Goal: Task Accomplishment & Management: Manage account settings

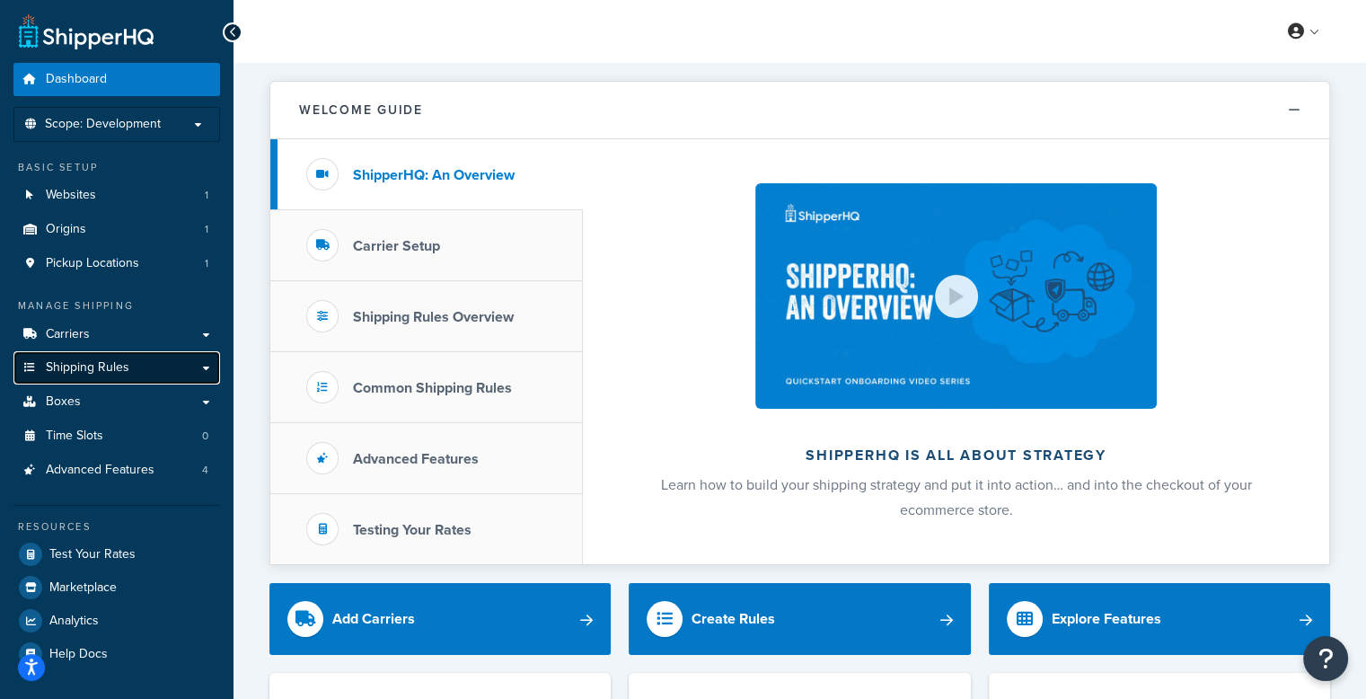
click at [168, 360] on link "Shipping Rules" at bounding box center [116, 367] width 207 height 33
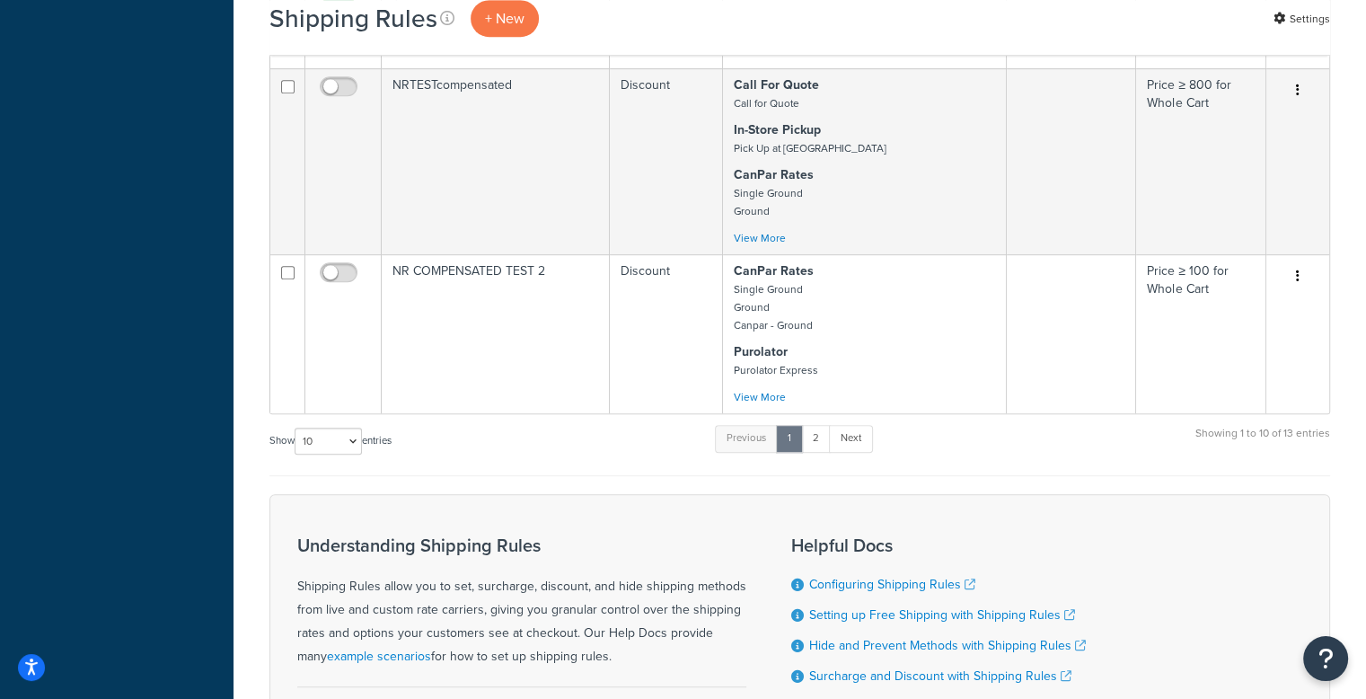
scroll to position [1167, 0]
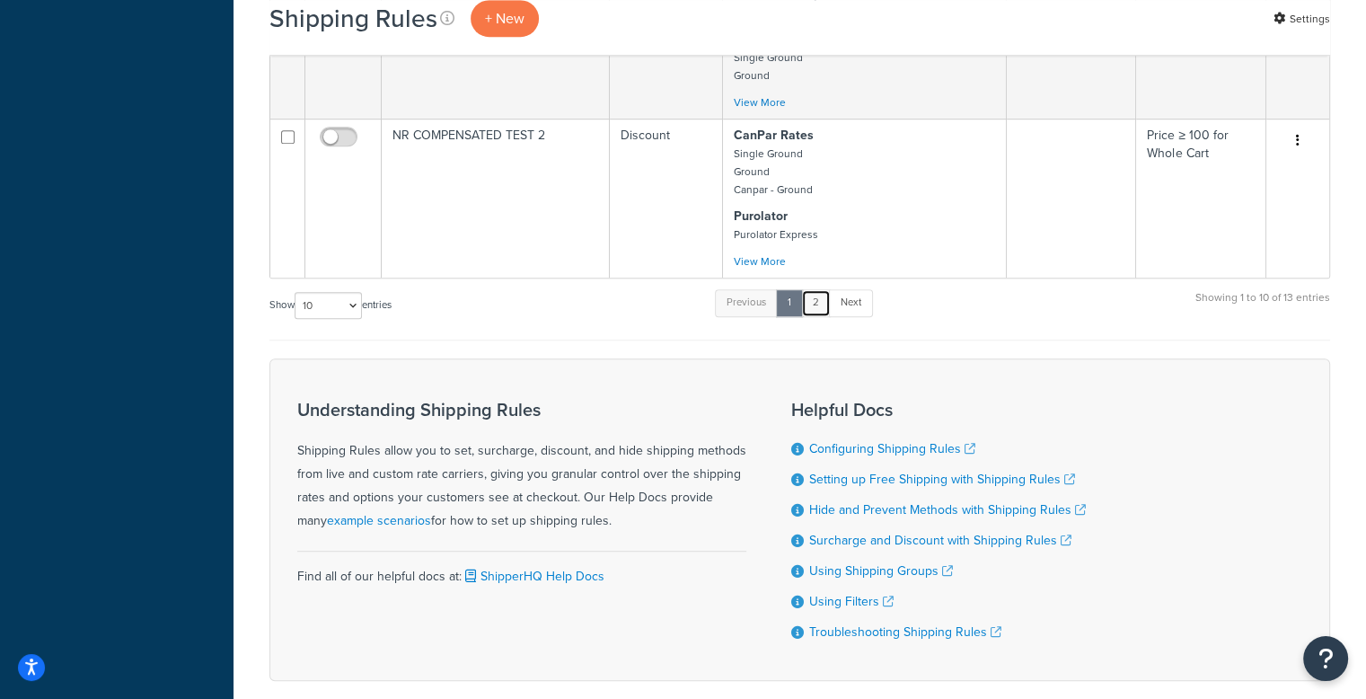
click at [823, 310] on link "2" at bounding box center [816, 302] width 30 height 27
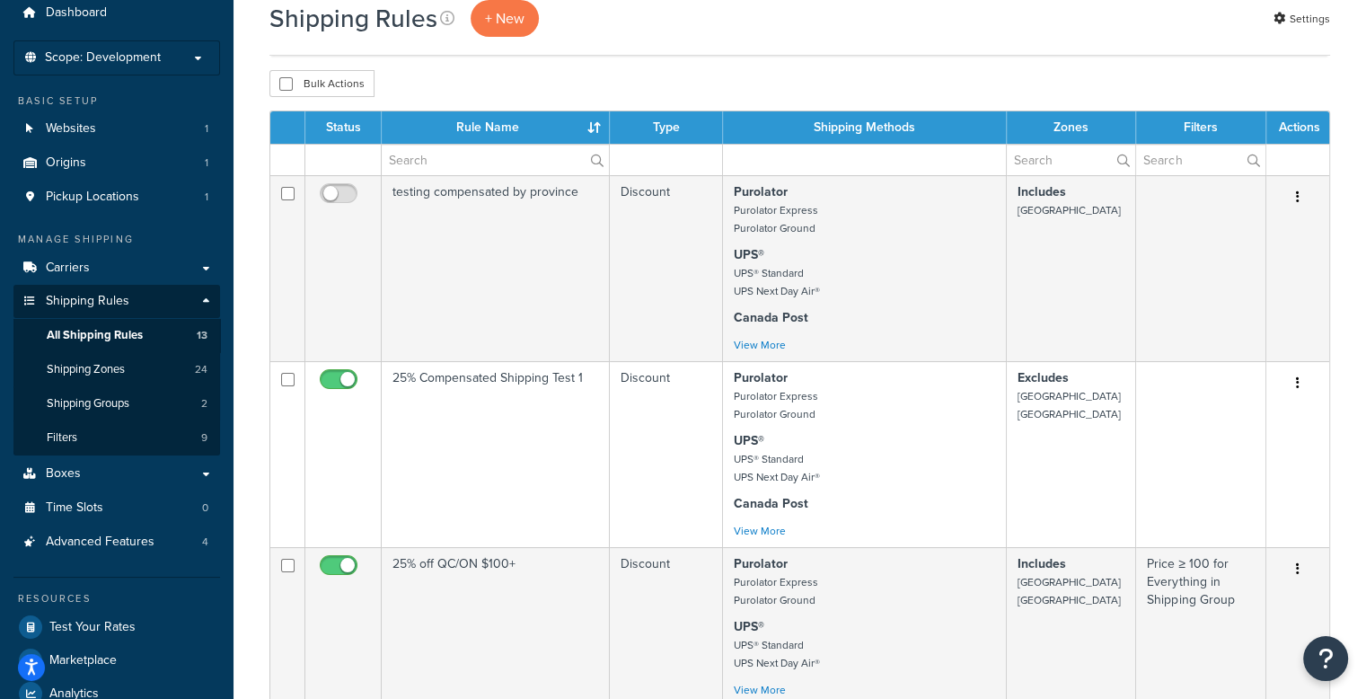
scroll to position [0, 0]
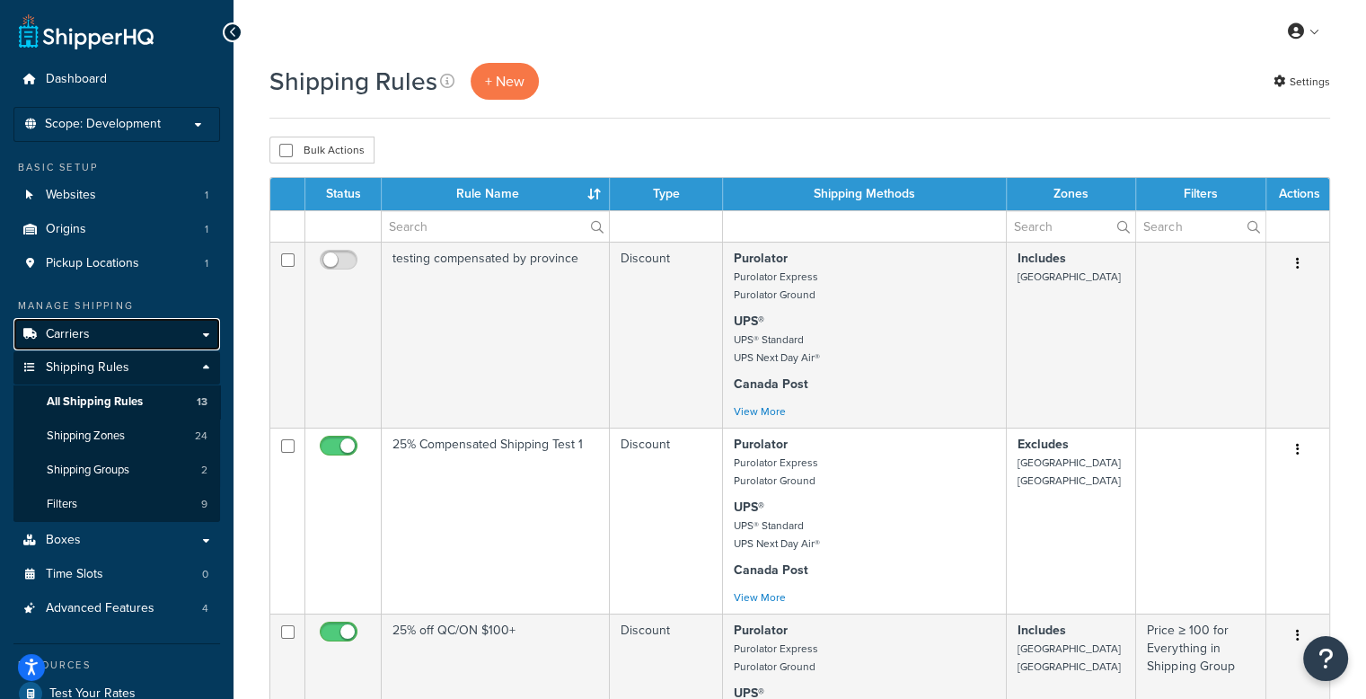
click at [88, 340] on span "Carriers" at bounding box center [68, 334] width 44 height 15
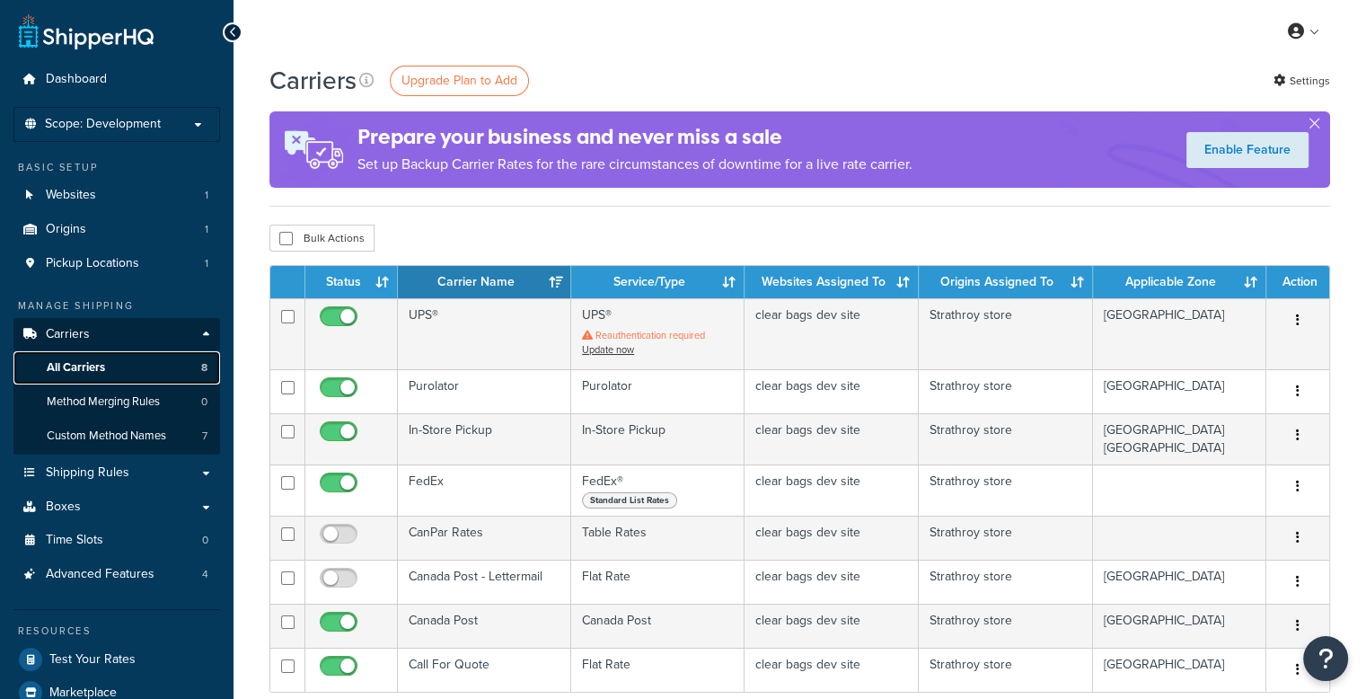
click at [92, 376] on link "All Carriers 8" at bounding box center [116, 367] width 207 height 33
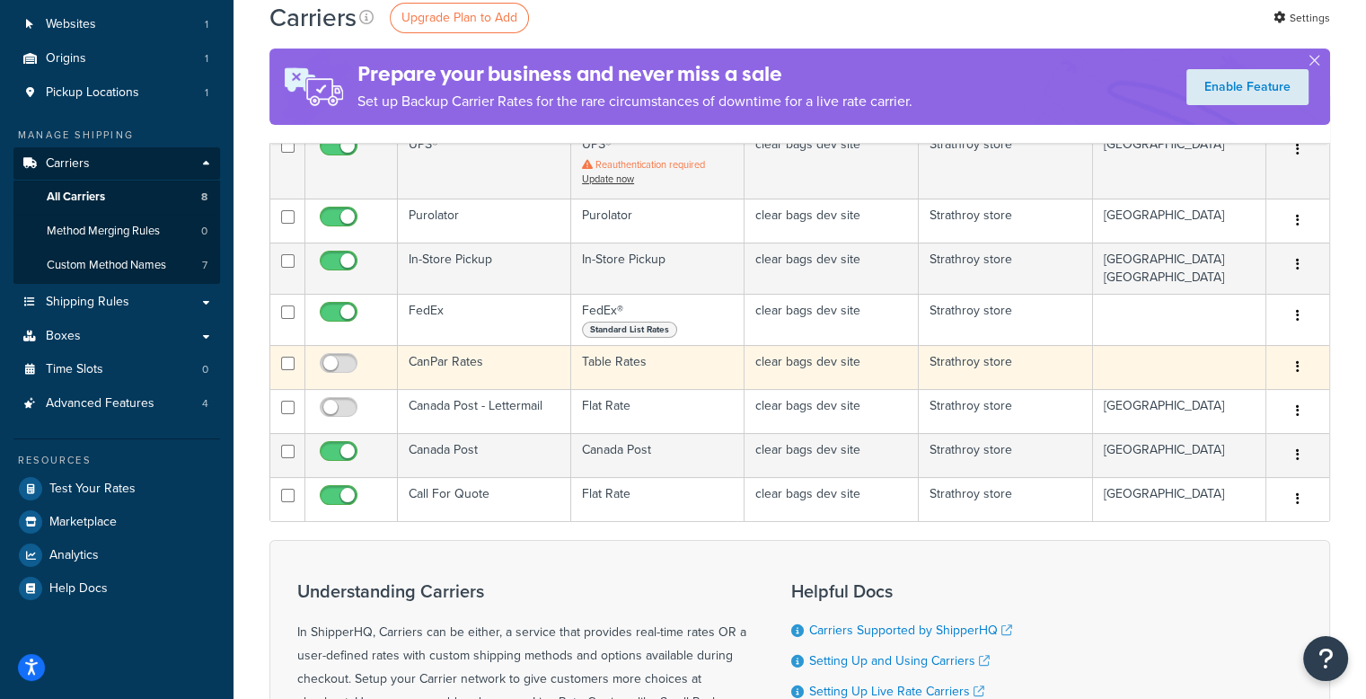
scroll to position [180, 0]
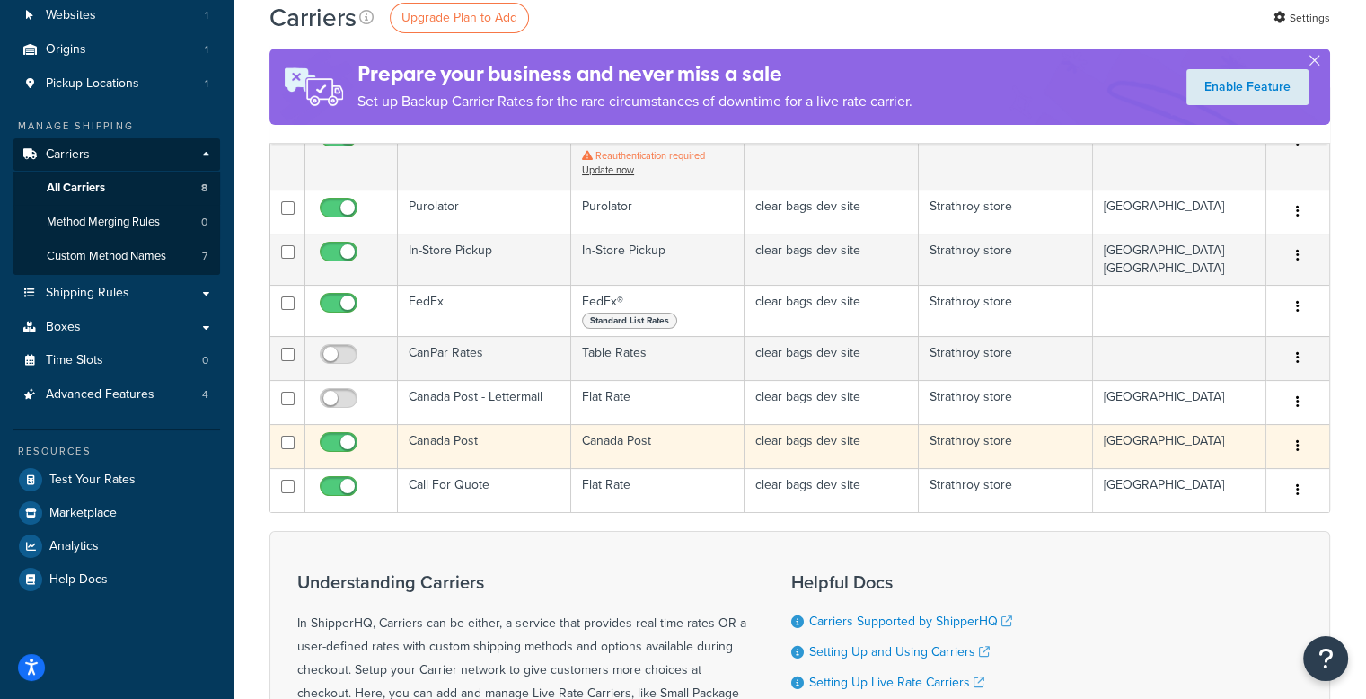
click at [631, 441] on td "Canada Post" at bounding box center [657, 446] width 173 height 44
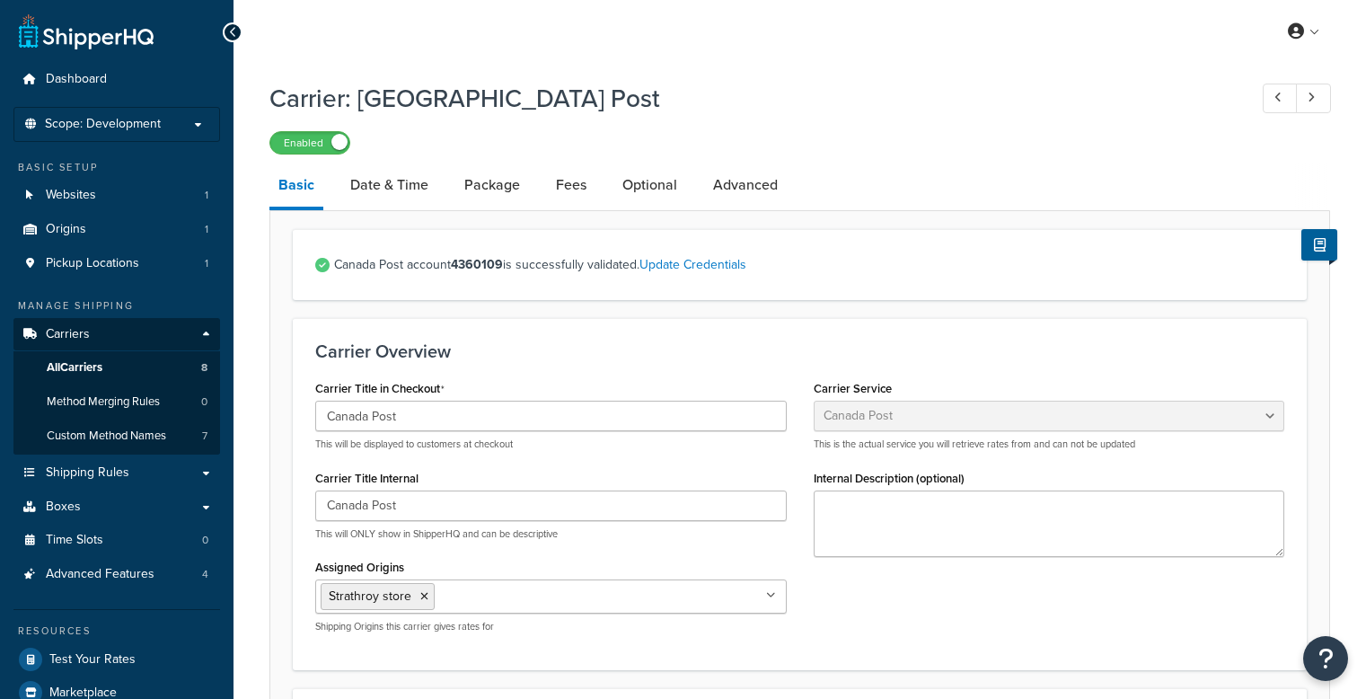
select select "canadaPost"
select select "NEGOTIATED"
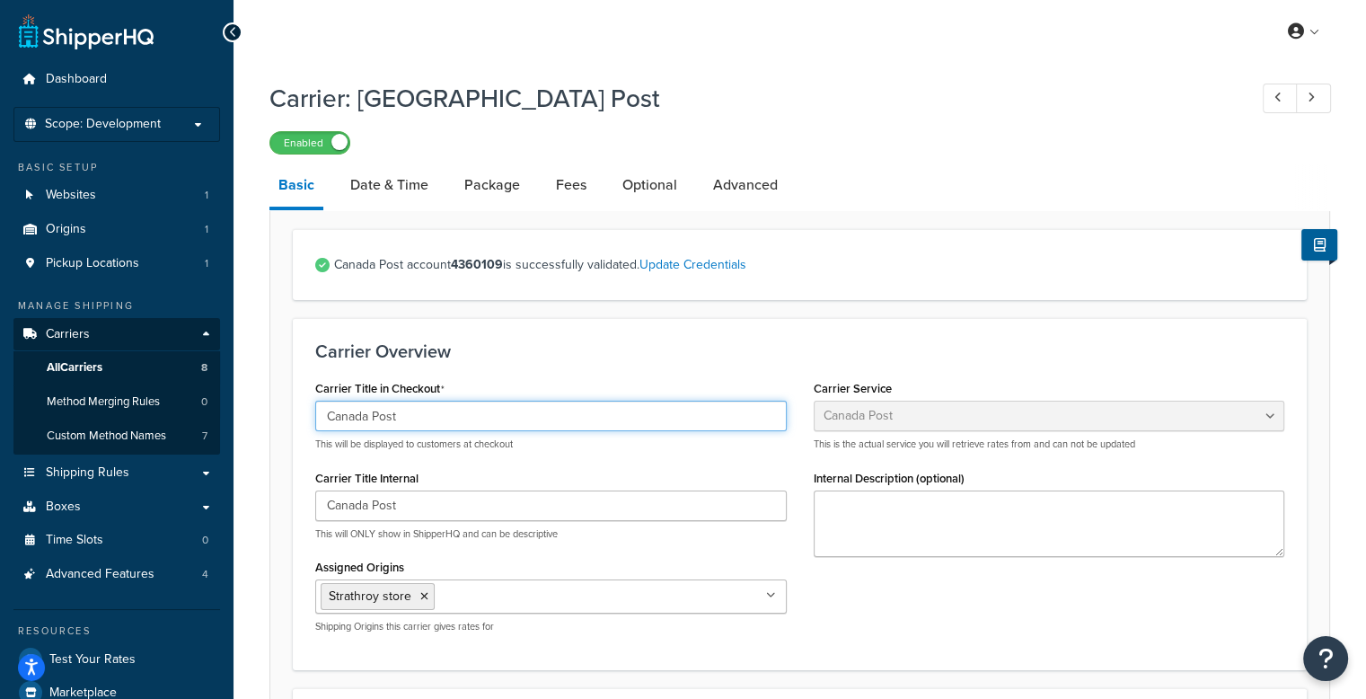
click at [636, 425] on input "Canada Post" at bounding box center [550, 415] width 471 height 31
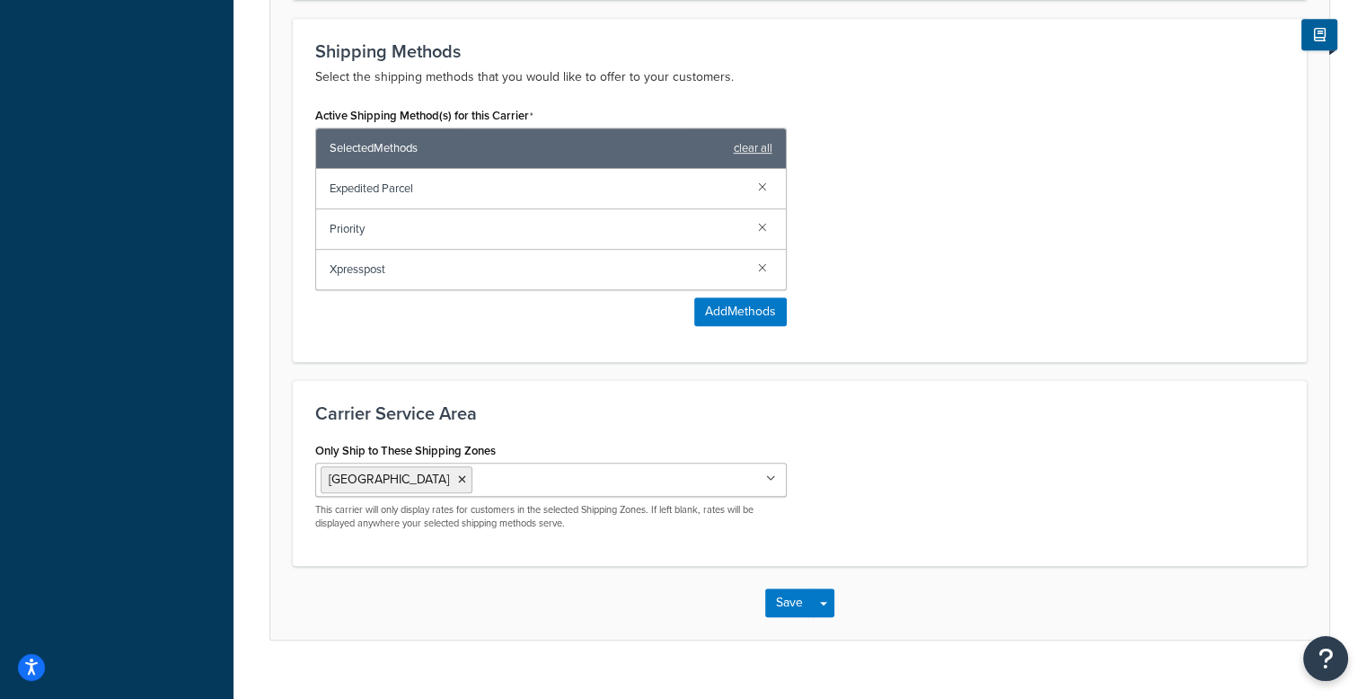
scroll to position [866, 0]
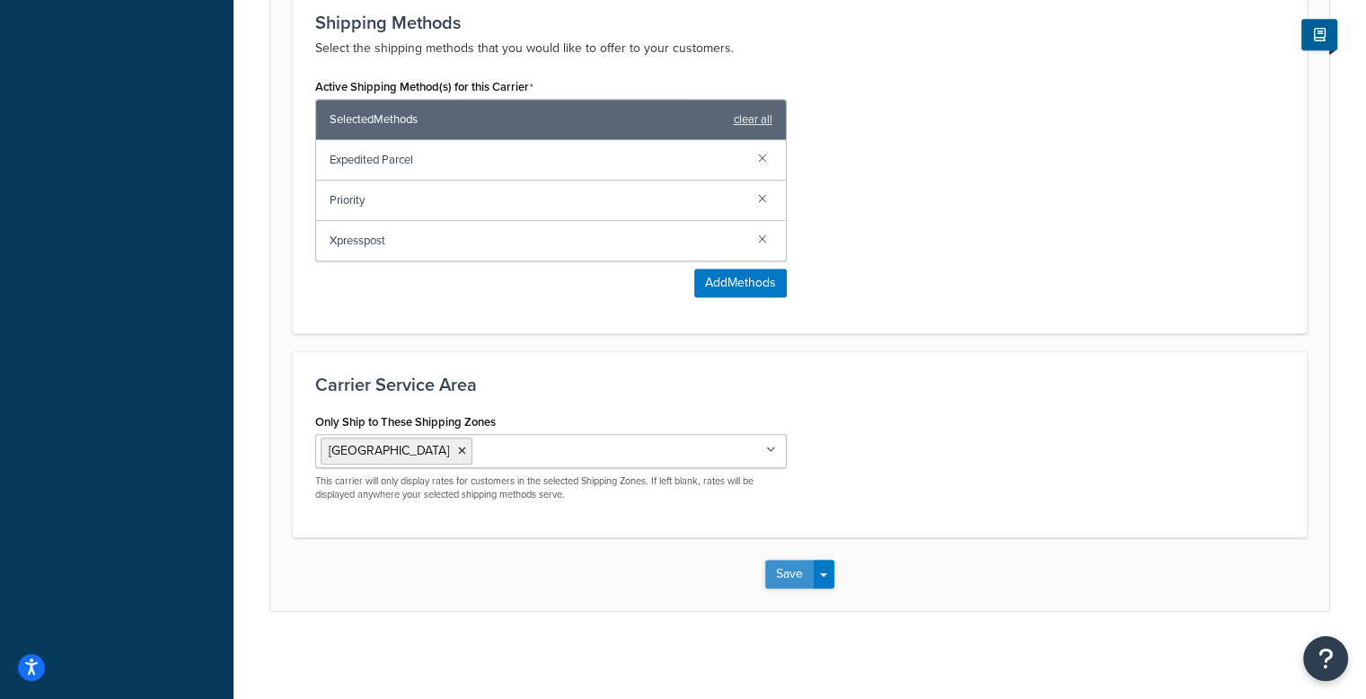
type input "Canada Post (Rotating Strike-Expect Delays)"
click at [798, 578] on button "Save" at bounding box center [789, 573] width 48 height 29
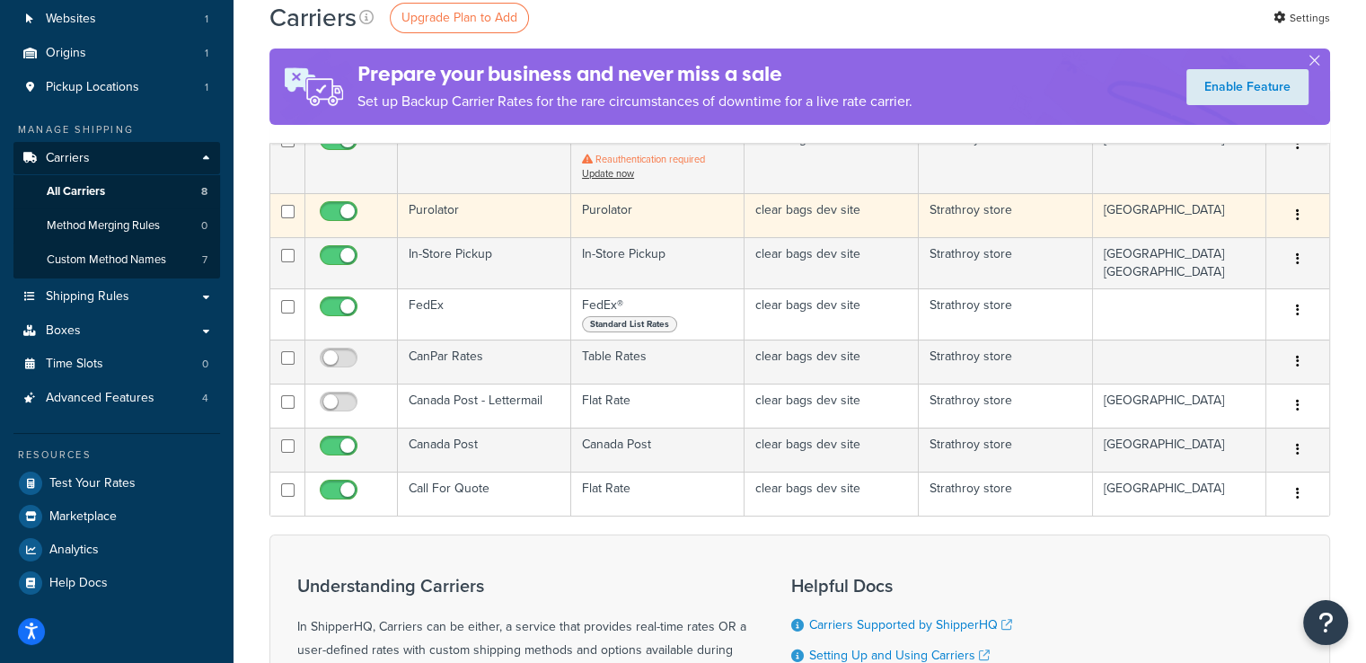
scroll to position [180, 0]
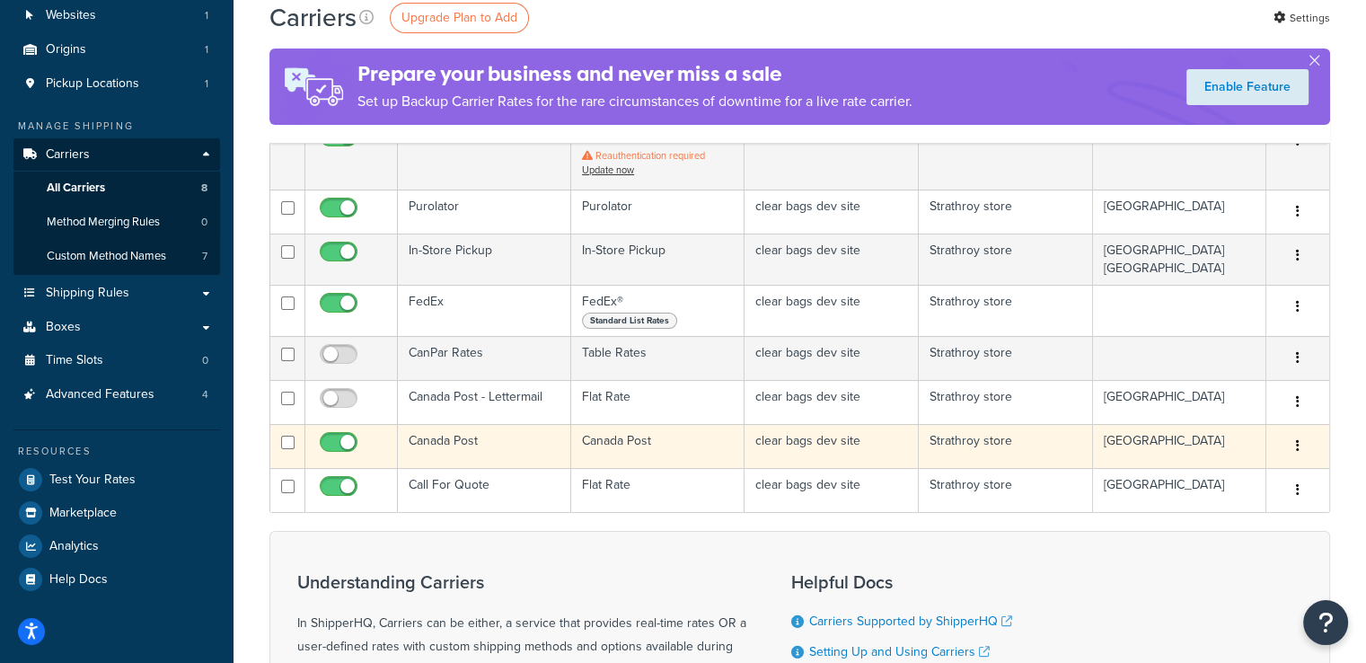
click at [1295, 449] on button "button" at bounding box center [1297, 446] width 25 height 29
click at [1234, 475] on link "Edit" at bounding box center [1225, 481] width 142 height 37
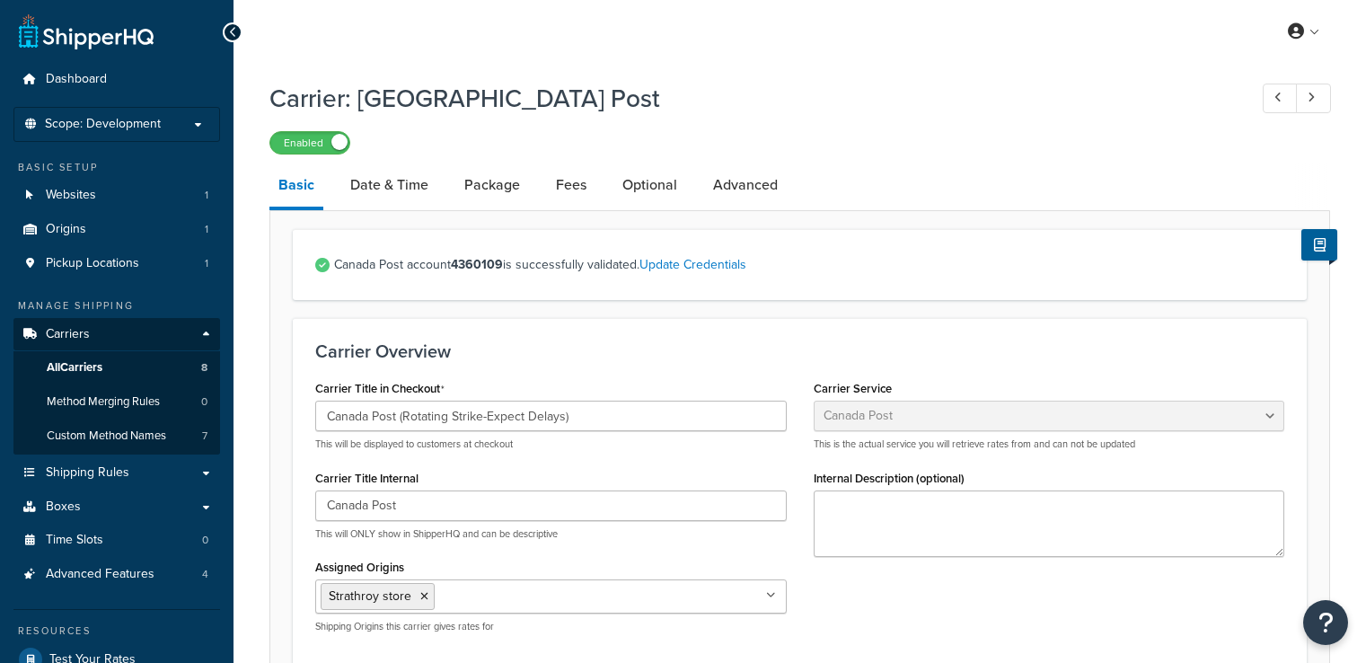
select select "canadaPost"
select select "NEGOTIATED"
click at [422, 183] on link "Date & Time" at bounding box center [389, 184] width 96 height 43
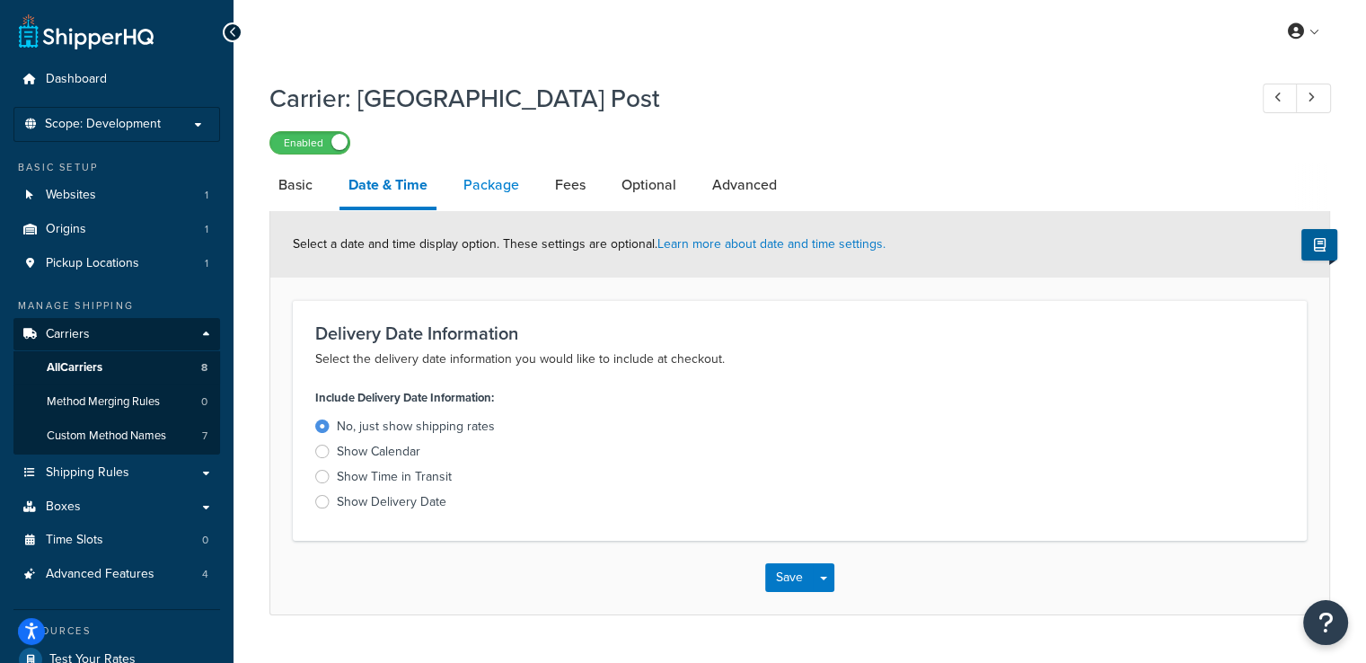
click at [513, 195] on link "Package" at bounding box center [491, 184] width 74 height 43
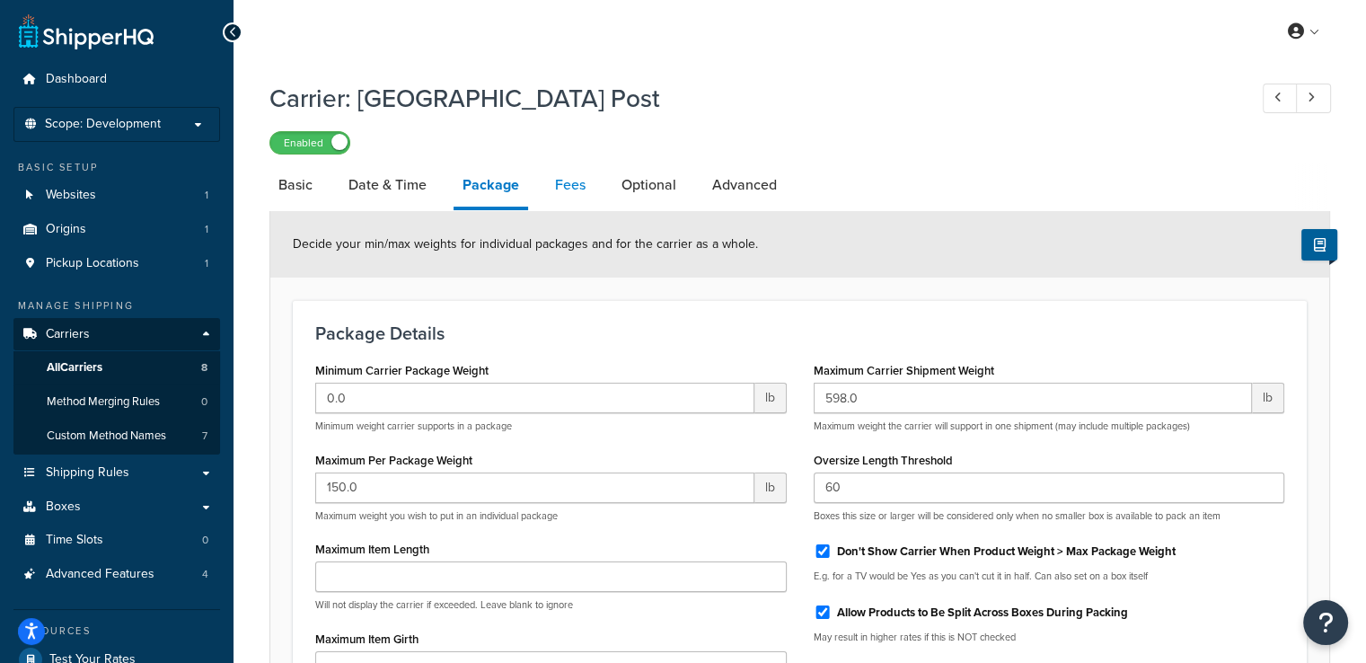
click at [578, 183] on link "Fees" at bounding box center [570, 184] width 48 height 43
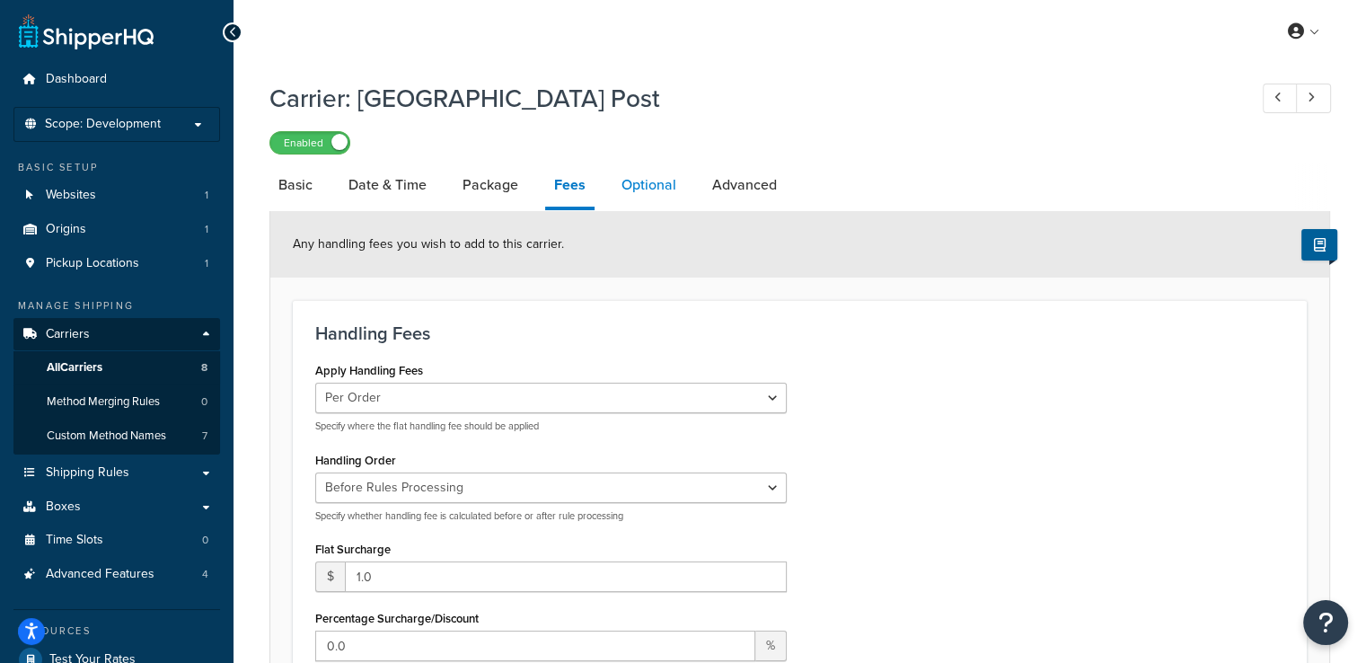
click at [637, 188] on link "Optional" at bounding box center [648, 184] width 73 height 43
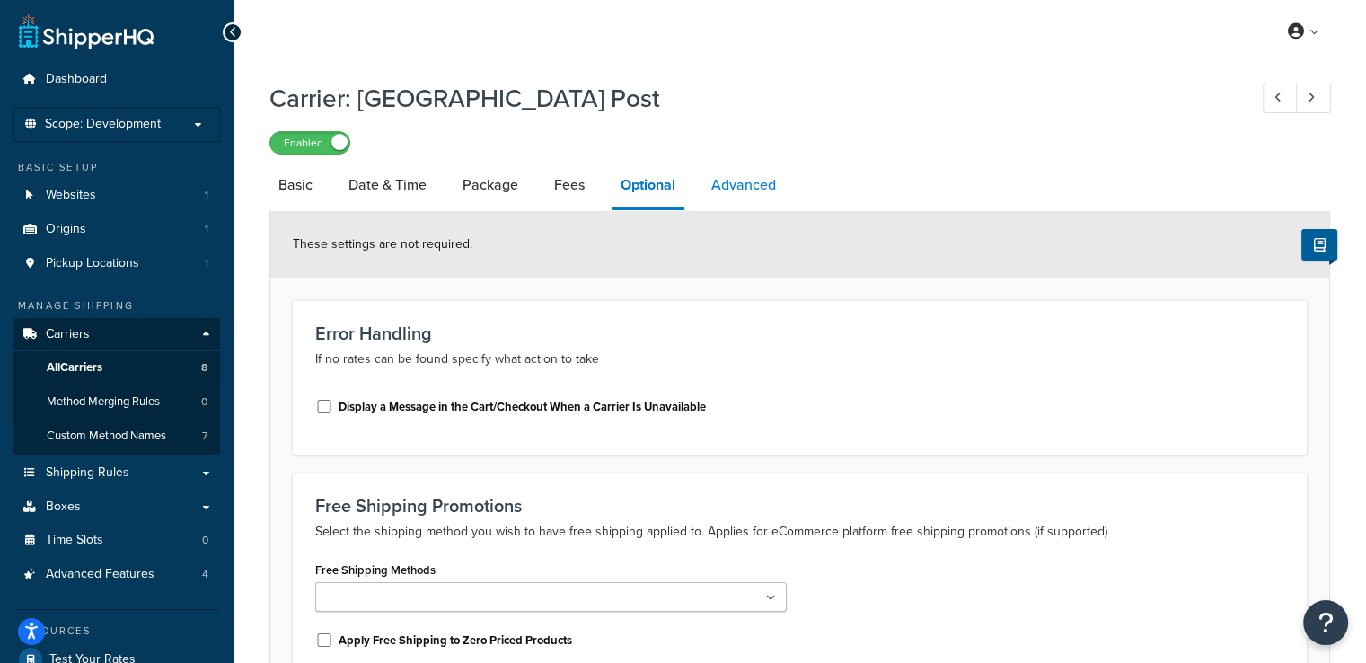
click at [736, 178] on link "Advanced" at bounding box center [743, 184] width 83 height 43
select select "false"
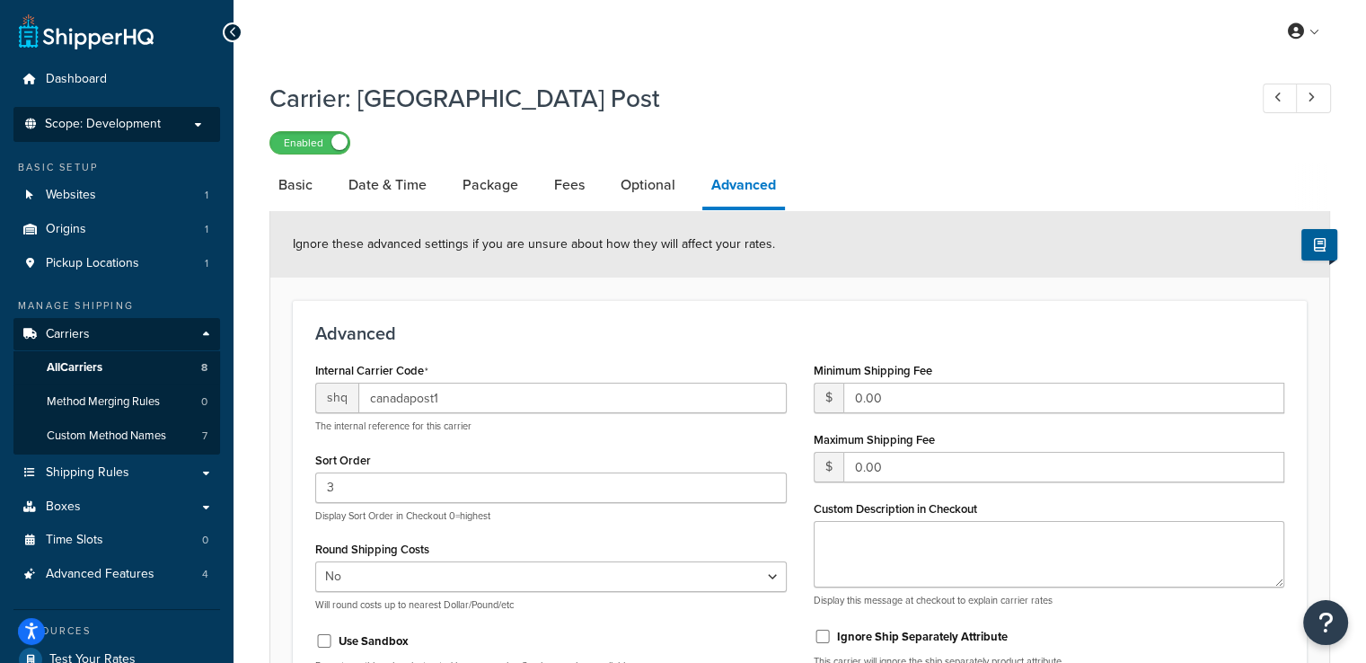
click at [139, 135] on li "Scope: Development" at bounding box center [116, 124] width 207 height 35
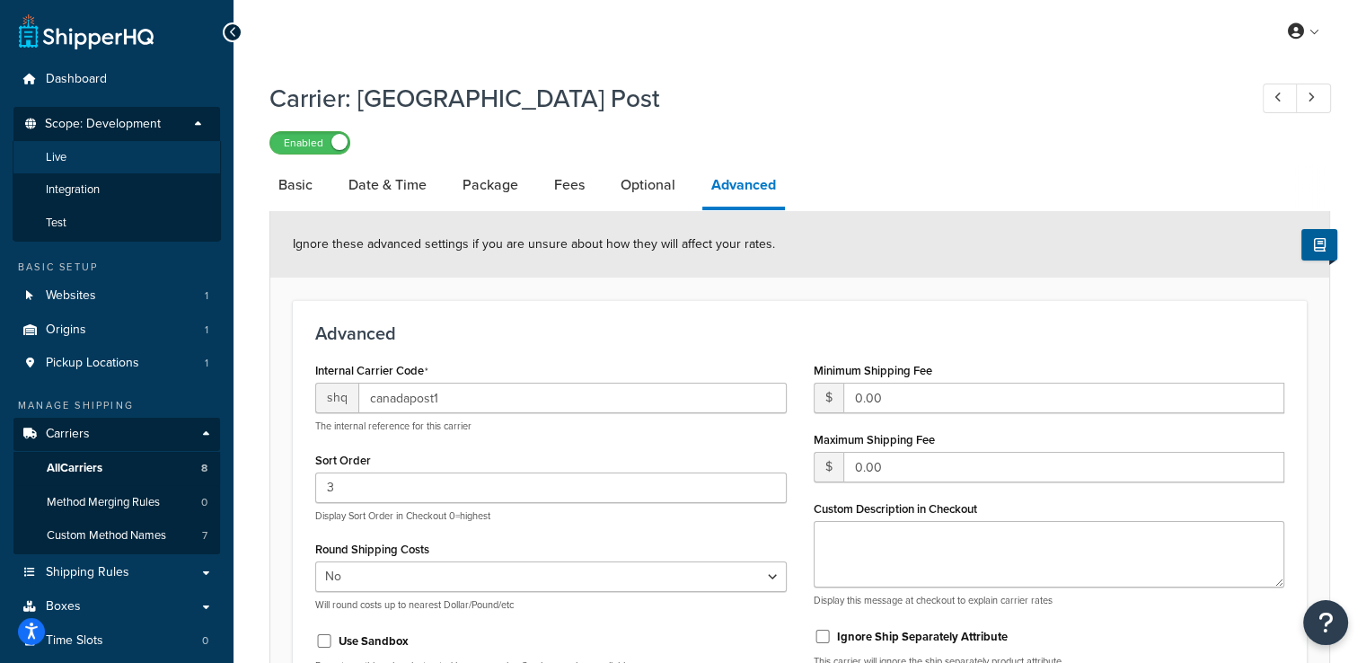
click at [123, 165] on li "Live" at bounding box center [117, 157] width 208 height 33
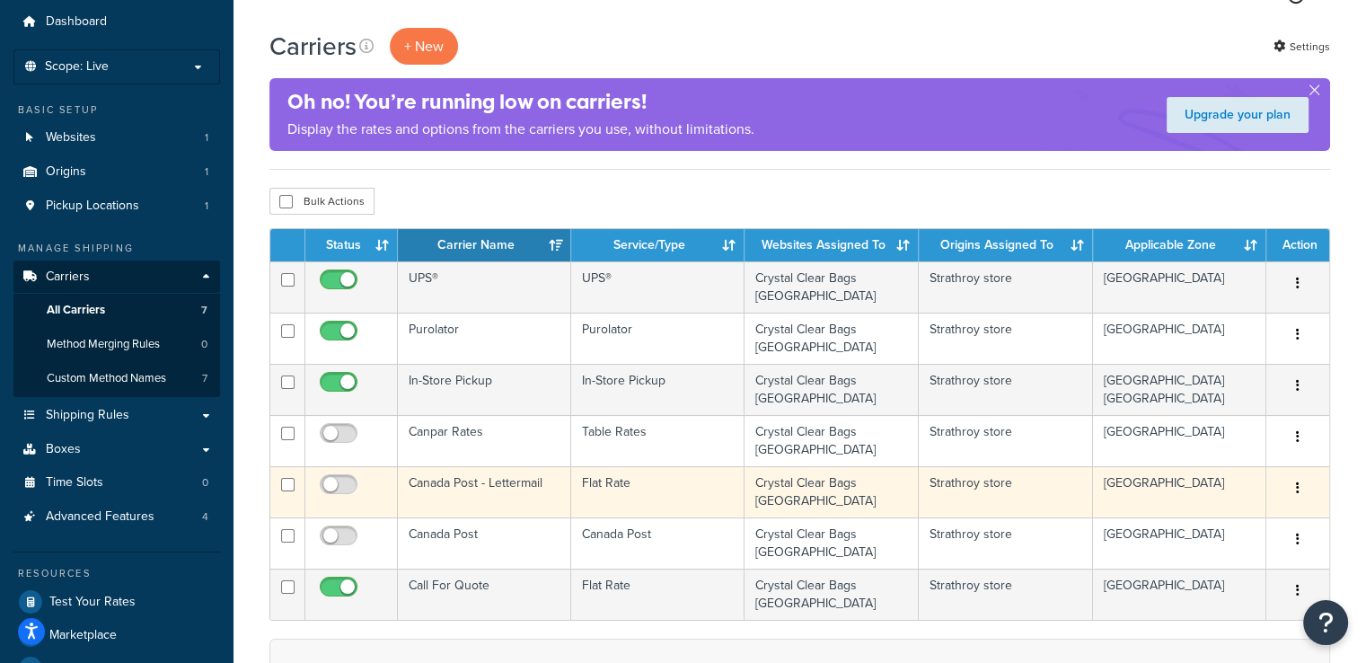
scroll to position [90, 0]
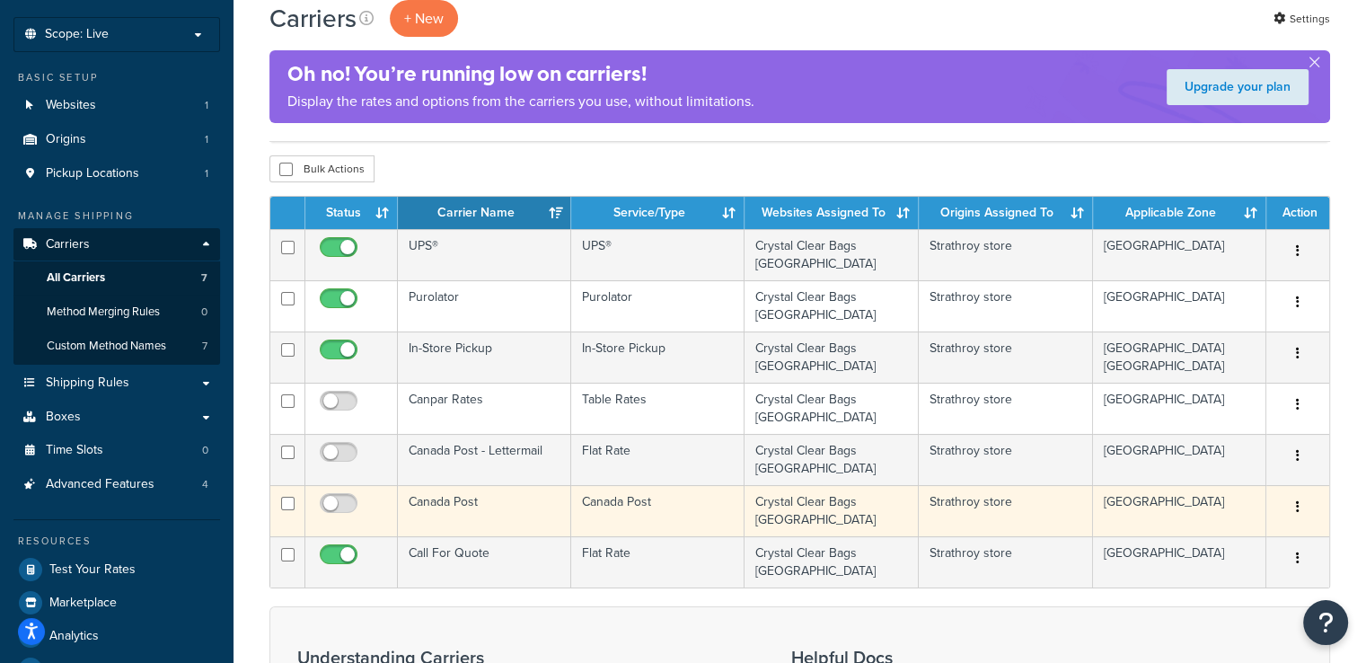
click at [487, 485] on td "Canada Post" at bounding box center [484, 510] width 173 height 51
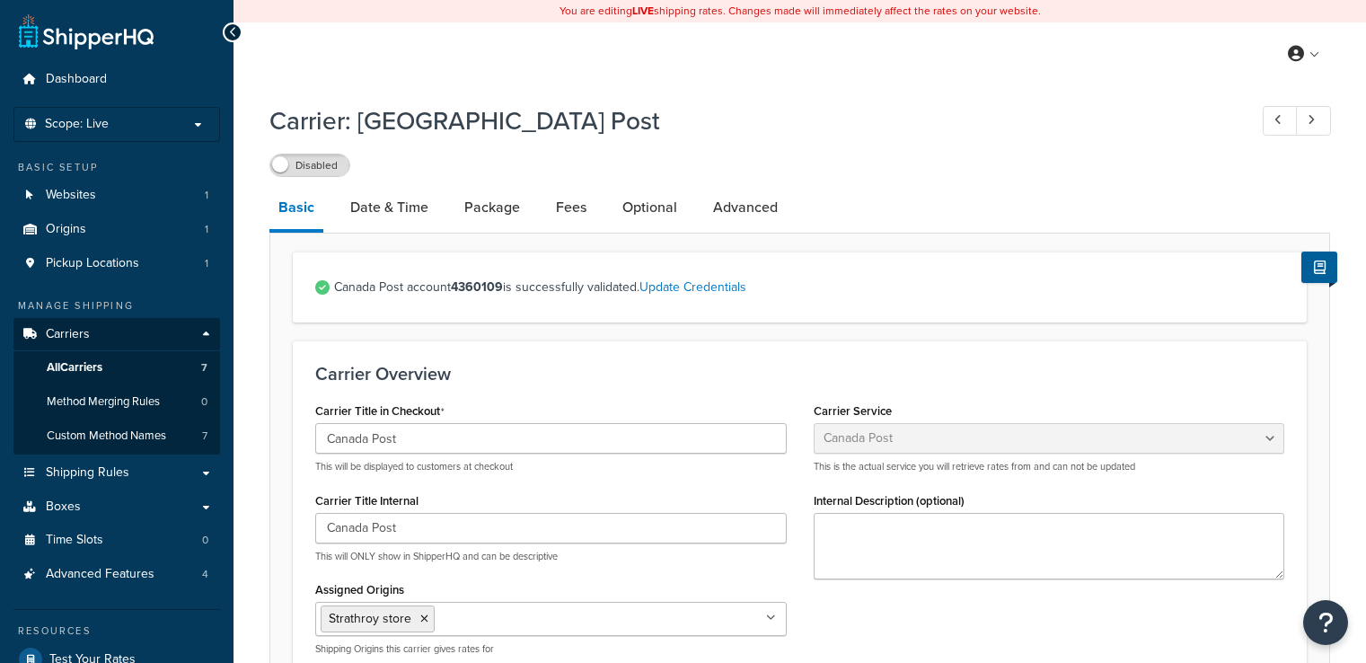
select select "canadaPost"
select select "NEGOTIATED"
click at [768, 217] on link "Advanced" at bounding box center [745, 207] width 83 height 43
select select "false"
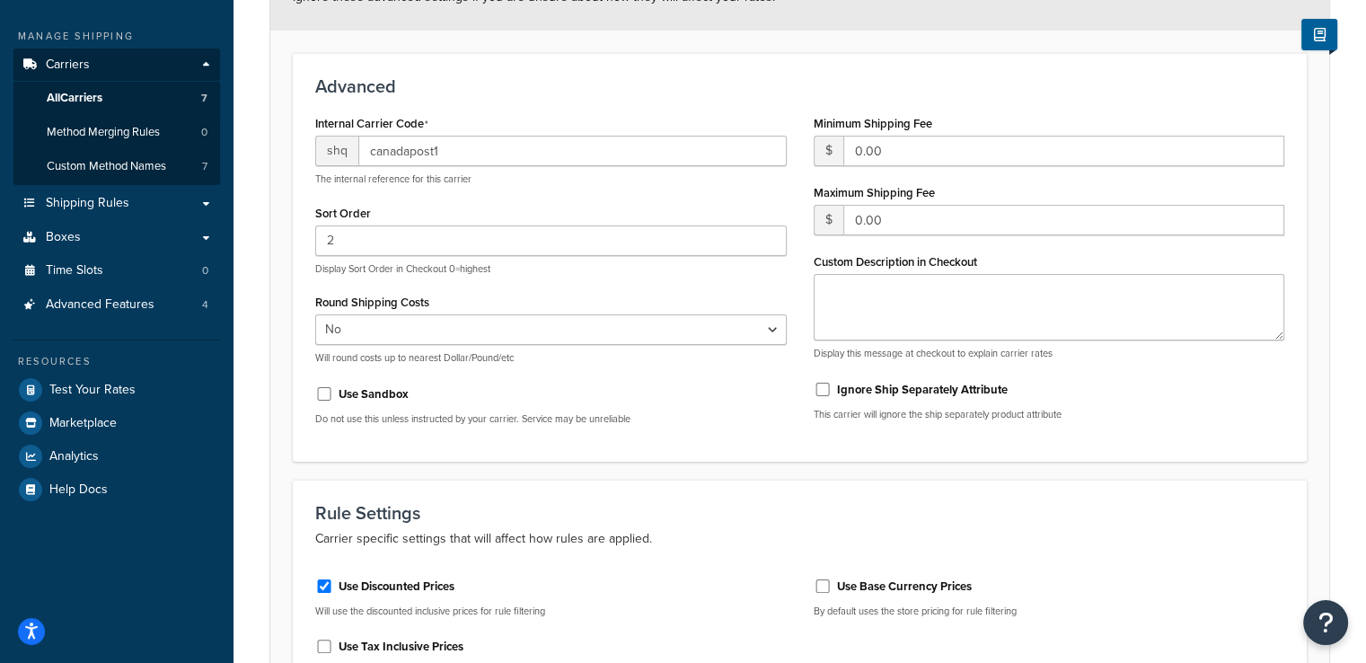
scroll to position [269, 0]
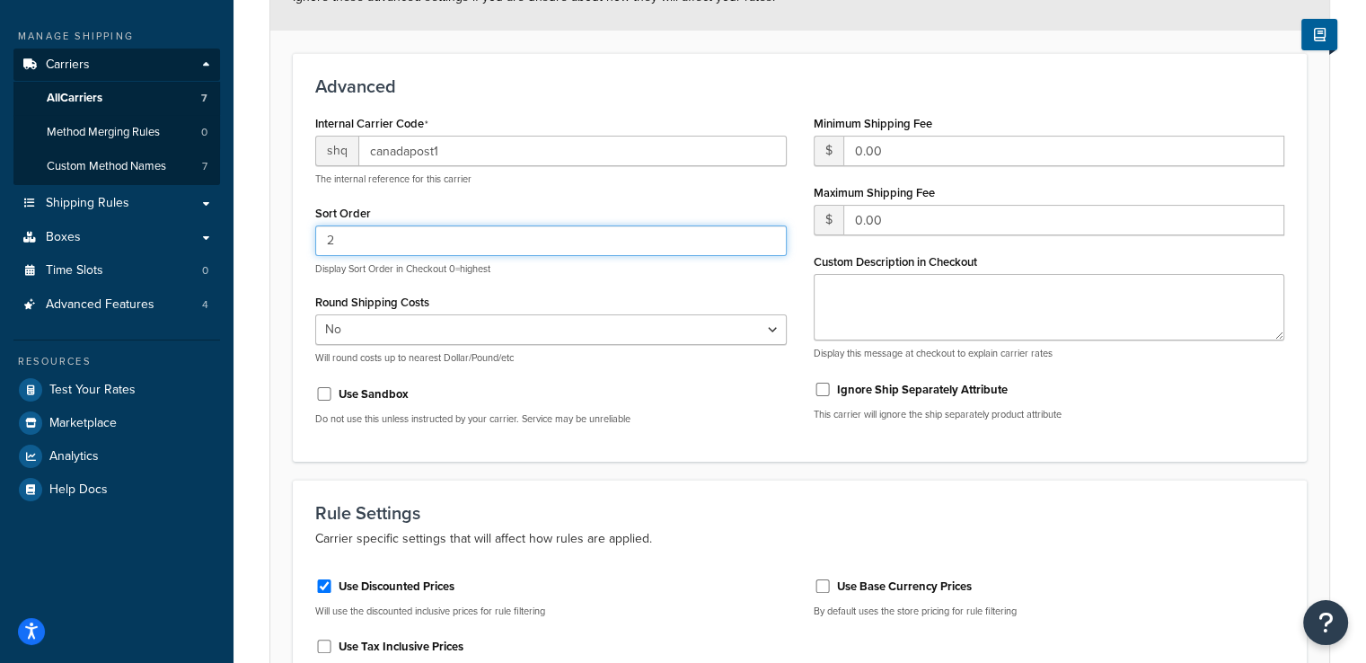
click at [516, 249] on input "2" at bounding box center [550, 240] width 471 height 31
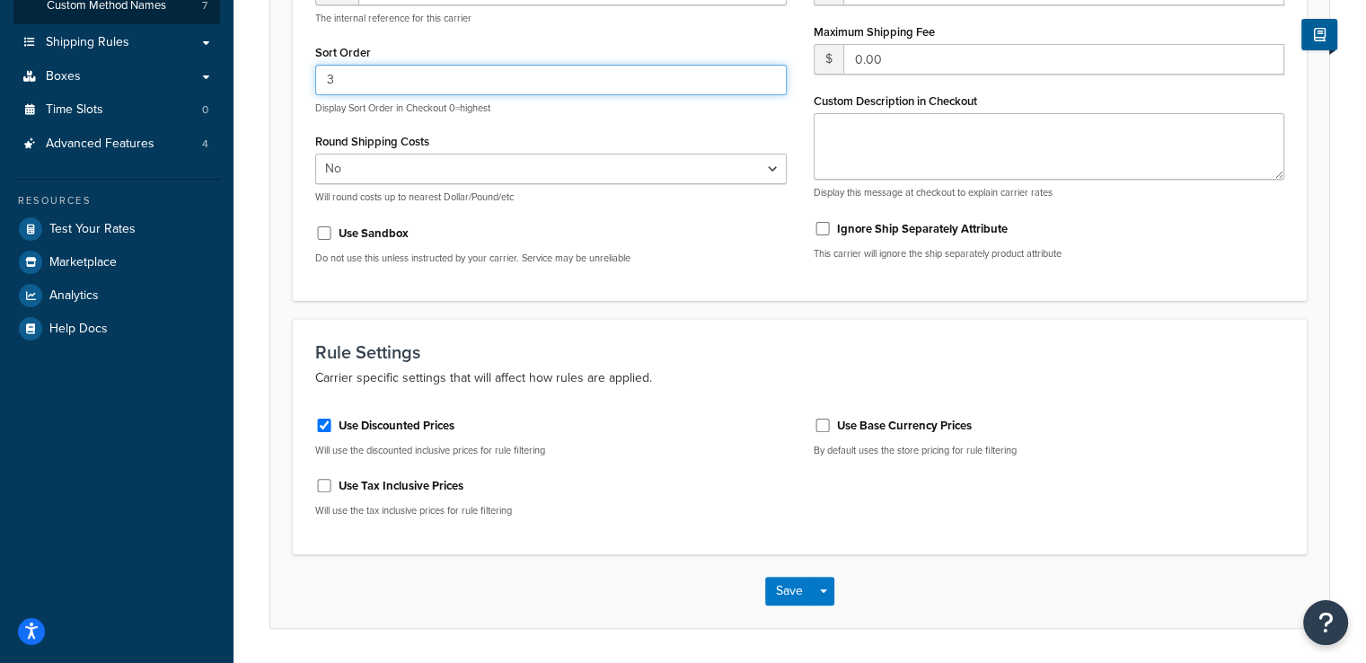
scroll to position [486, 0]
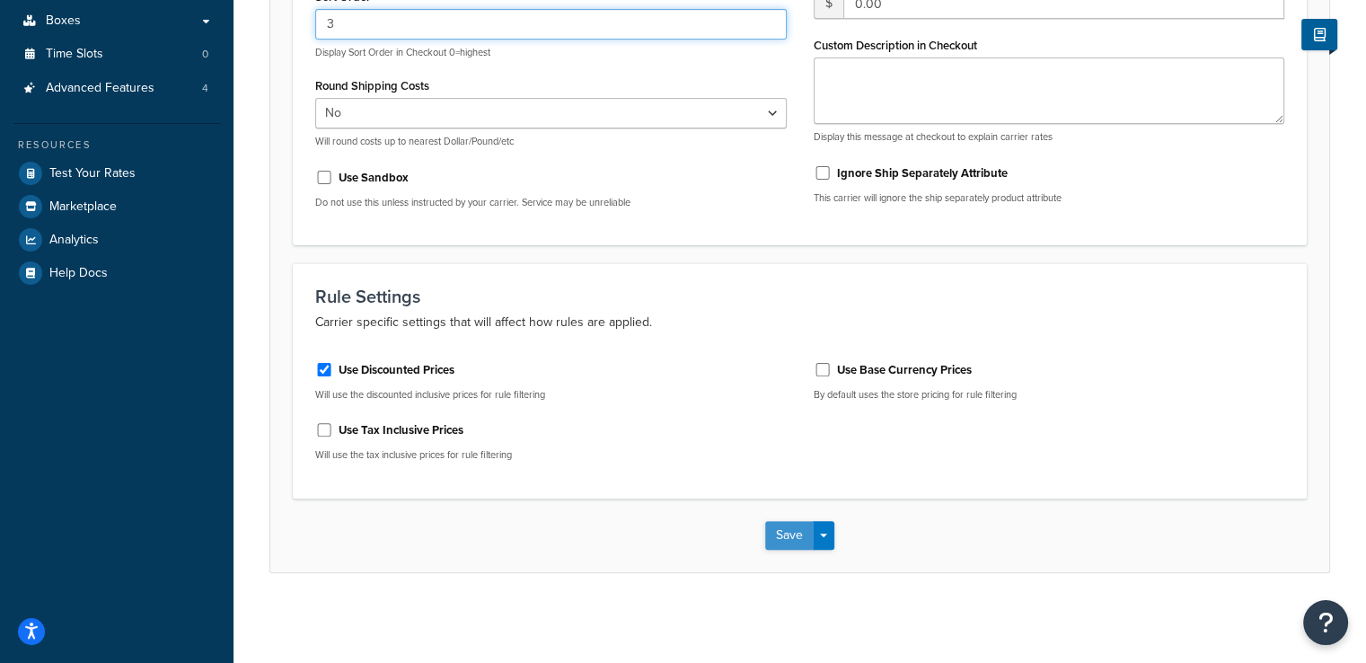
type input "3"
click at [773, 541] on button "Save" at bounding box center [789, 535] width 48 height 29
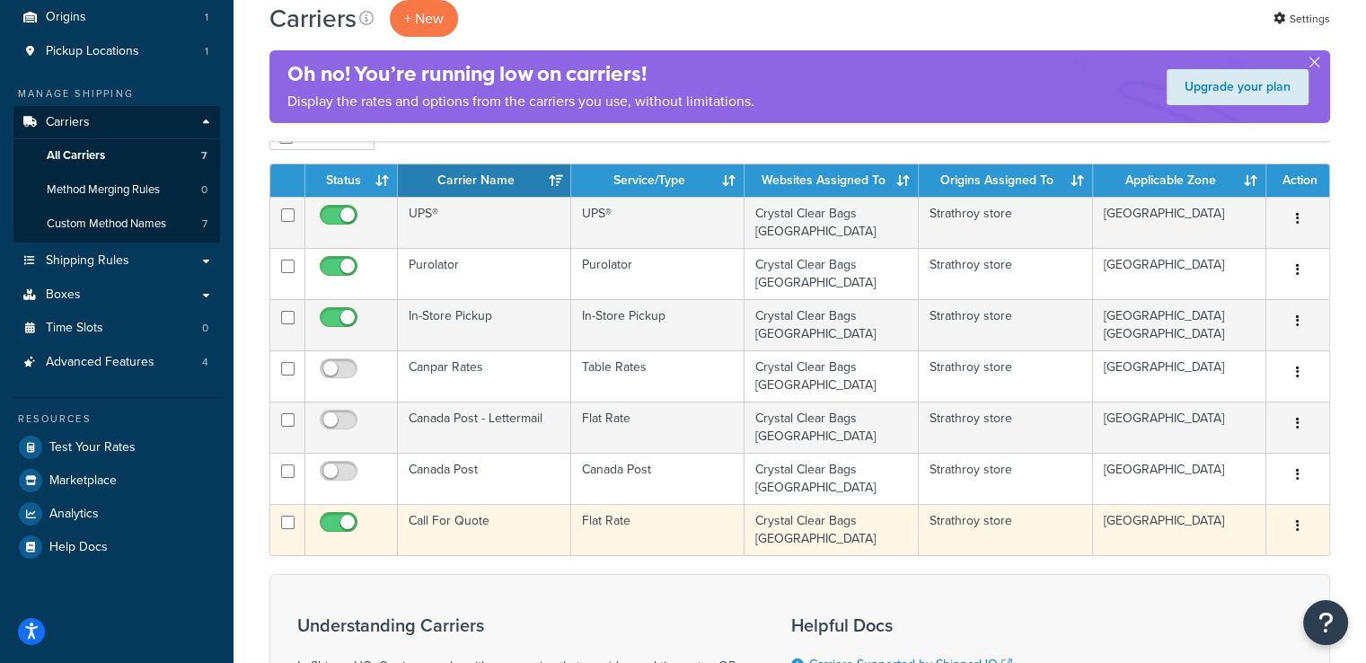
scroll to position [269, 0]
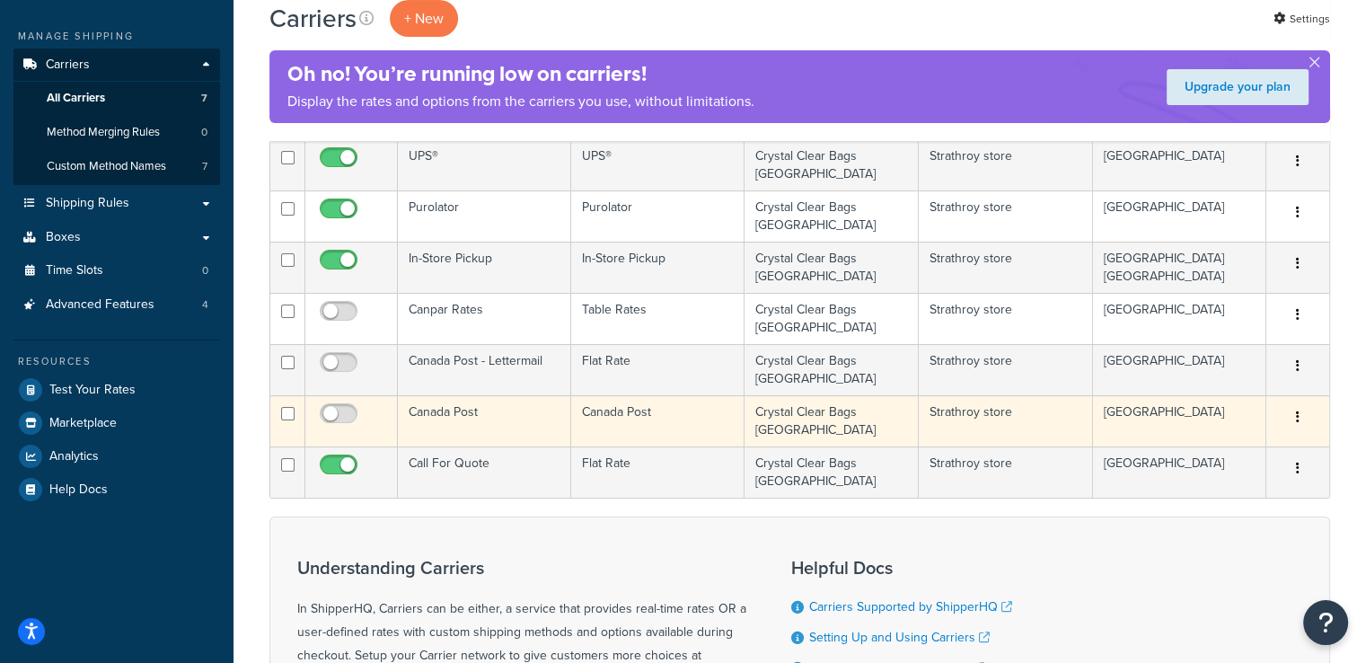
click at [444, 395] on td "Canada Post" at bounding box center [484, 420] width 173 height 51
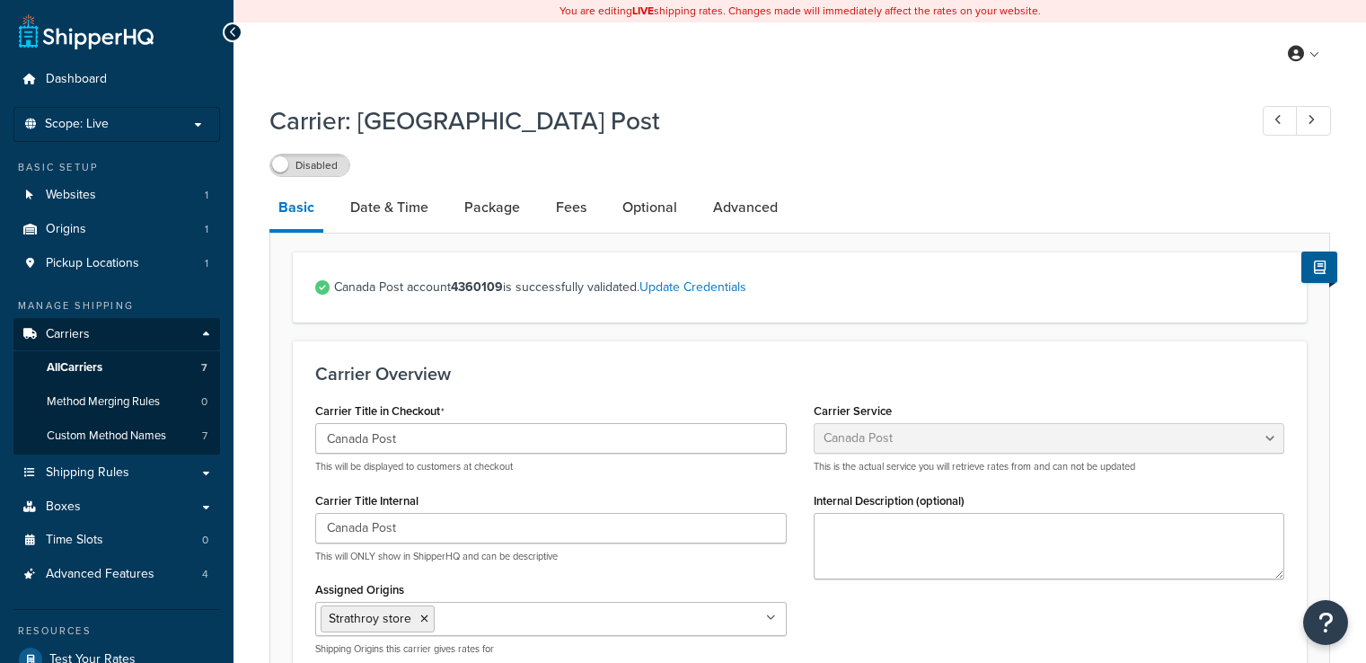
select select "canadaPost"
select select "NEGOTIATED"
click at [656, 209] on link "Optional" at bounding box center [649, 207] width 73 height 43
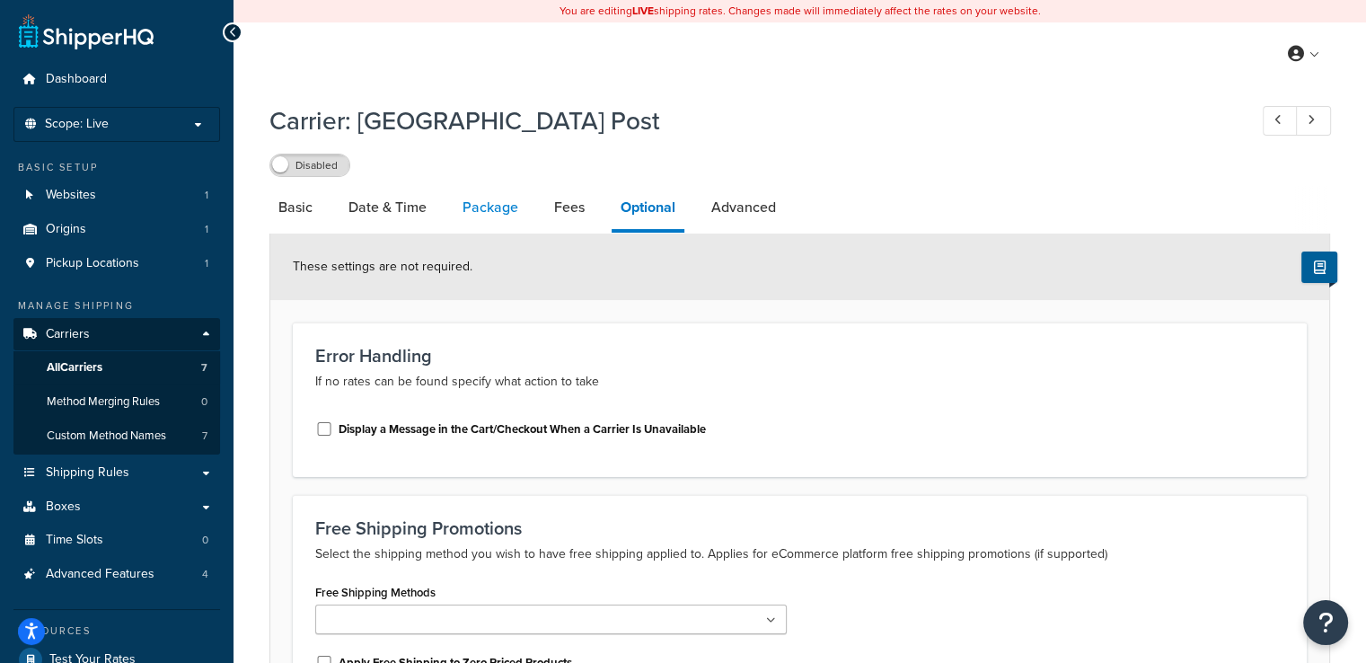
click at [488, 206] on link "Package" at bounding box center [490, 207] width 74 height 43
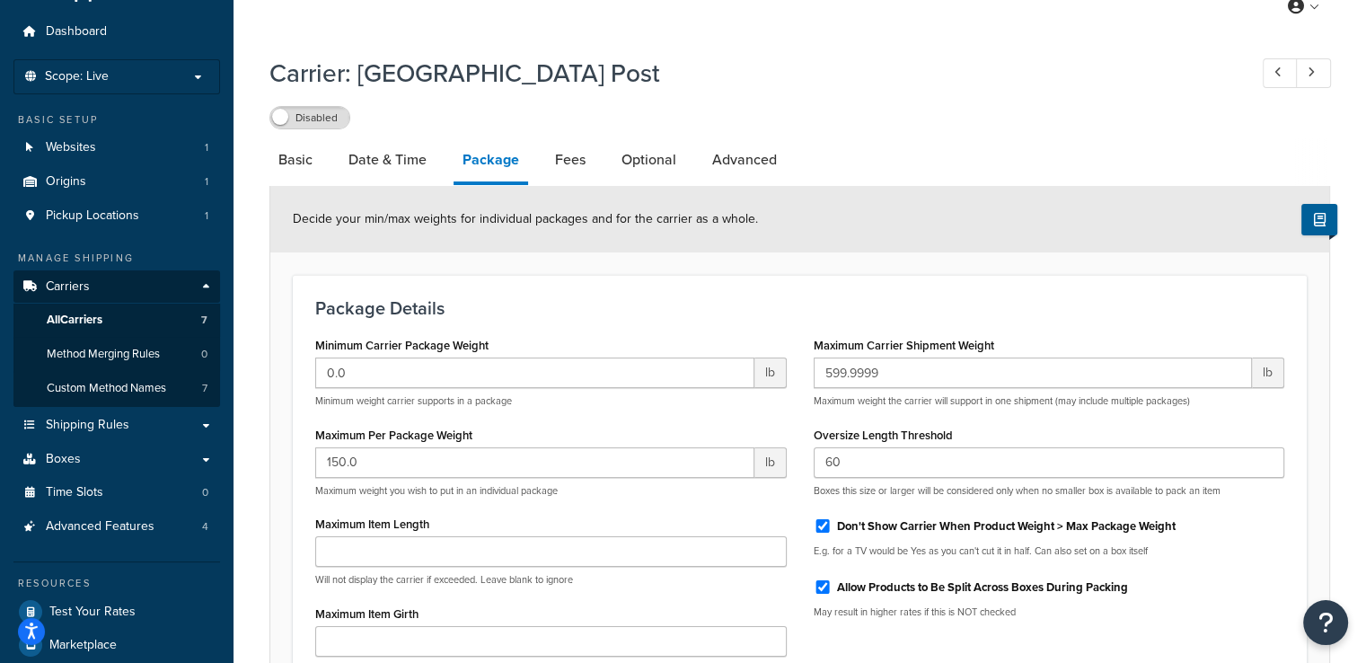
scroll to position [90, 0]
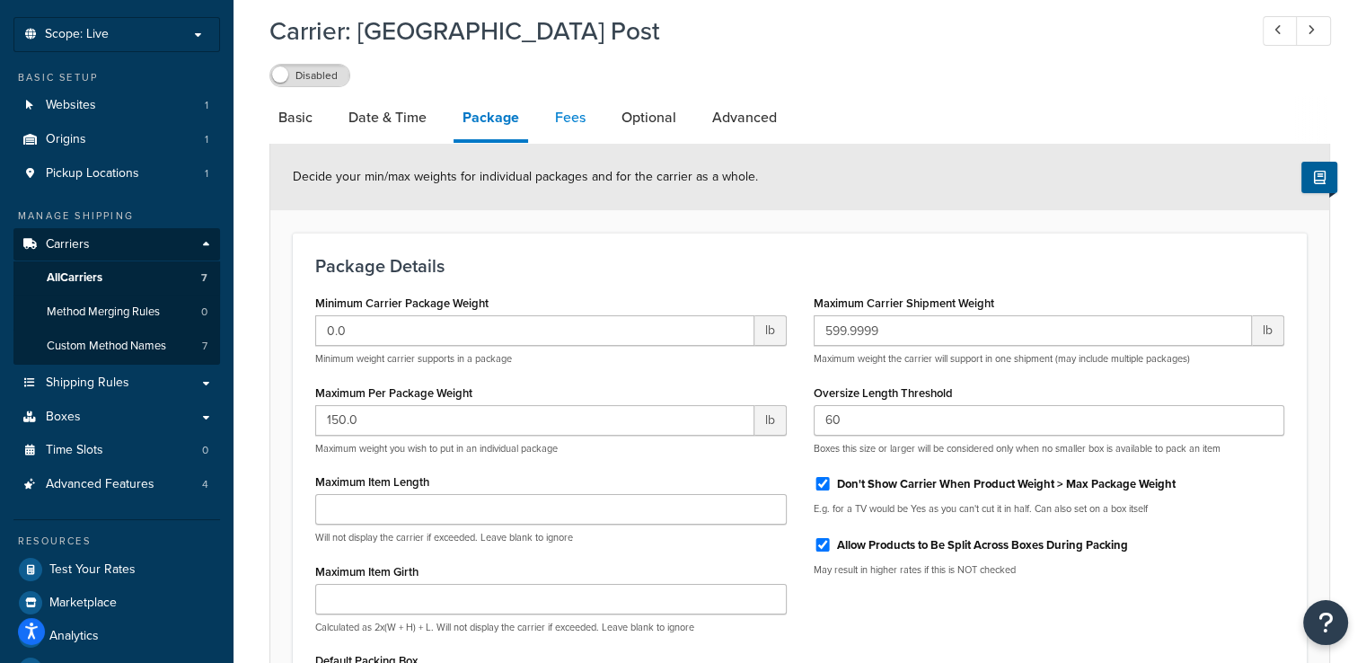
click at [557, 130] on link "Fees" at bounding box center [570, 117] width 48 height 43
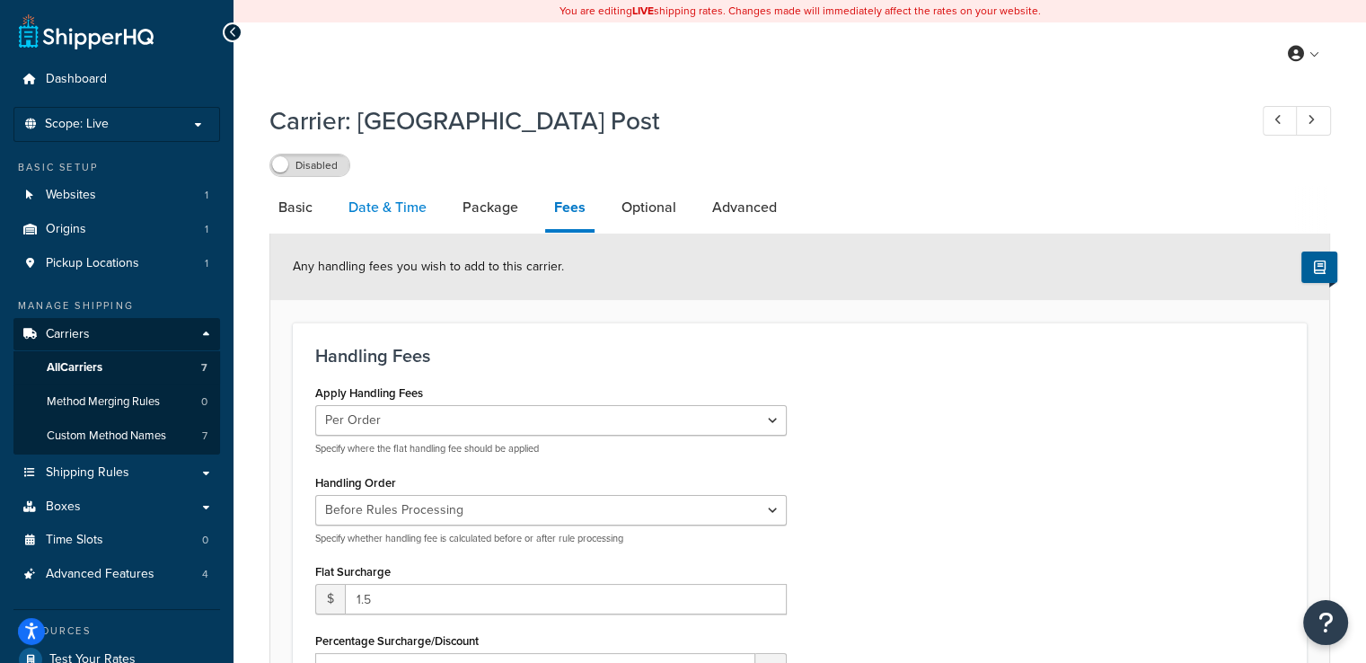
click at [377, 216] on link "Date & Time" at bounding box center [387, 207] width 96 height 43
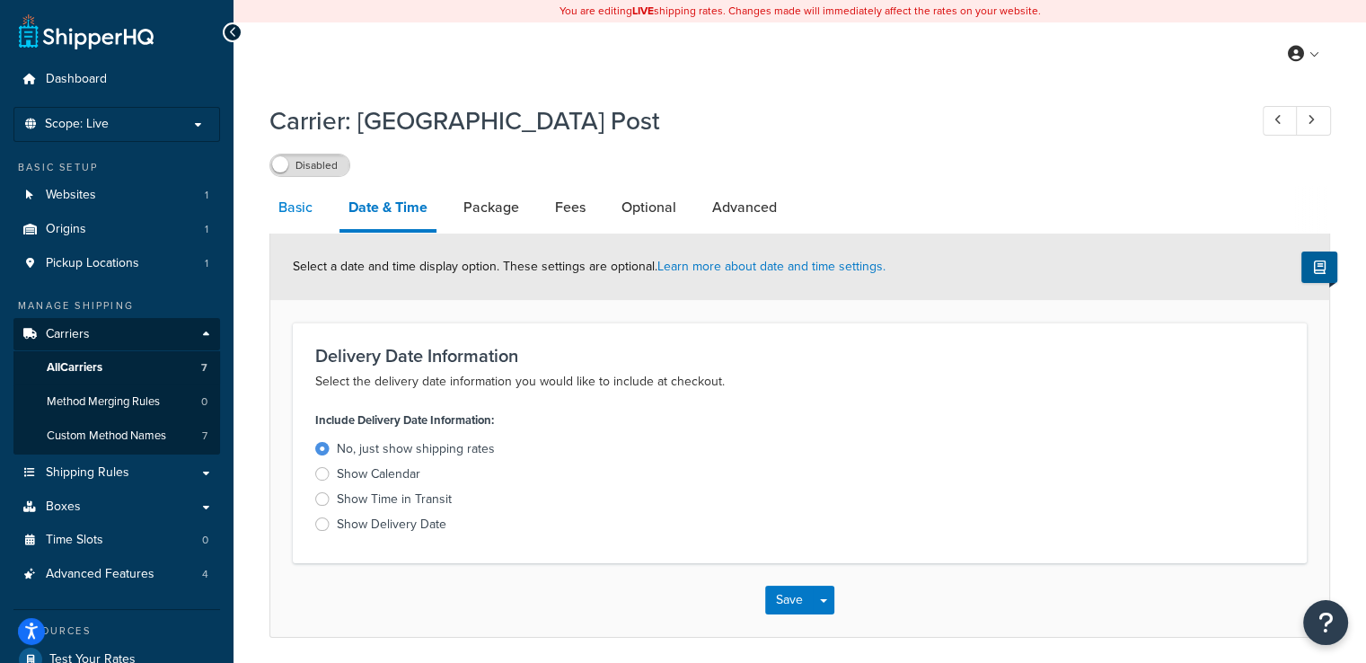
click at [305, 217] on link "Basic" at bounding box center [295, 207] width 52 height 43
select select "canadaPost"
select select "NEGOTIATED"
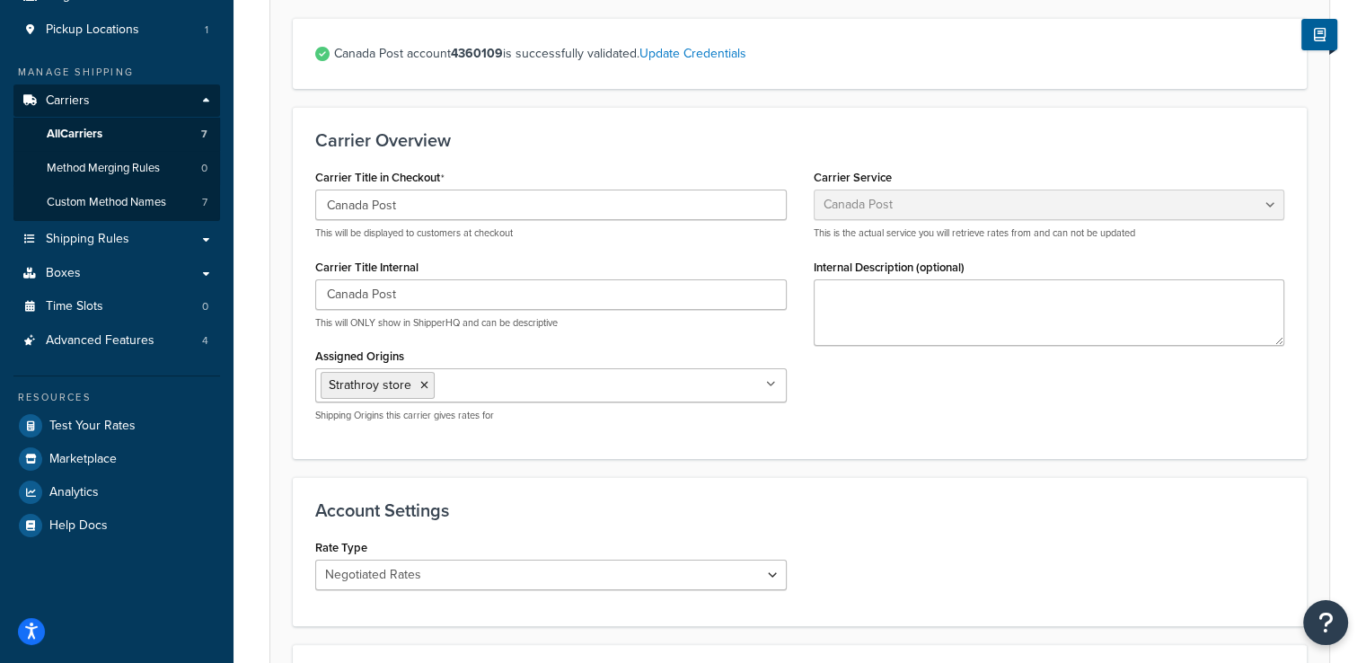
scroll to position [207, 0]
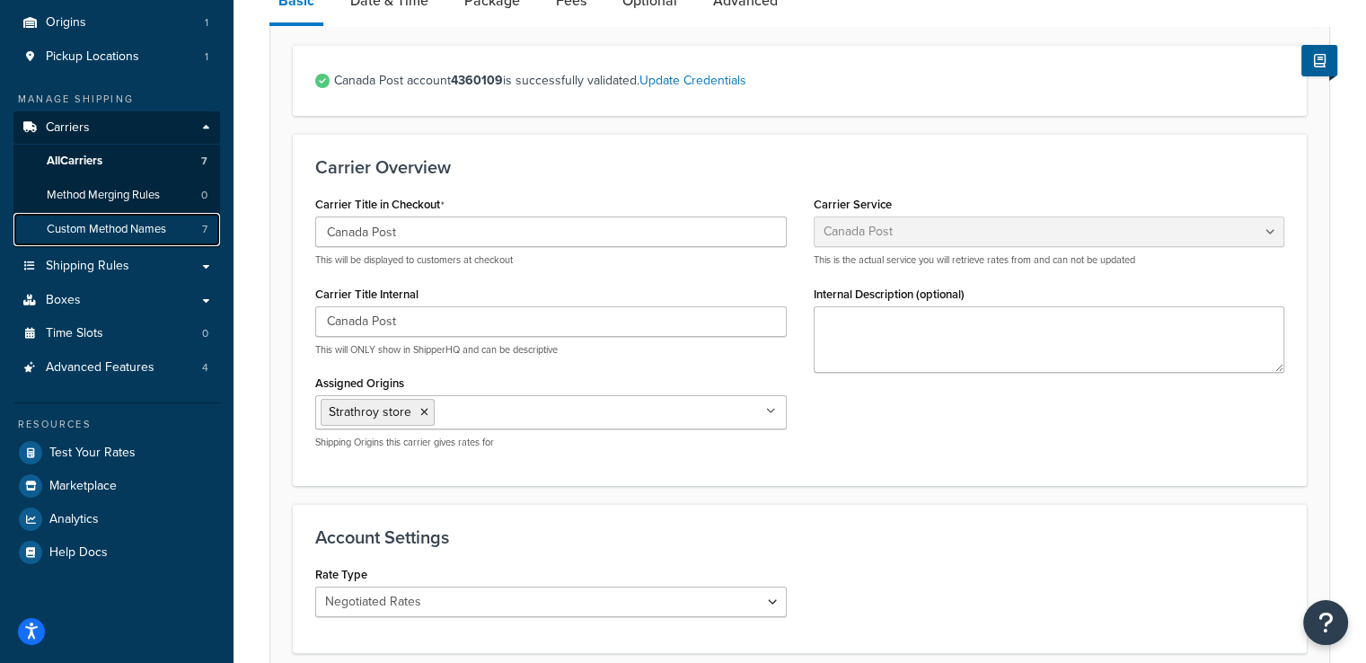
click at [161, 233] on span "Custom Method Names" at bounding box center [106, 229] width 119 height 15
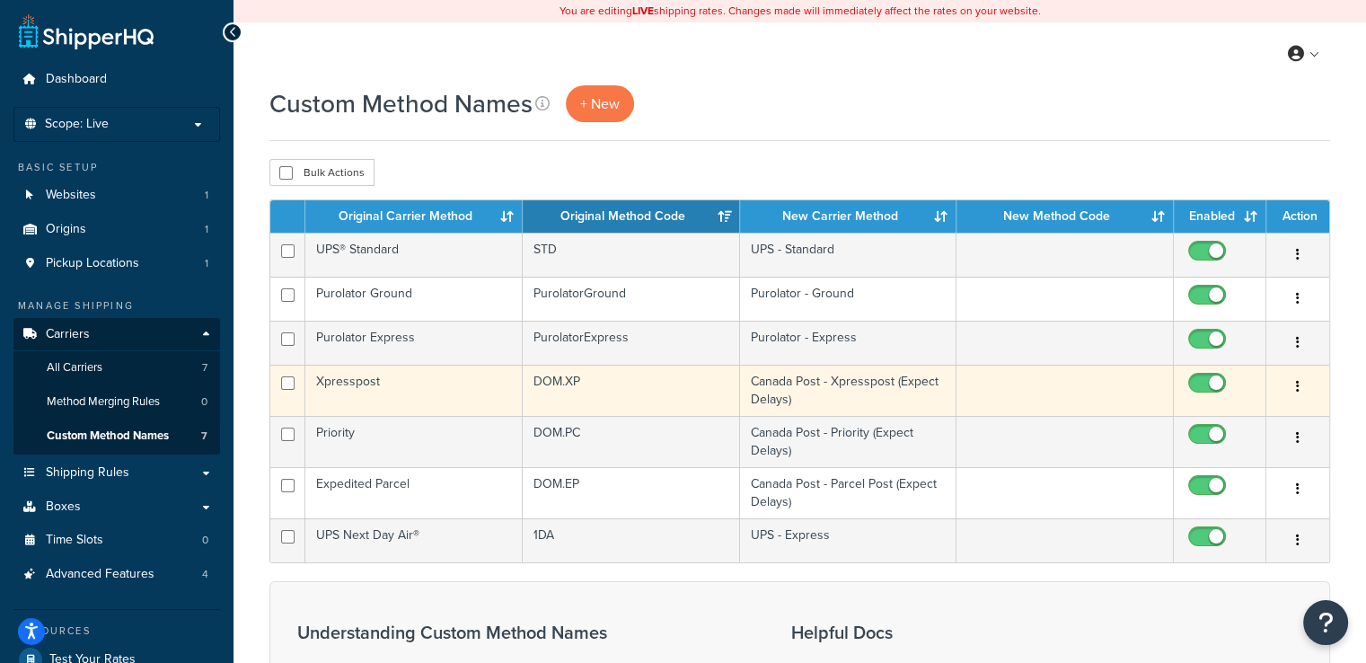
click at [833, 400] on td "Canada Post - Xpresspost (Expect Delays)" at bounding box center [848, 390] width 217 height 51
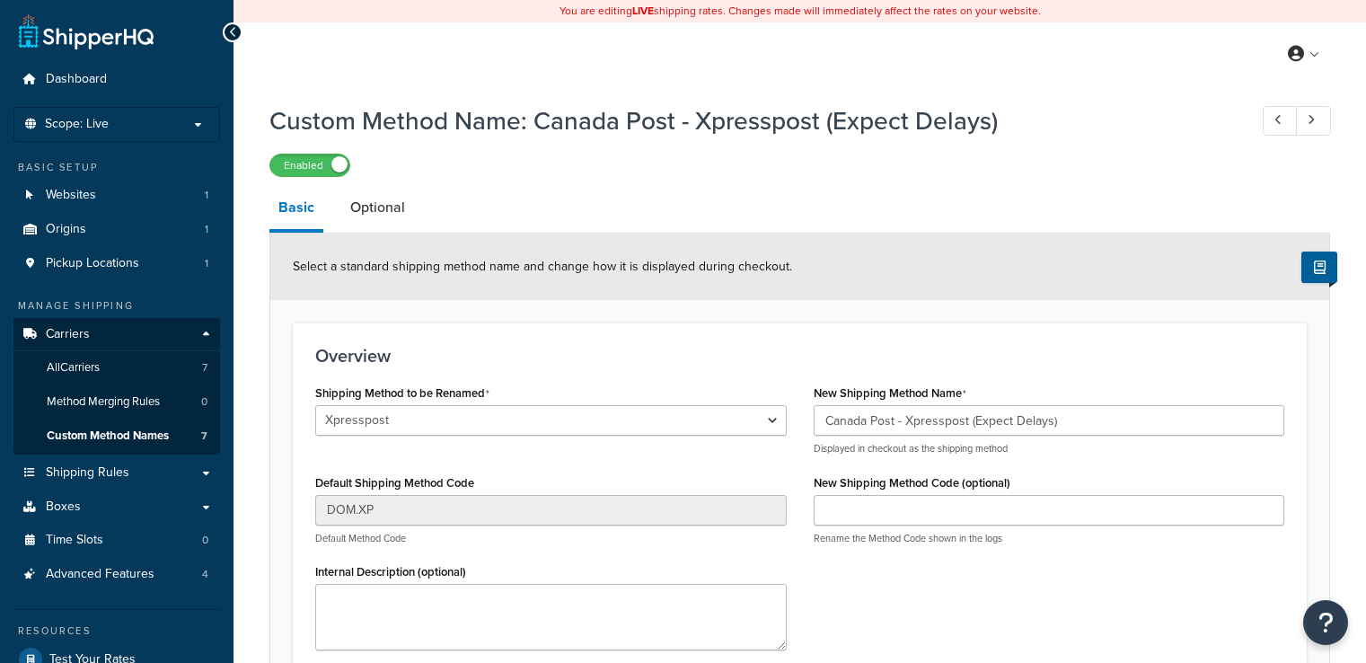
select select "430006"
click at [973, 424] on input "Canada Post - Xpresspost (Expect Delays)" at bounding box center [1049, 420] width 471 height 31
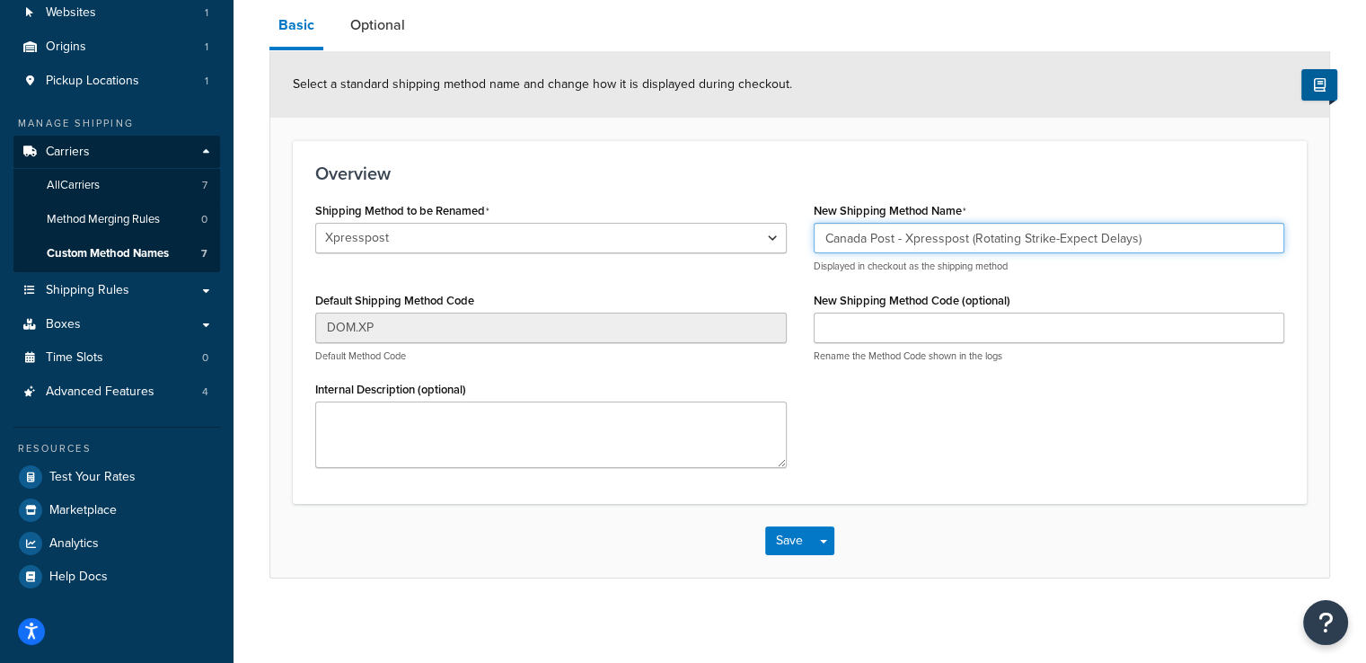
scroll to position [188, 0]
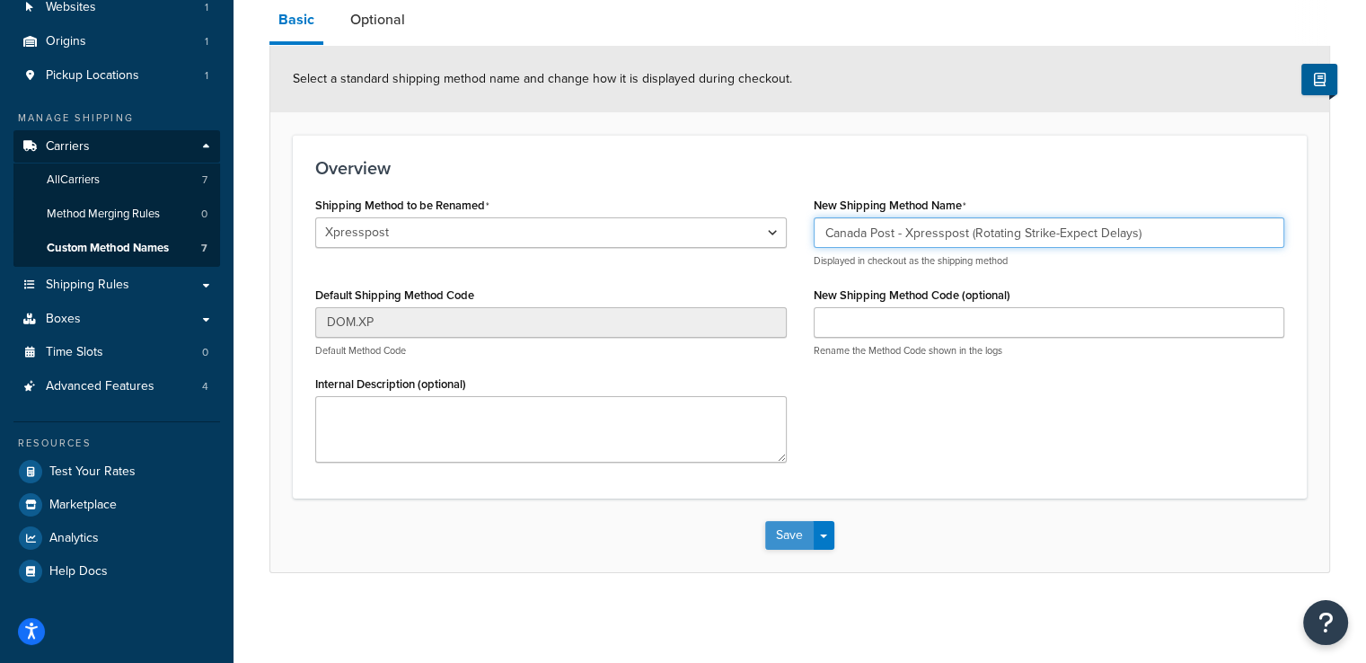
type input "Canada Post - Xpresspost (Rotating Strike-Expect Delays)"
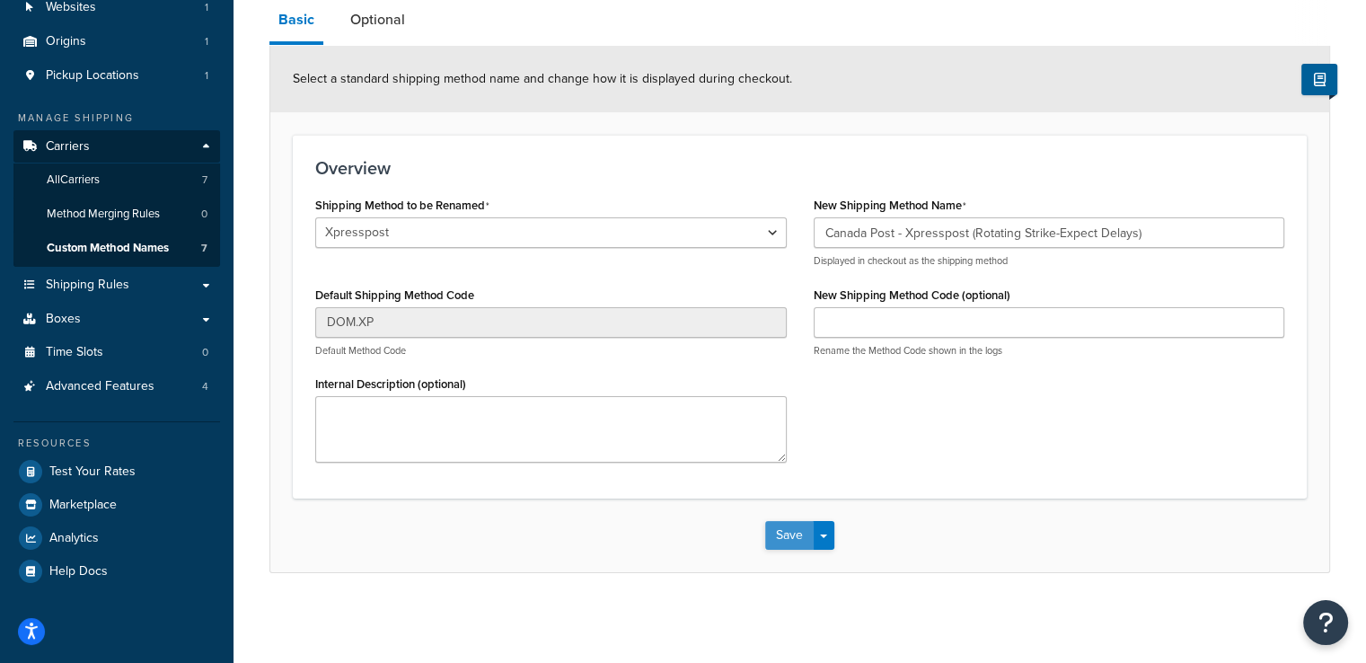
click at [782, 535] on button "Save" at bounding box center [789, 535] width 48 height 29
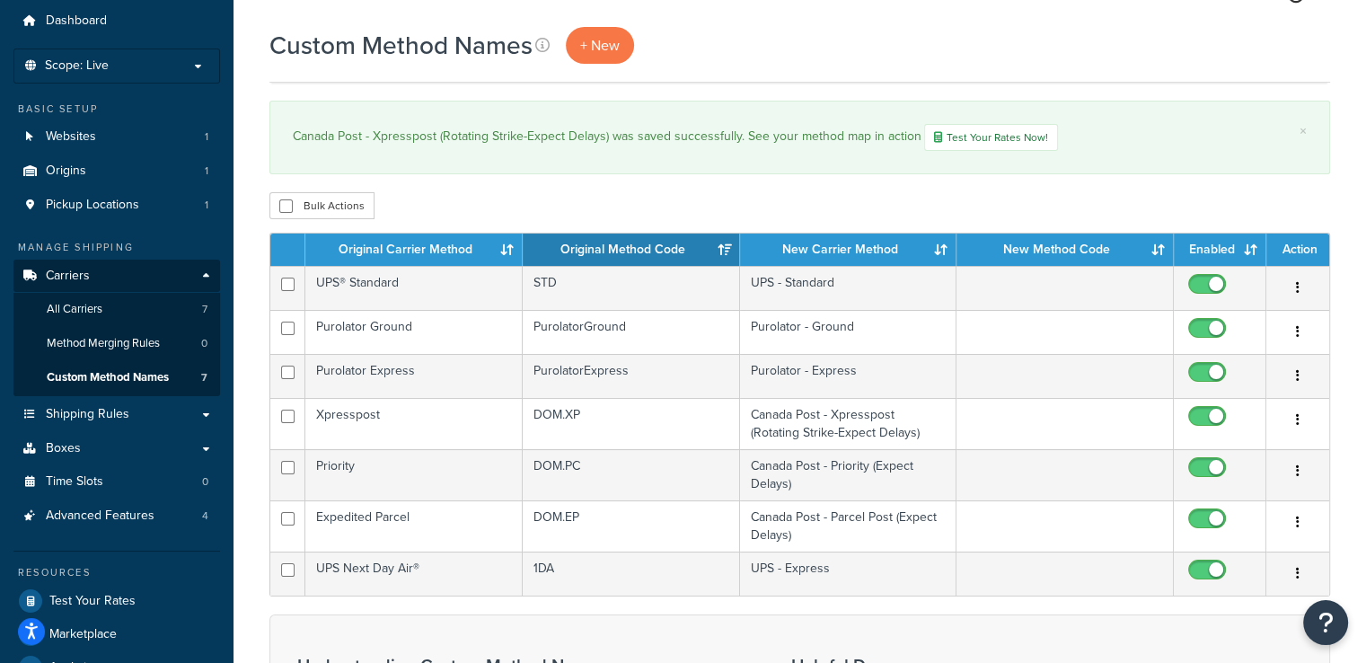
scroll to position [90, 0]
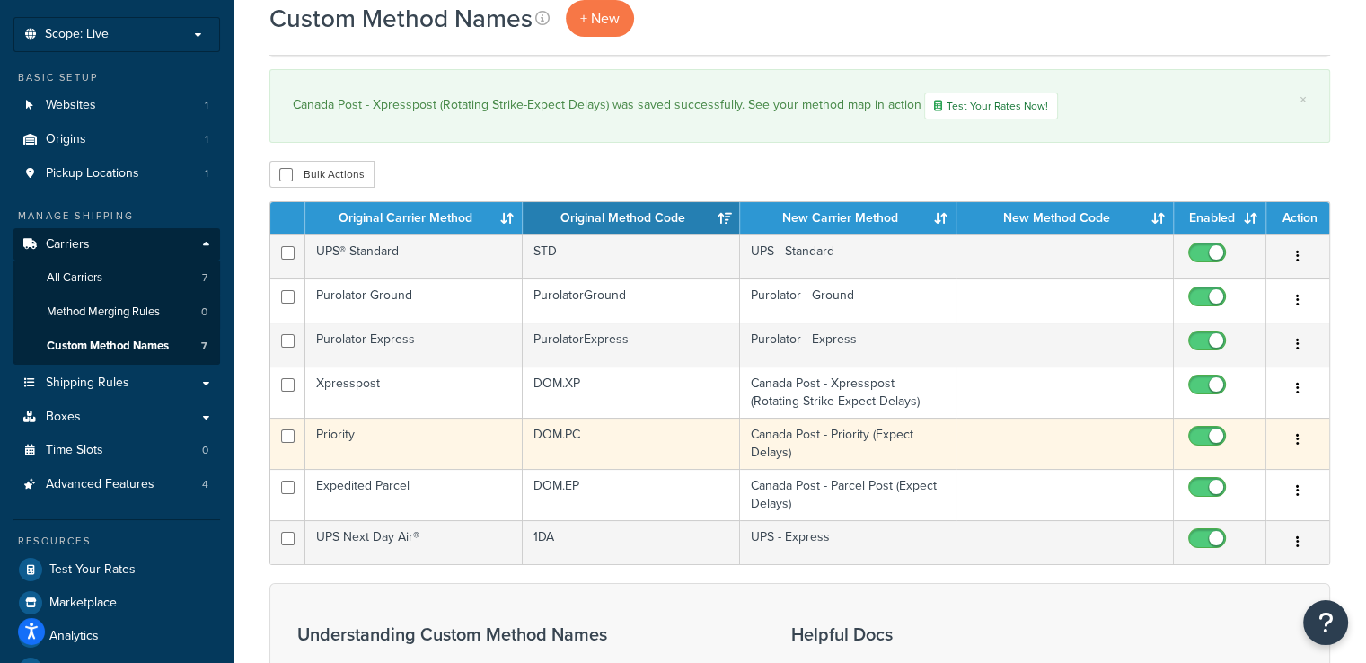
click at [909, 432] on td "Canada Post - Priority (Expect Delays)" at bounding box center [848, 443] width 217 height 51
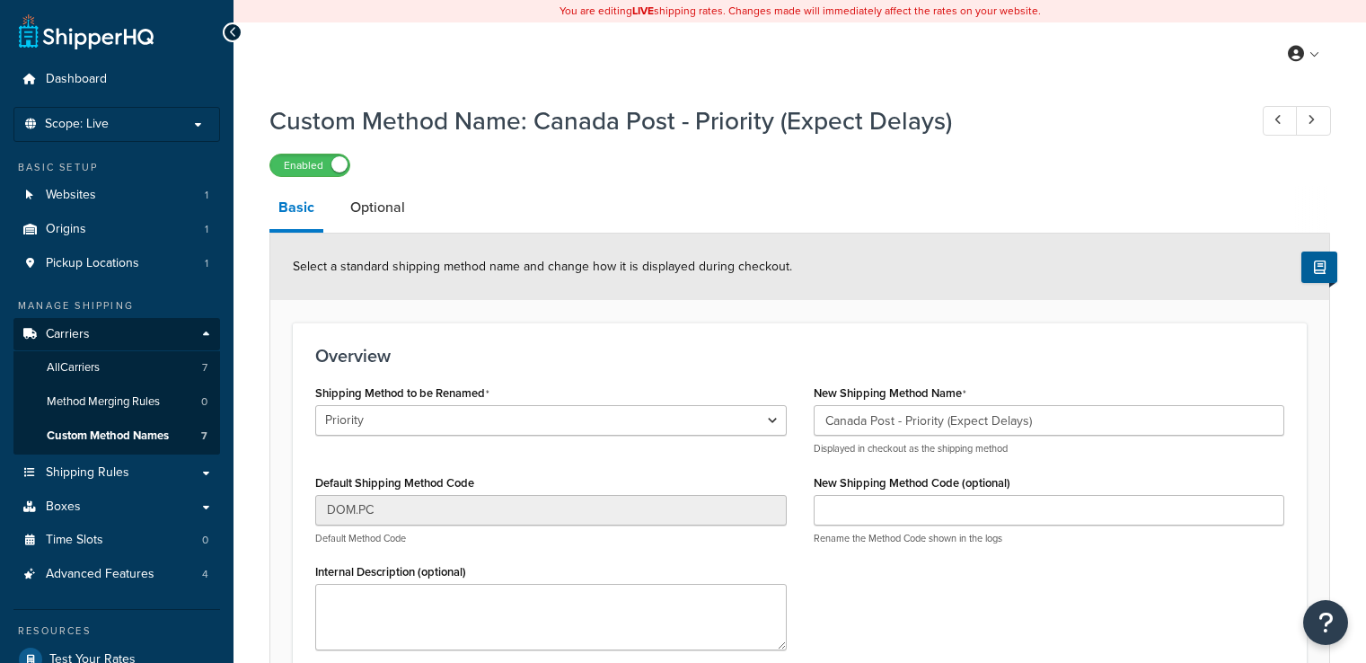
select select "430007"
click at [951, 421] on input "Canada Post - Priority (Expect Delays)" at bounding box center [1049, 420] width 471 height 31
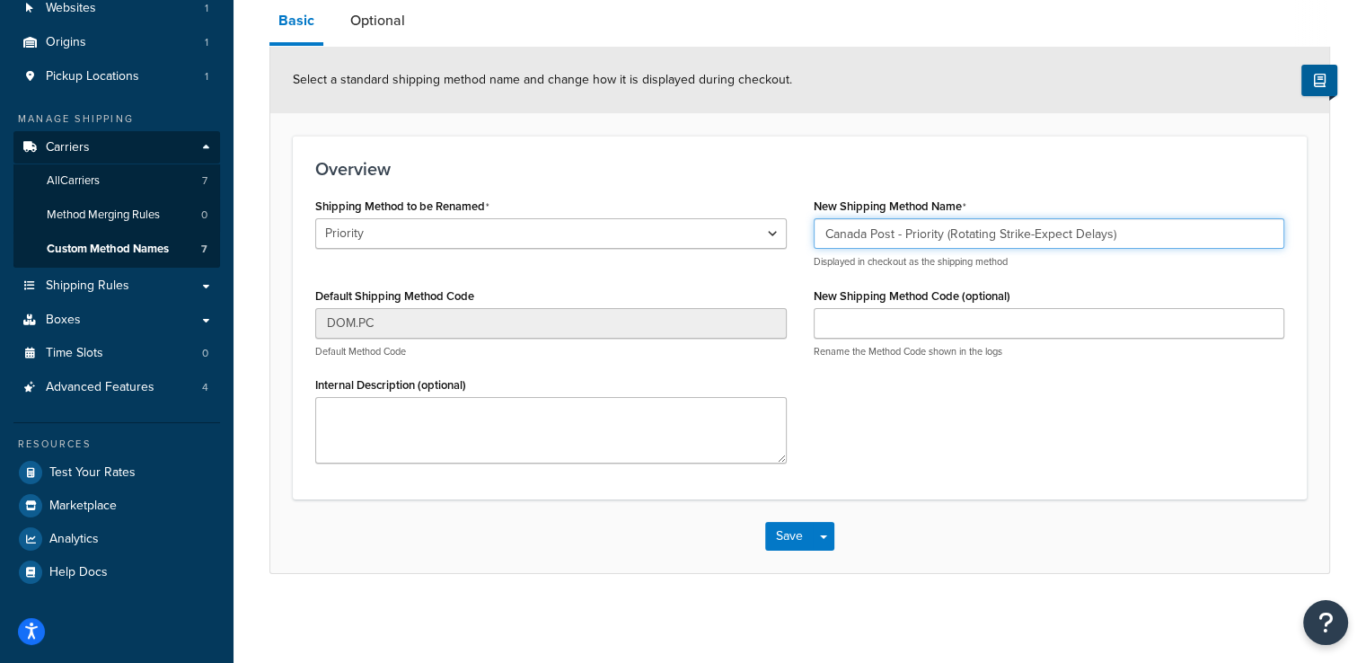
scroll to position [188, 0]
type input "Canada Post - Priority (Rotating Strike-Expect Delays)"
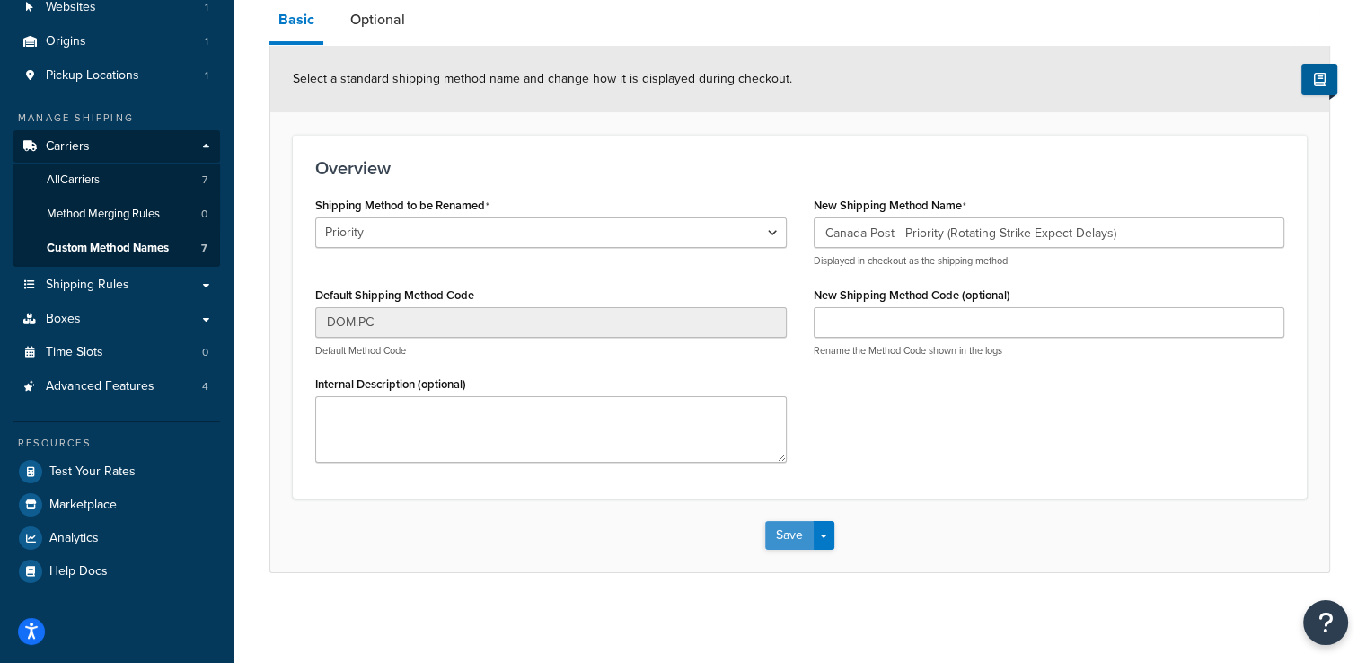
click at [796, 539] on button "Save" at bounding box center [789, 535] width 48 height 29
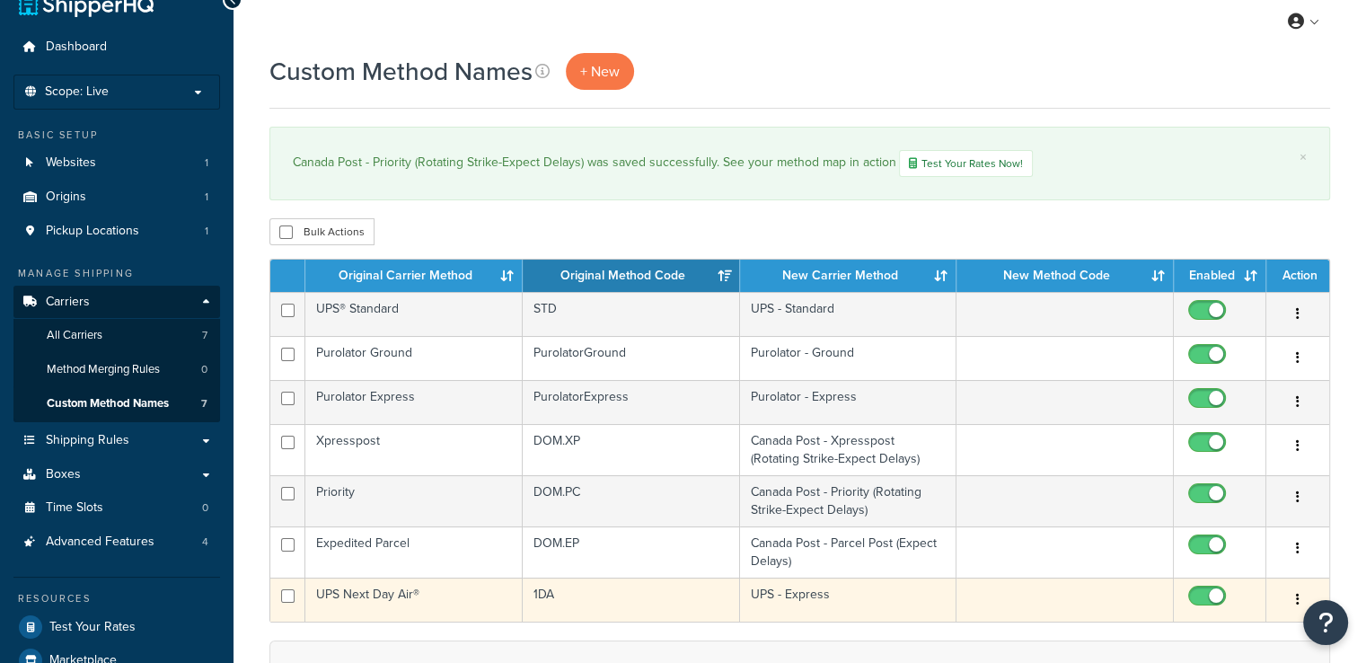
scroll to position [90, 0]
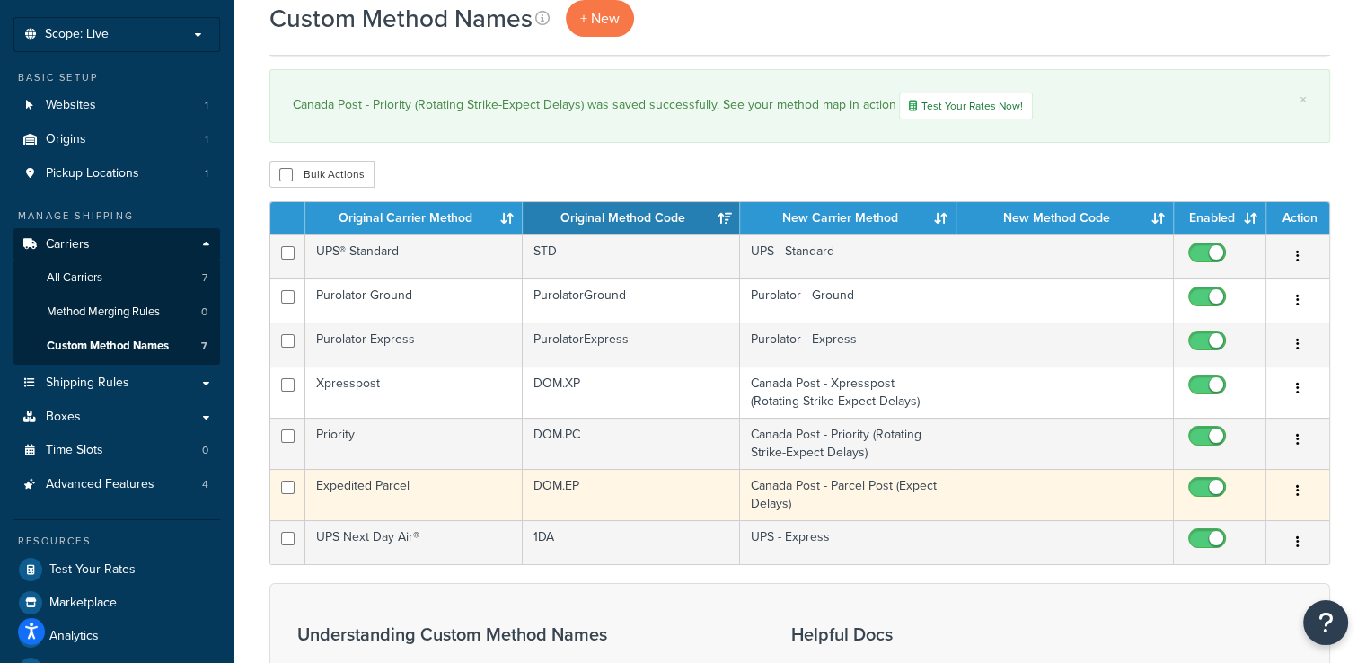
click at [682, 495] on td "DOM.EP" at bounding box center [631, 494] width 217 height 51
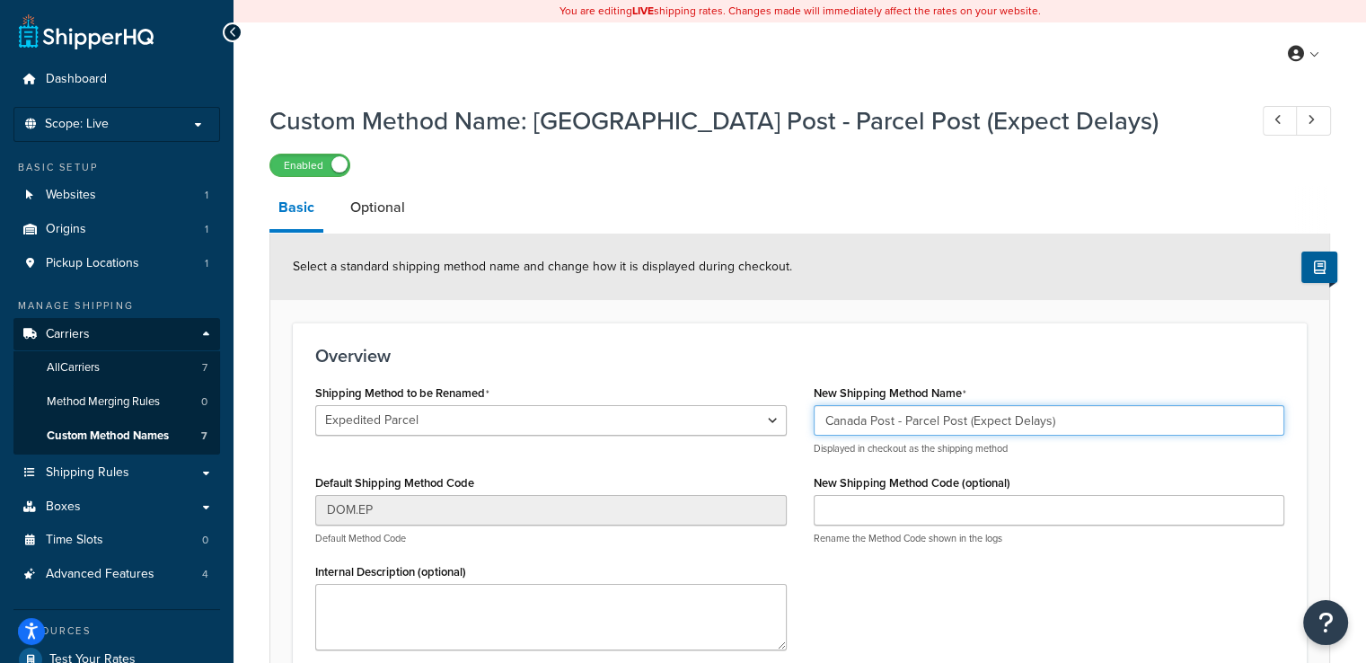
click at [970, 421] on input "Canada Post - Parcel Post (Expect Delays)" at bounding box center [1049, 420] width 471 height 31
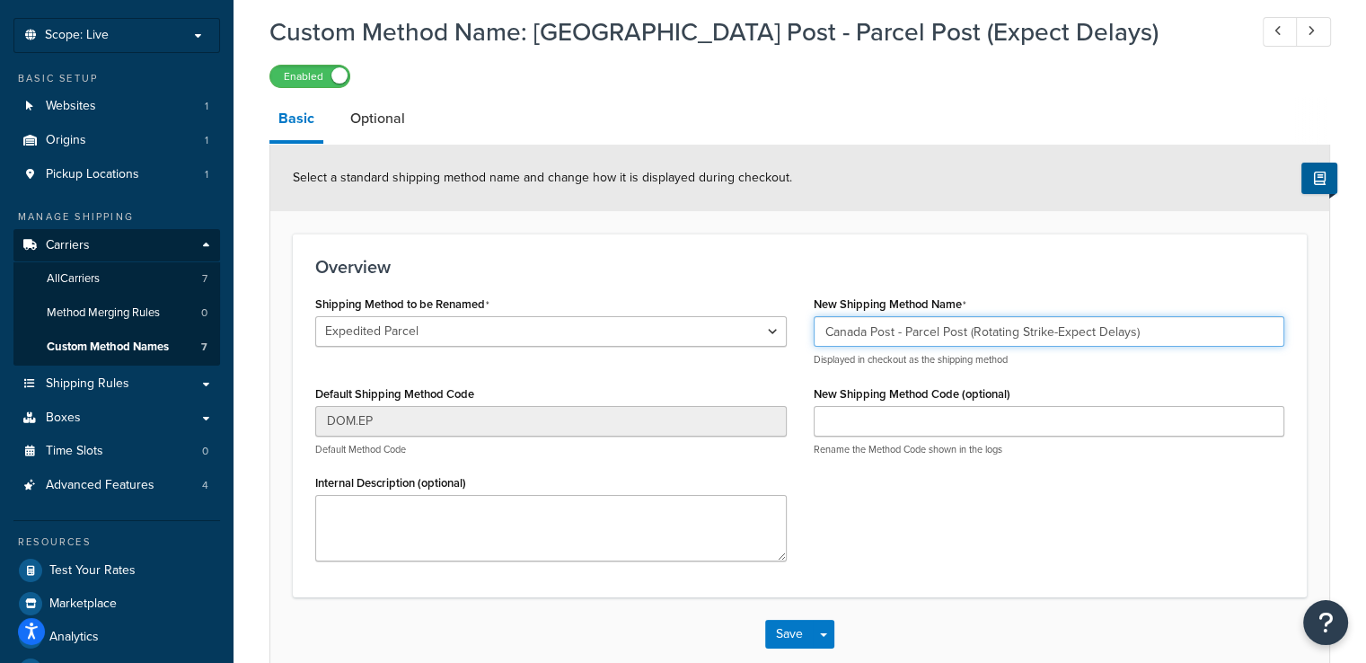
scroll to position [188, 0]
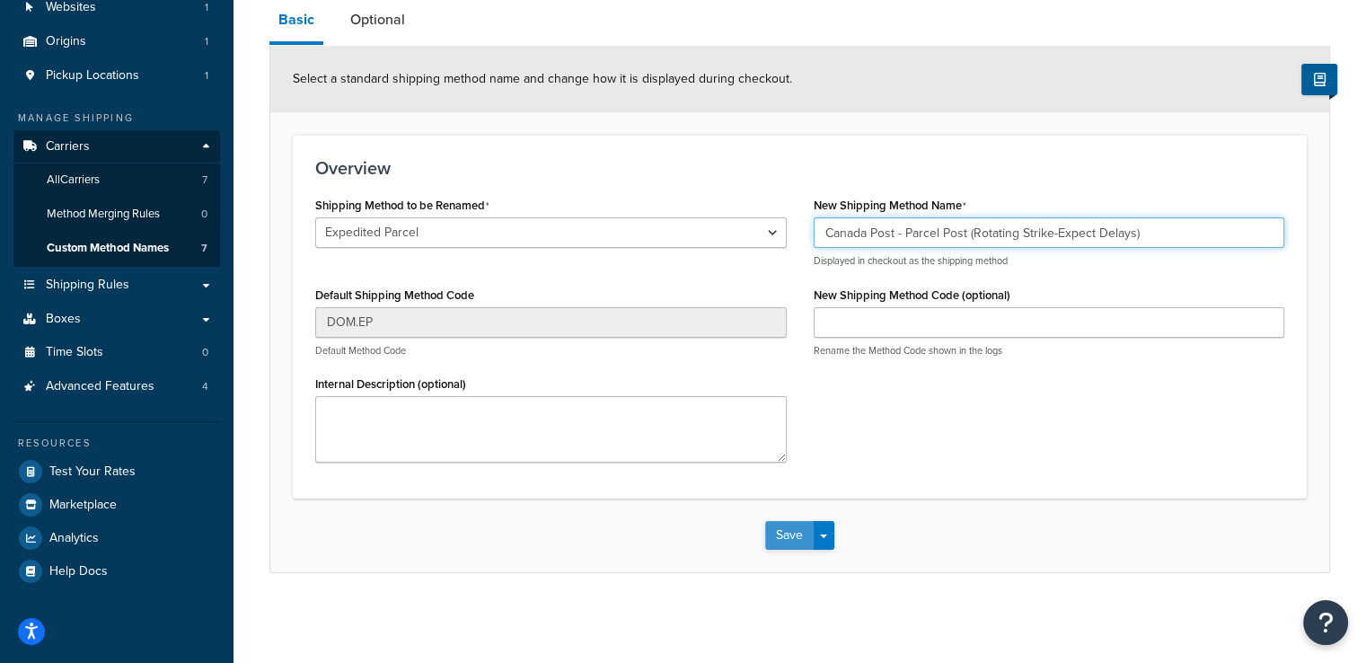
type input "Canada Post - Parcel Post (Rotating Strike-Expect Delays)"
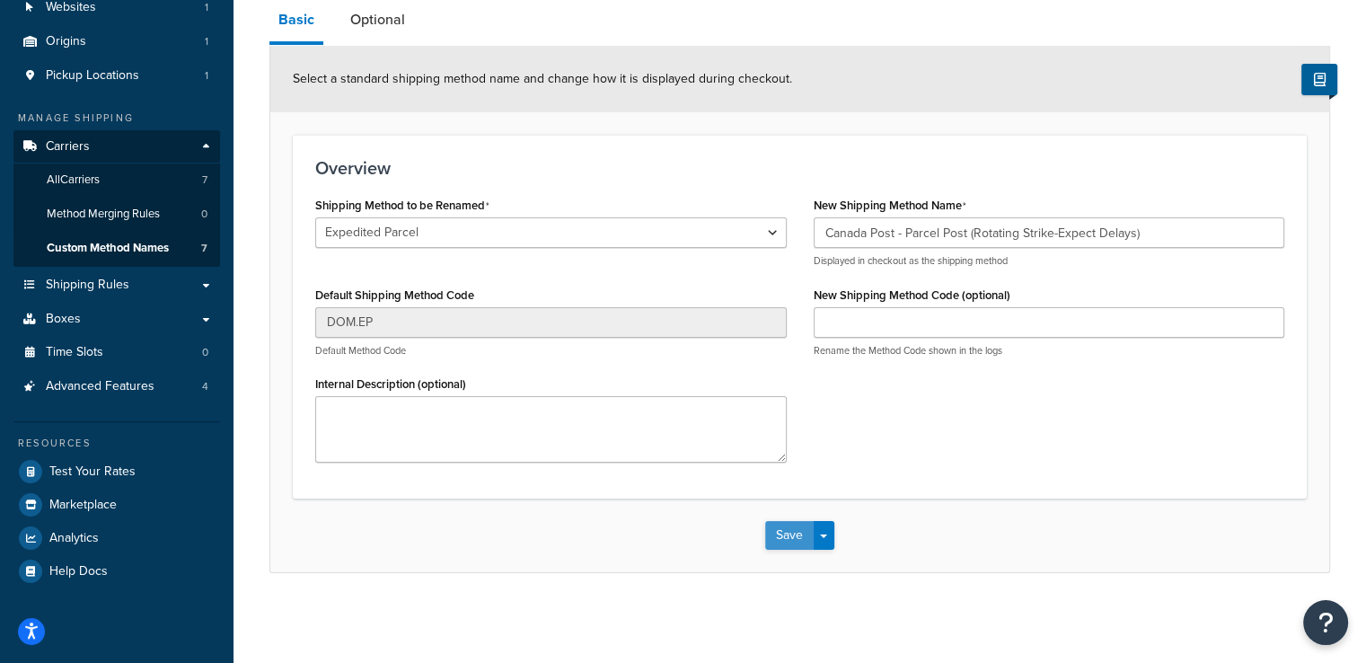
click at [790, 532] on button "Save" at bounding box center [789, 535] width 48 height 29
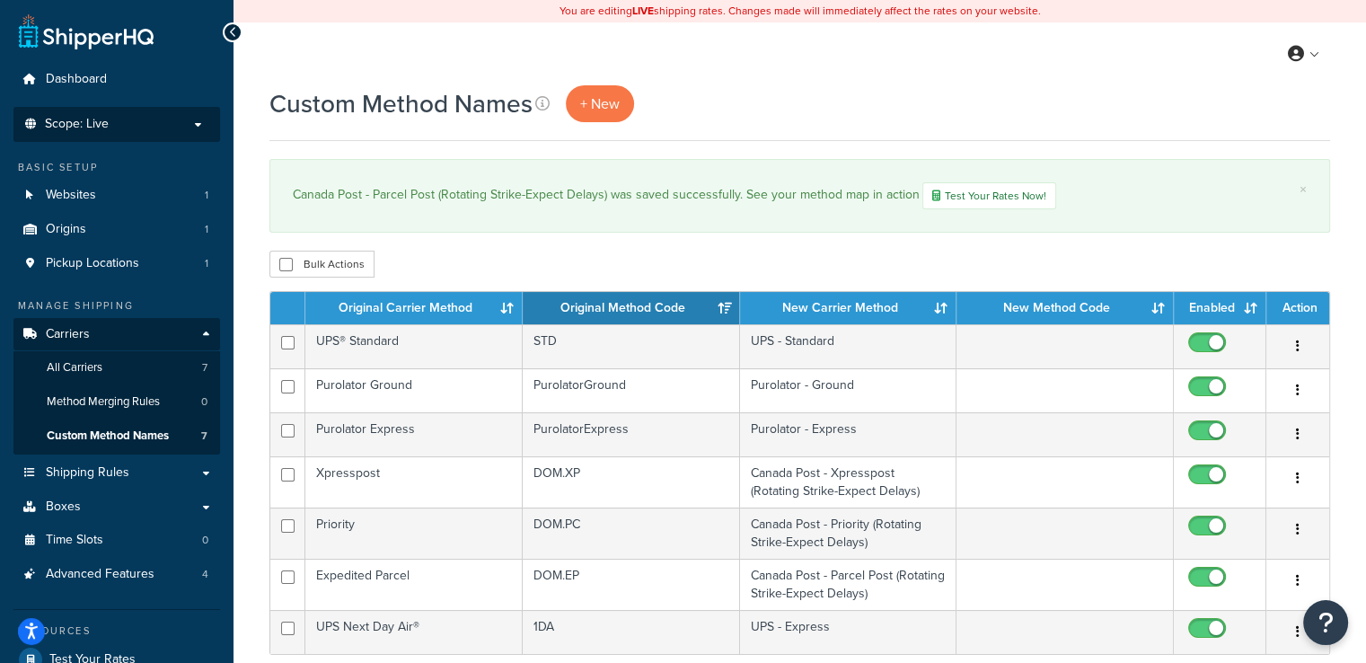
click at [189, 112] on li "Scope: Live Development Integration Test" at bounding box center [116, 124] width 207 height 35
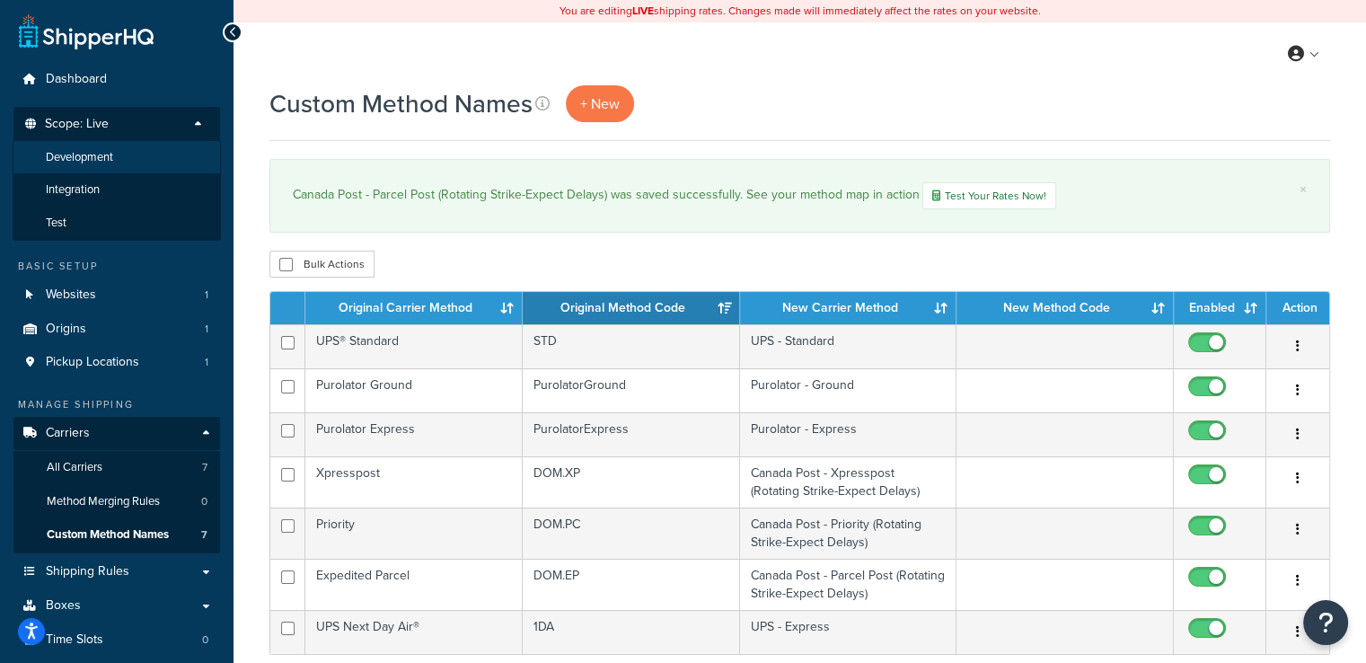
click at [116, 168] on li "Development" at bounding box center [117, 157] width 208 height 33
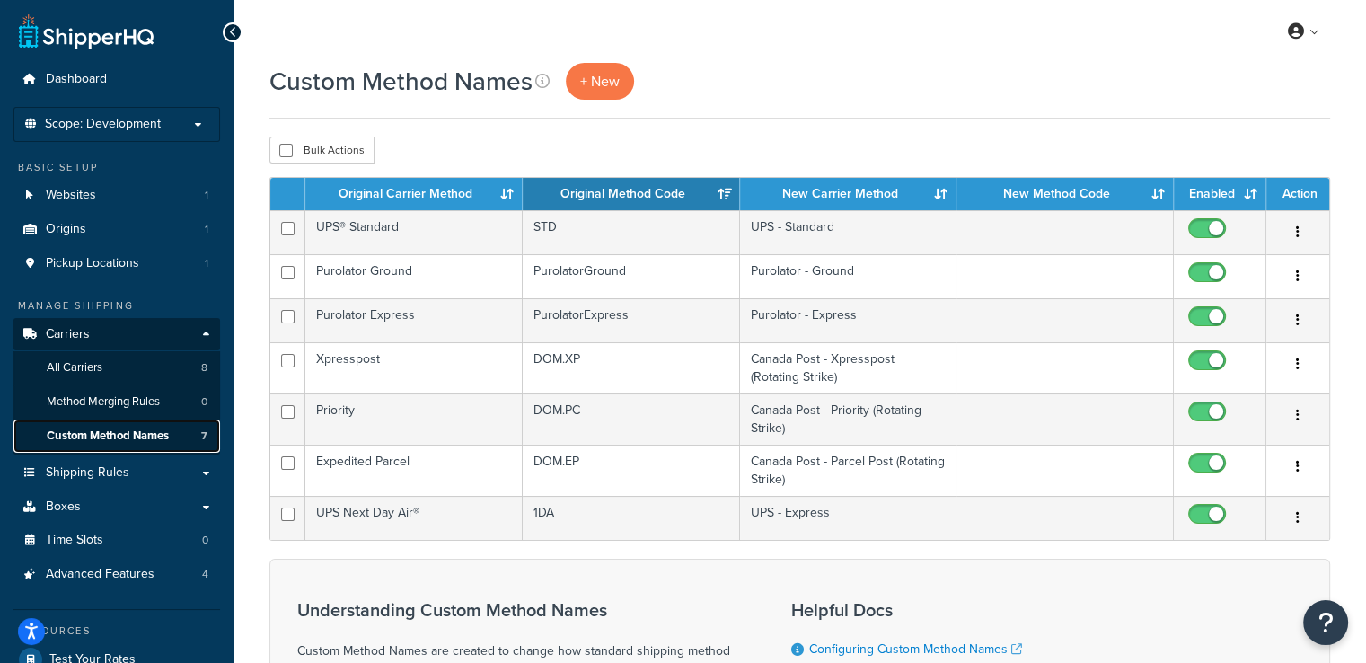
click at [71, 434] on span "Custom Method Names" at bounding box center [108, 435] width 122 height 15
click at [129, 444] on link "Custom Method Names 7" at bounding box center [116, 435] width 207 height 33
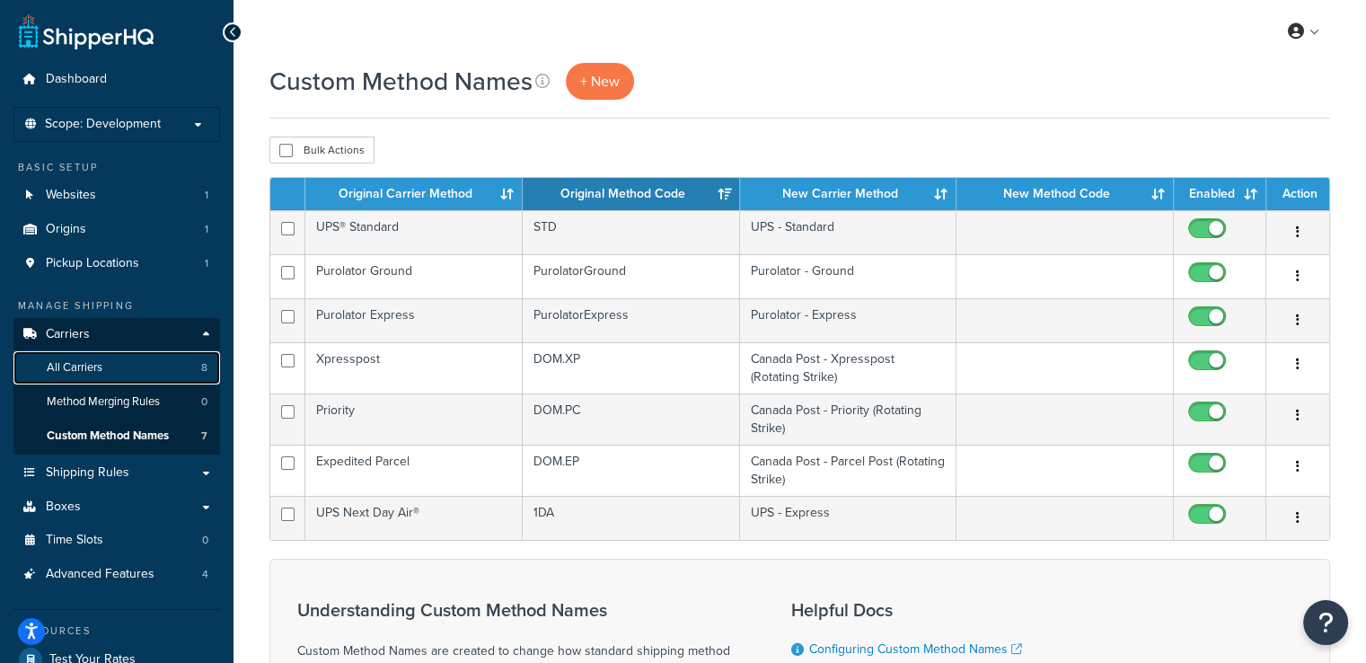
click at [129, 364] on link "All Carriers 8" at bounding box center [116, 367] width 207 height 33
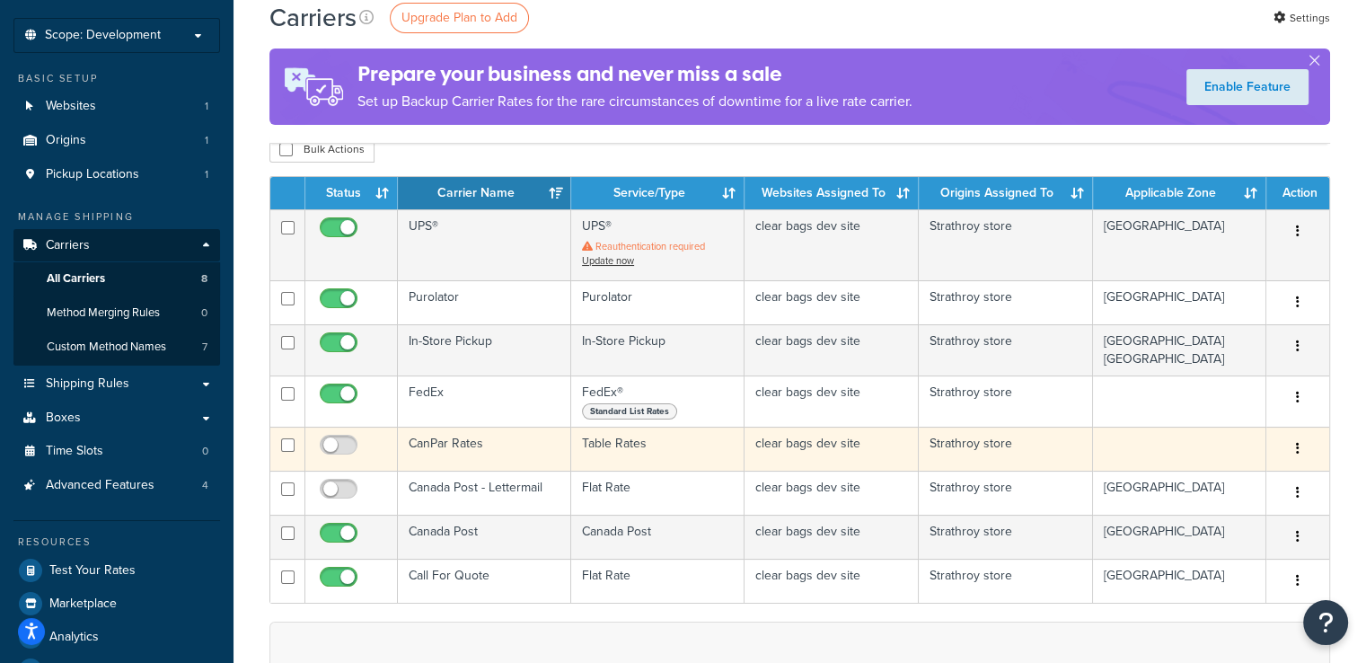
scroll to position [180, 0]
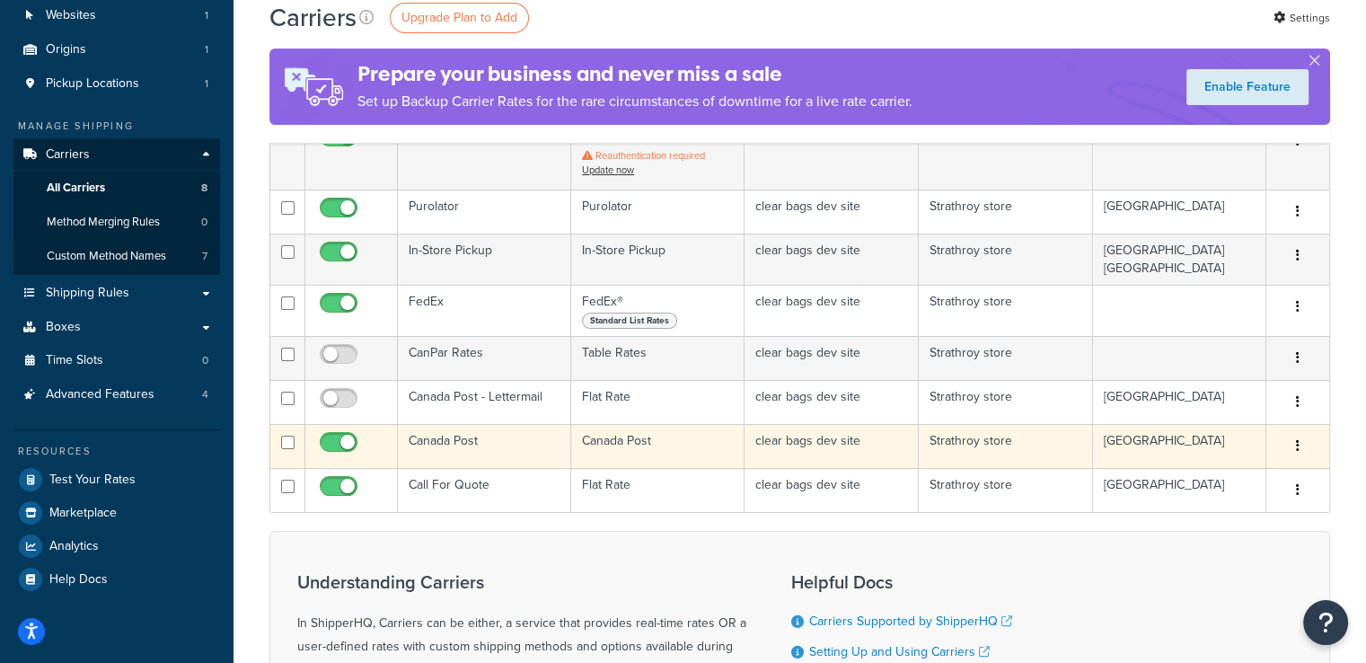
click at [567, 453] on td "Canada Post" at bounding box center [484, 446] width 173 height 44
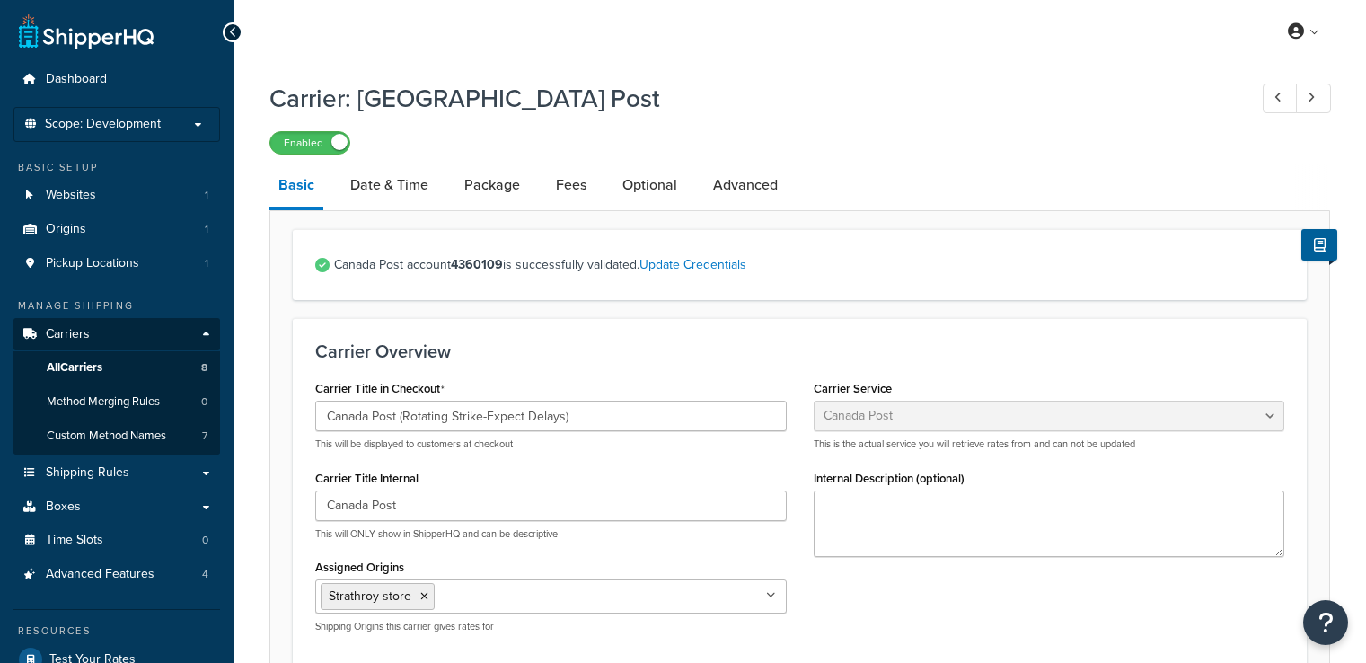
select select "canadaPost"
select select "NEGOTIATED"
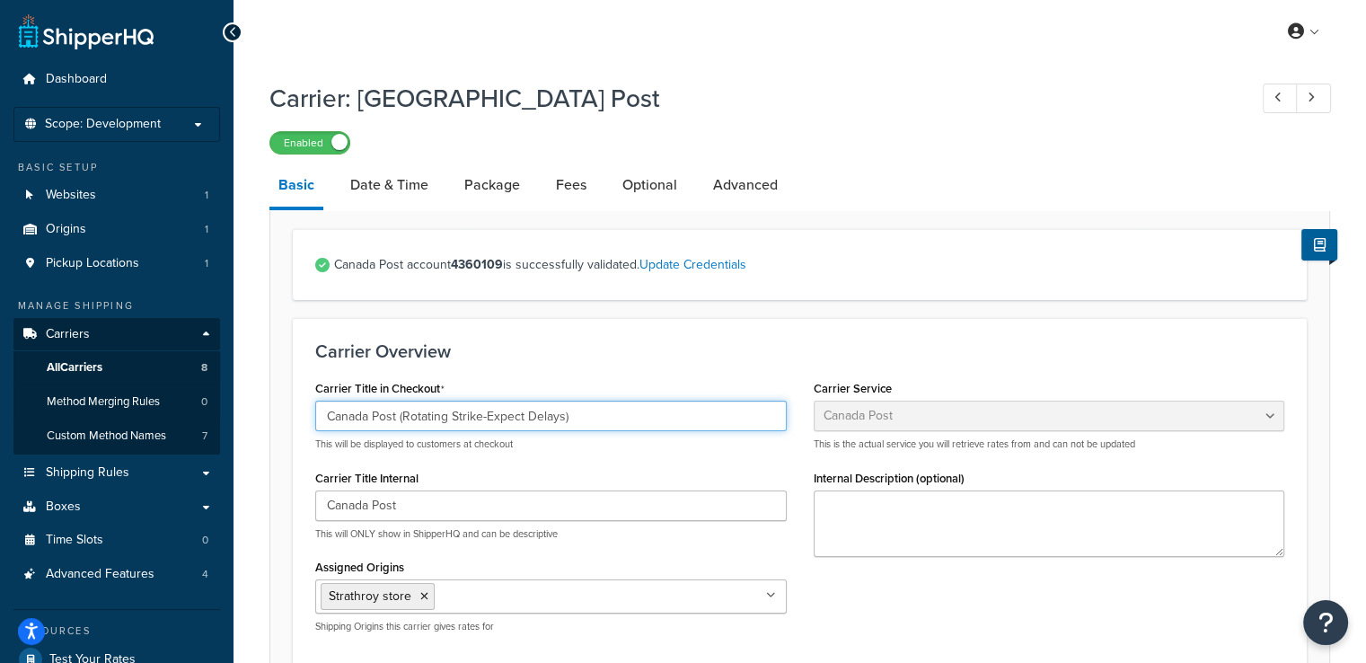
drag, startPoint x: 600, startPoint y: 420, endPoint x: 399, endPoint y: 425, distance: 201.2
click at [399, 425] on input "Canada Post (Rotating Strike-Expect Delays)" at bounding box center [550, 415] width 471 height 31
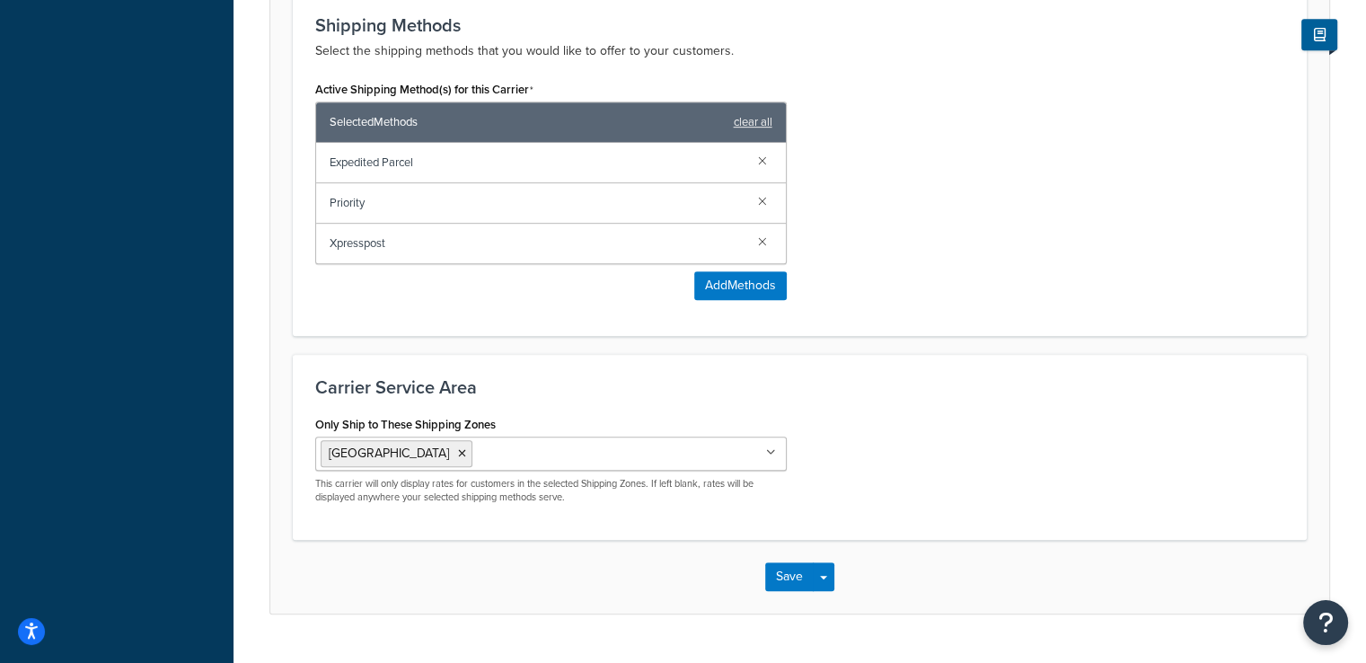
scroll to position [902, 0]
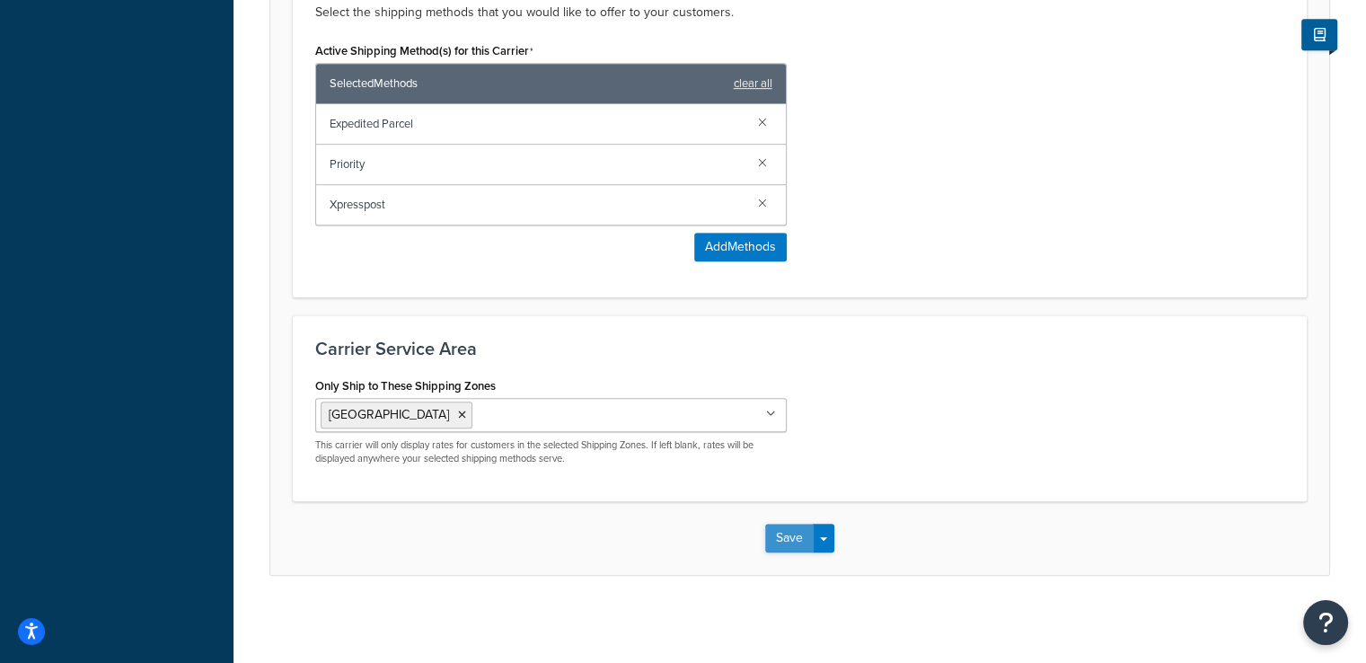
type input "Canada Post"
click at [796, 539] on button "Save" at bounding box center [789, 537] width 48 height 29
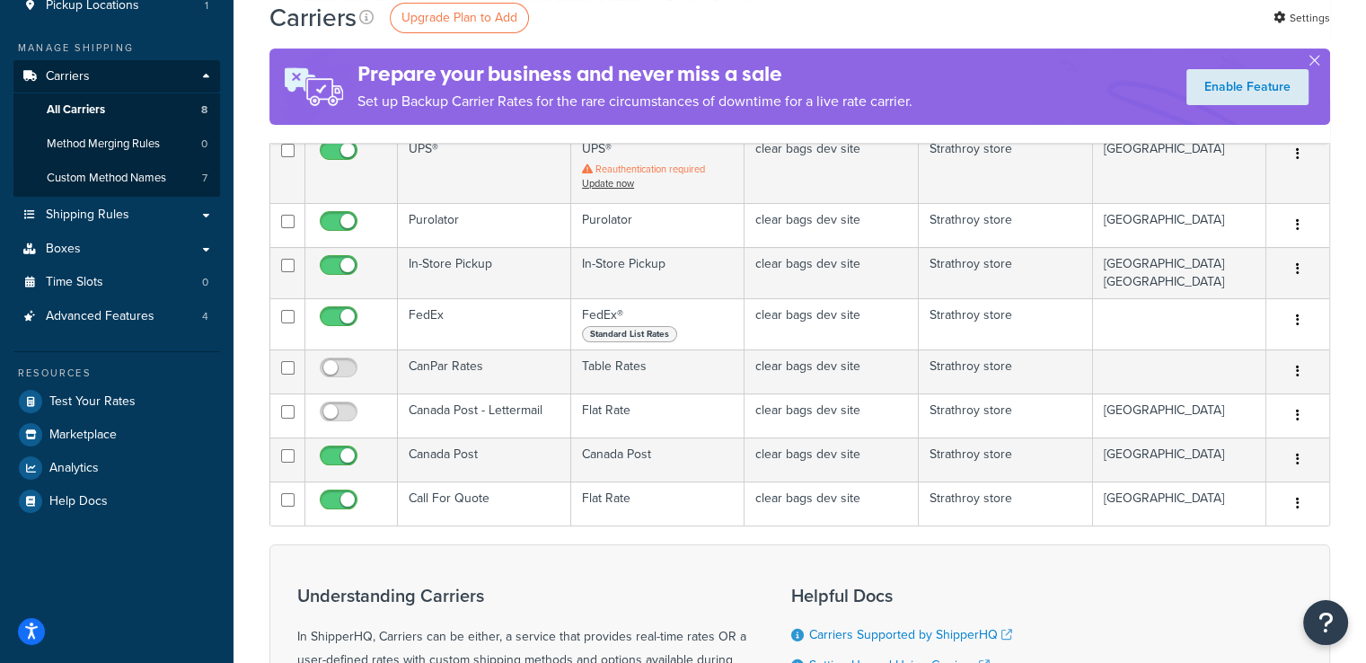
scroll to position [218, 0]
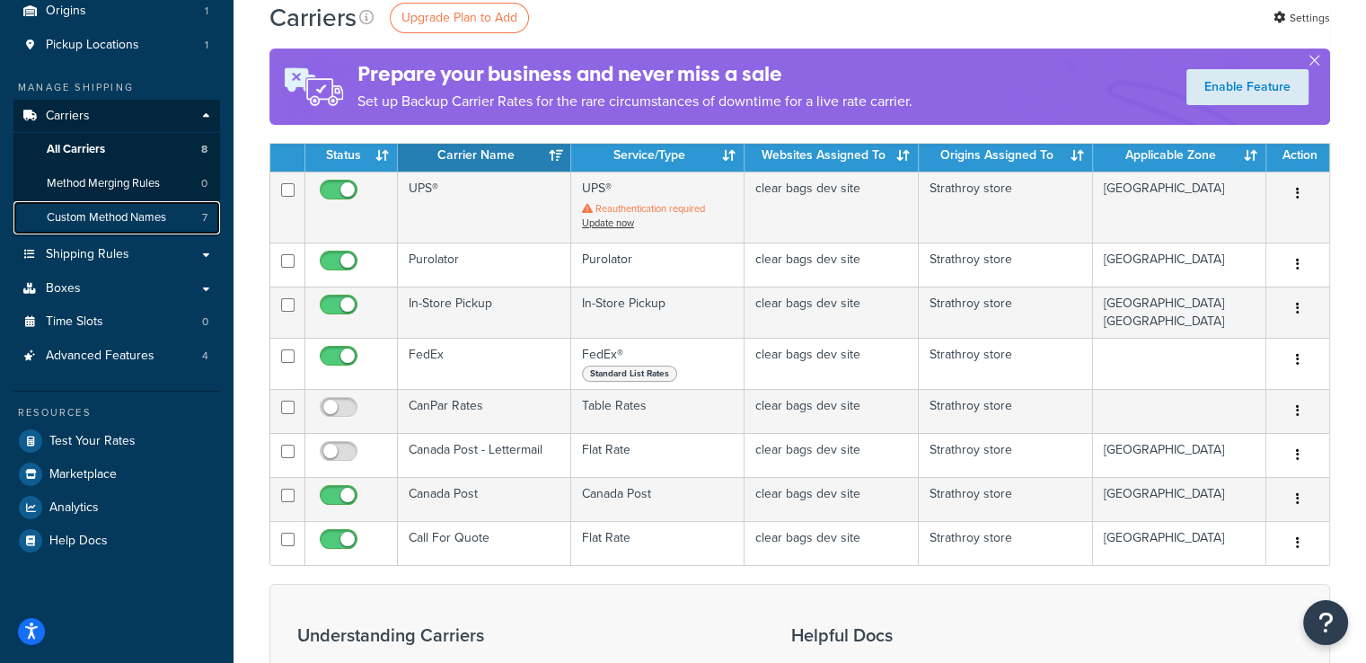
click at [159, 216] on span "Custom Method Names" at bounding box center [106, 217] width 119 height 15
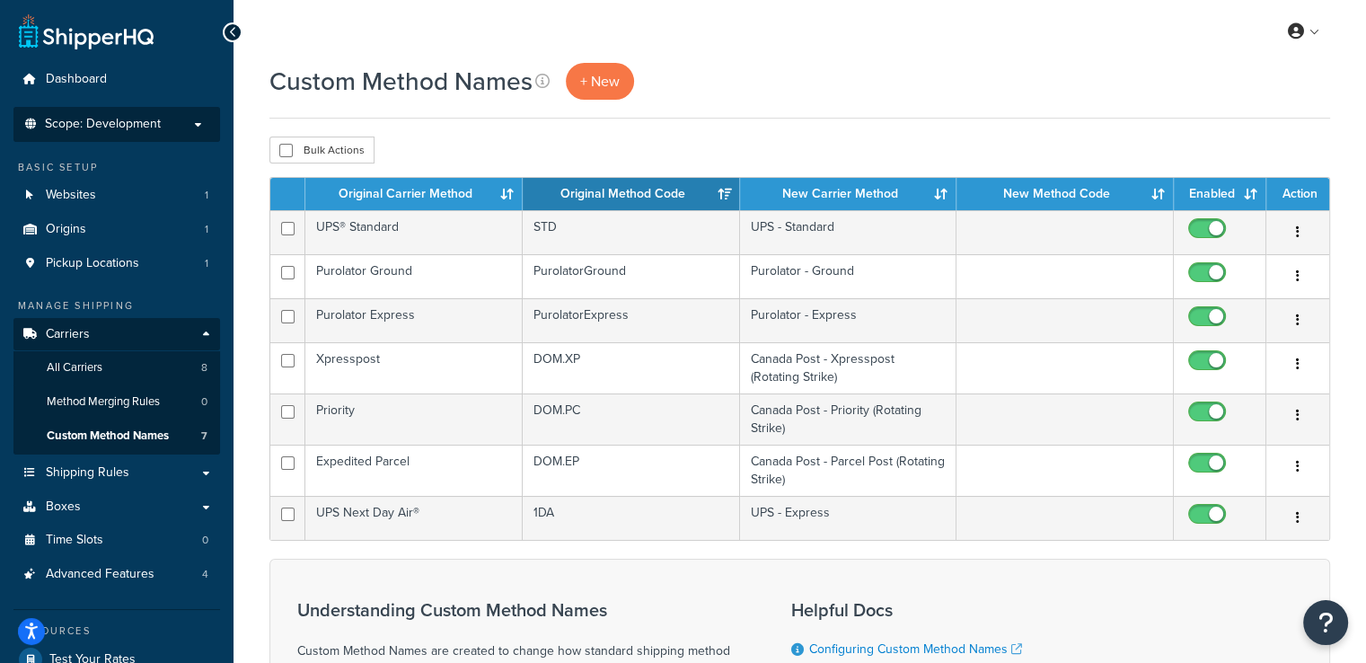
click at [126, 112] on li "Scope: Development Live Integration Test" at bounding box center [116, 124] width 207 height 35
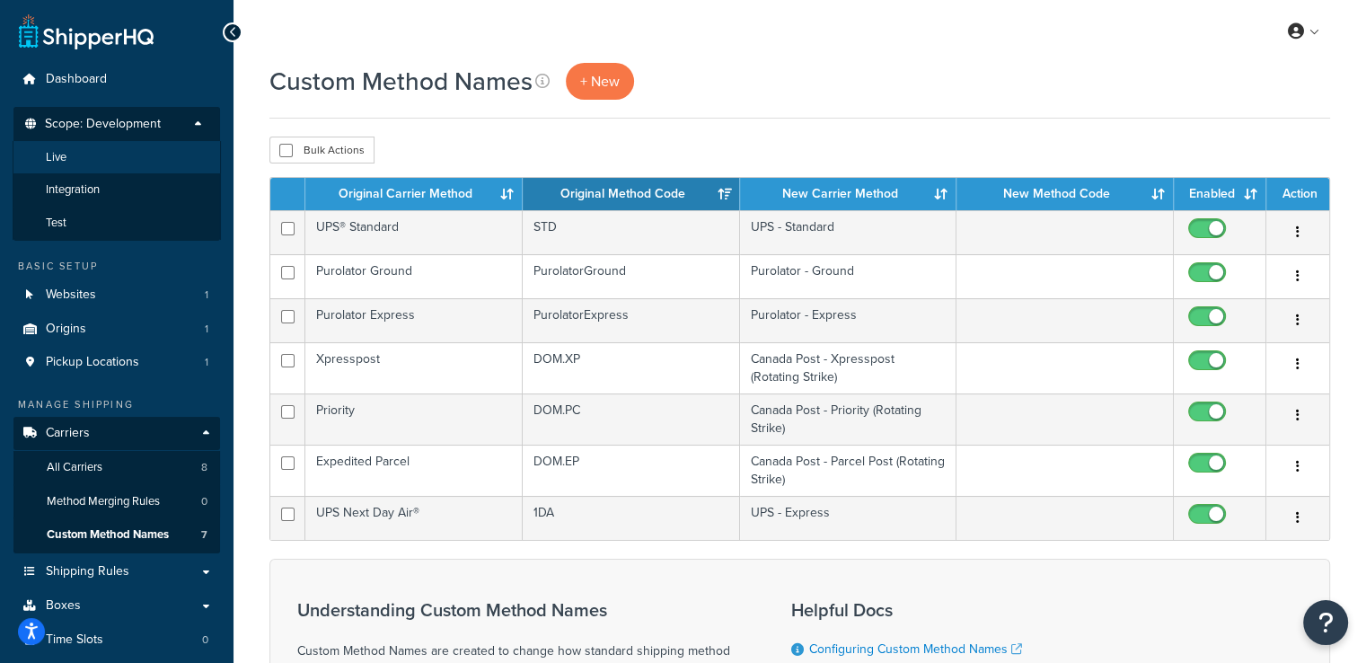
click at [130, 166] on li "Live" at bounding box center [117, 157] width 208 height 33
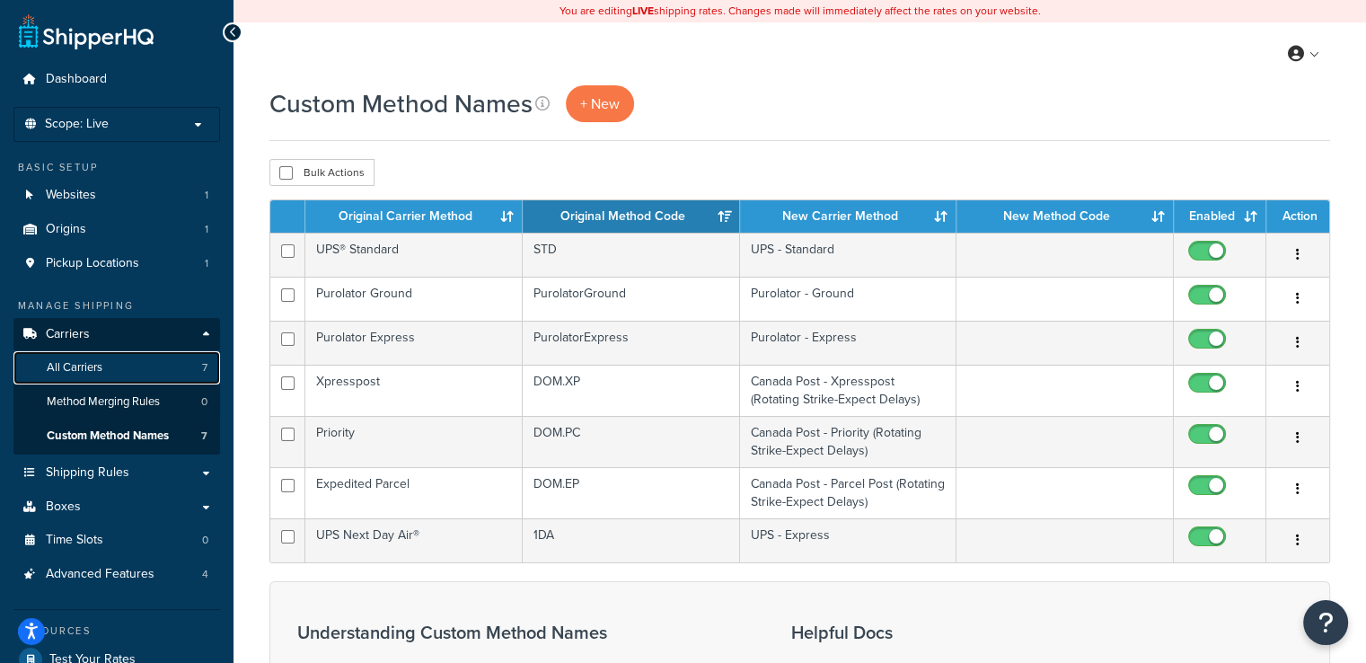
click at [158, 376] on link "All Carriers 7" at bounding box center [116, 367] width 207 height 33
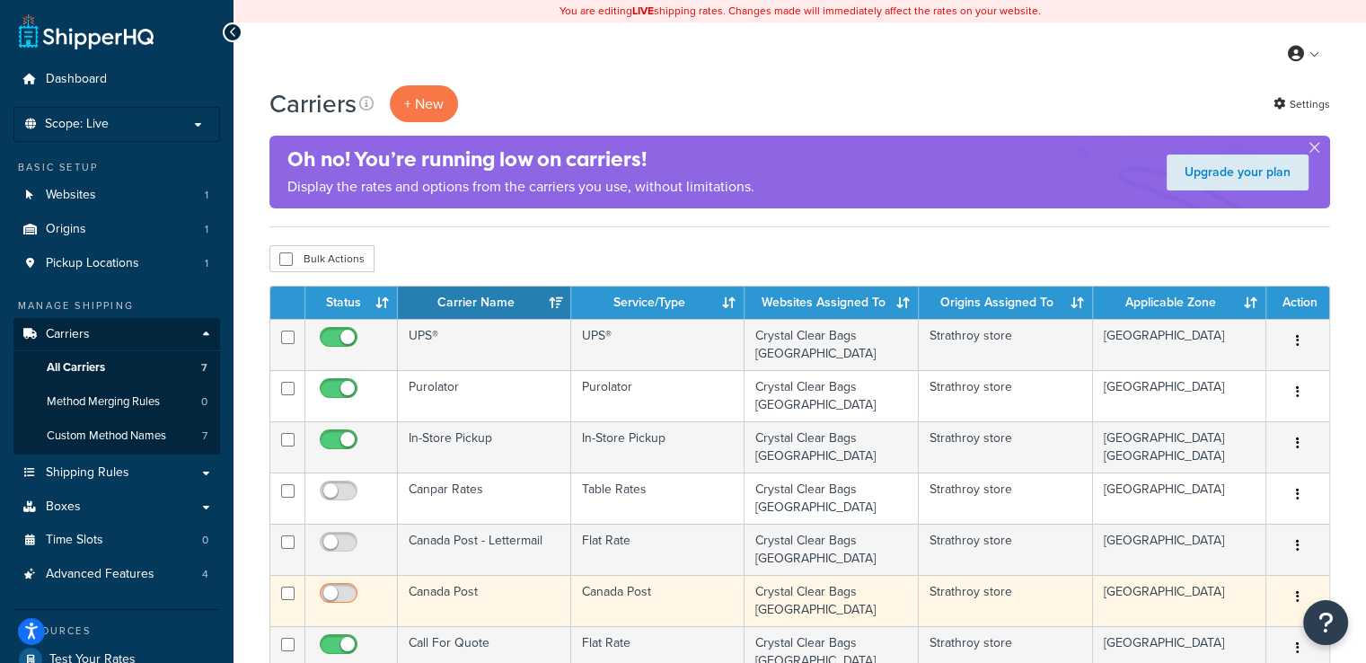
click at [346, 586] on input "checkbox" at bounding box center [340, 597] width 49 height 22
checkbox input "true"
click at [514, 578] on td "Canada Post" at bounding box center [484, 600] width 173 height 51
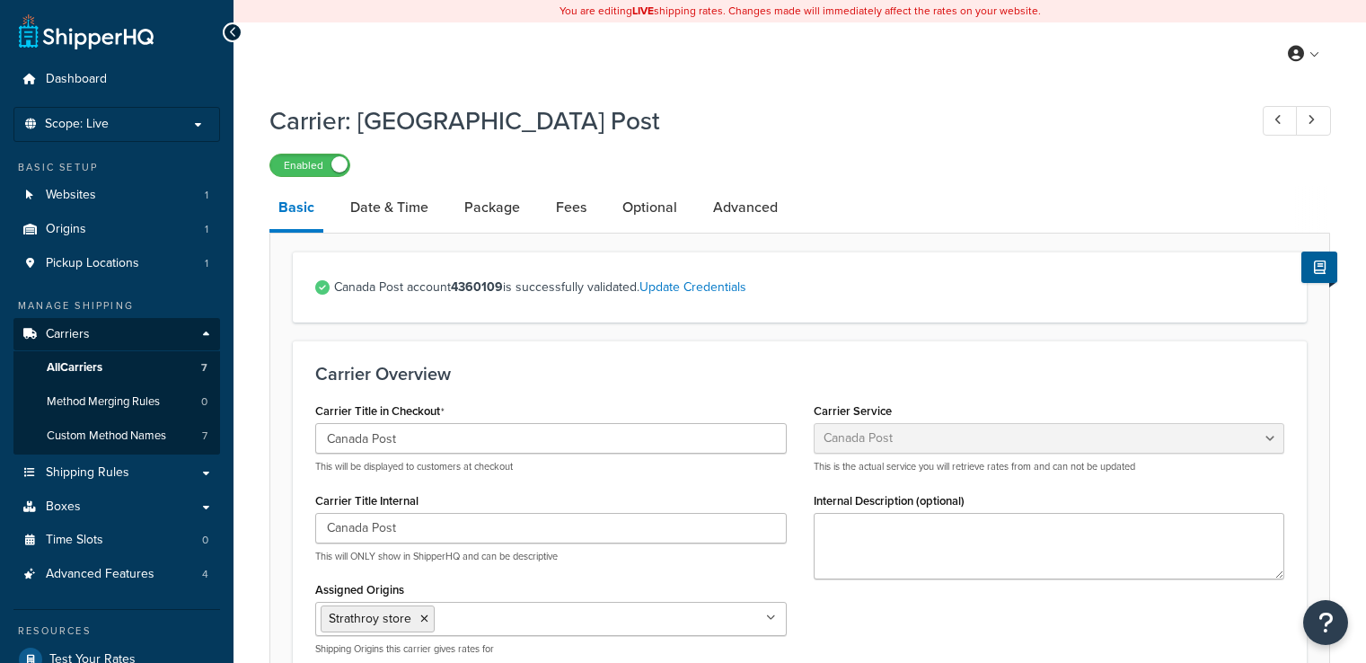
select select "canadaPost"
select select "NEGOTIATED"
click at [399, 193] on link "Date & Time" at bounding box center [389, 207] width 96 height 43
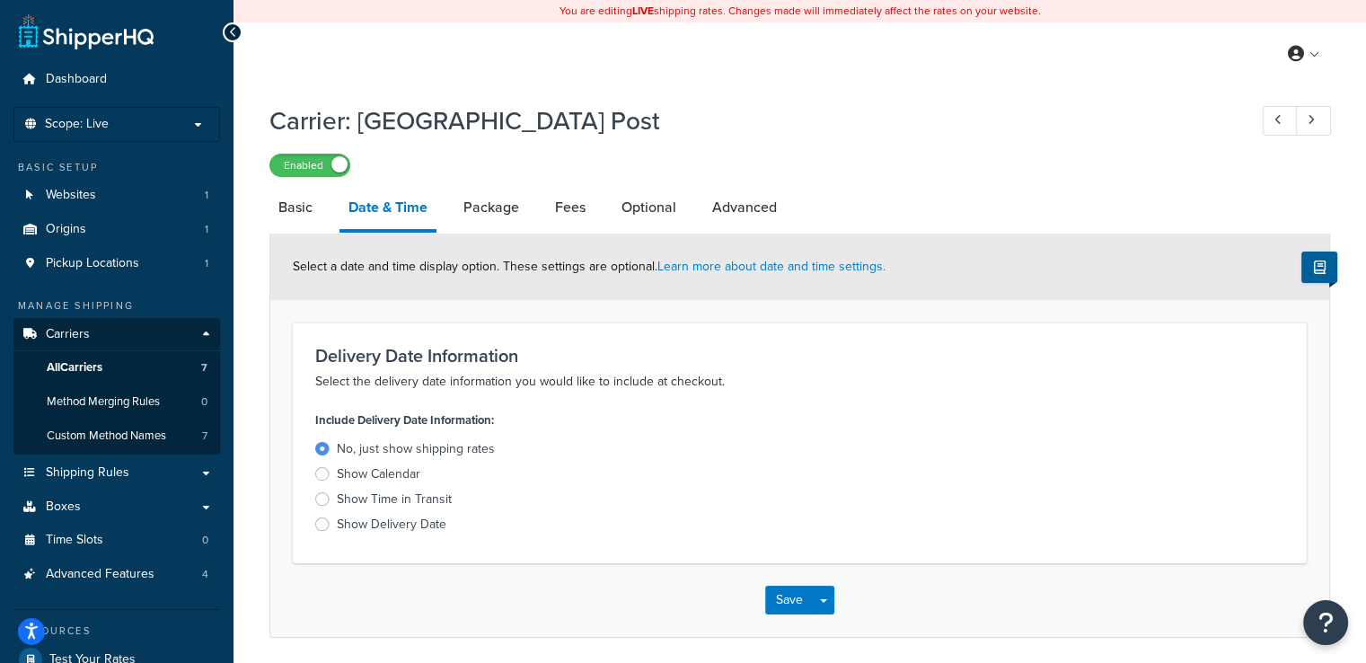
click at [535, 218] on li "Package" at bounding box center [500, 207] width 92 height 43
click at [496, 207] on link "Package" at bounding box center [491, 207] width 74 height 43
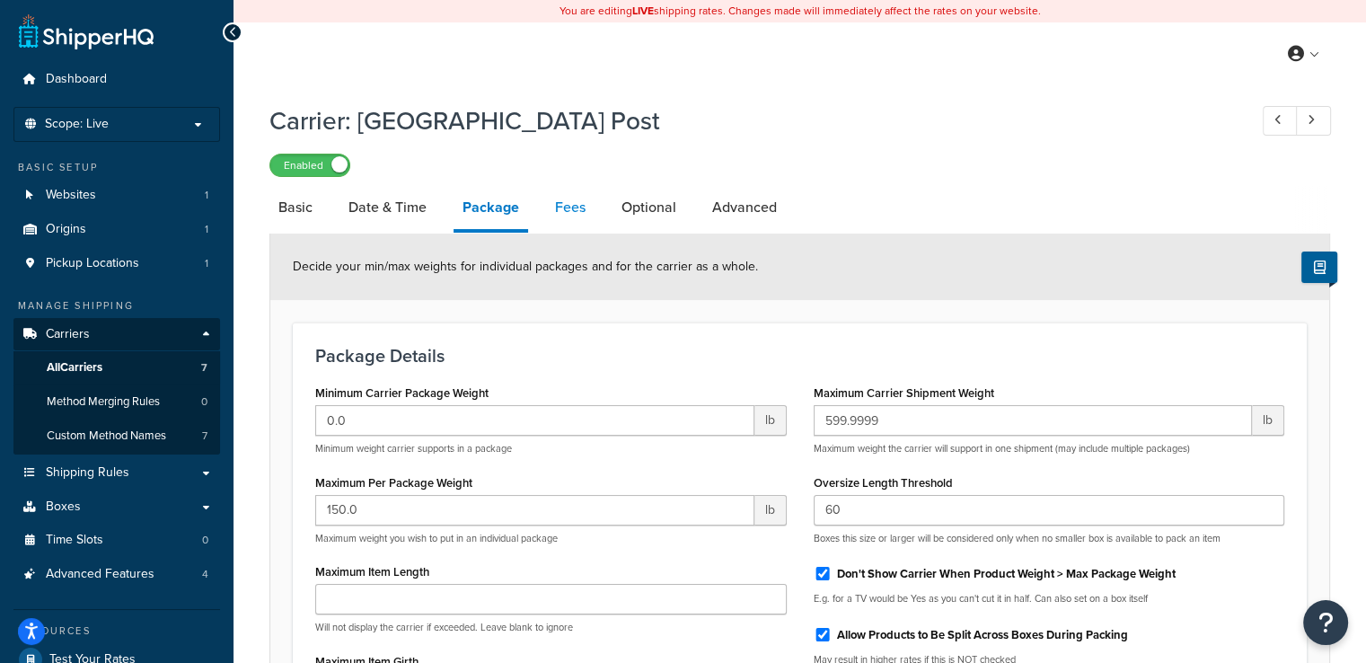
click at [572, 207] on link "Fees" at bounding box center [570, 207] width 48 height 43
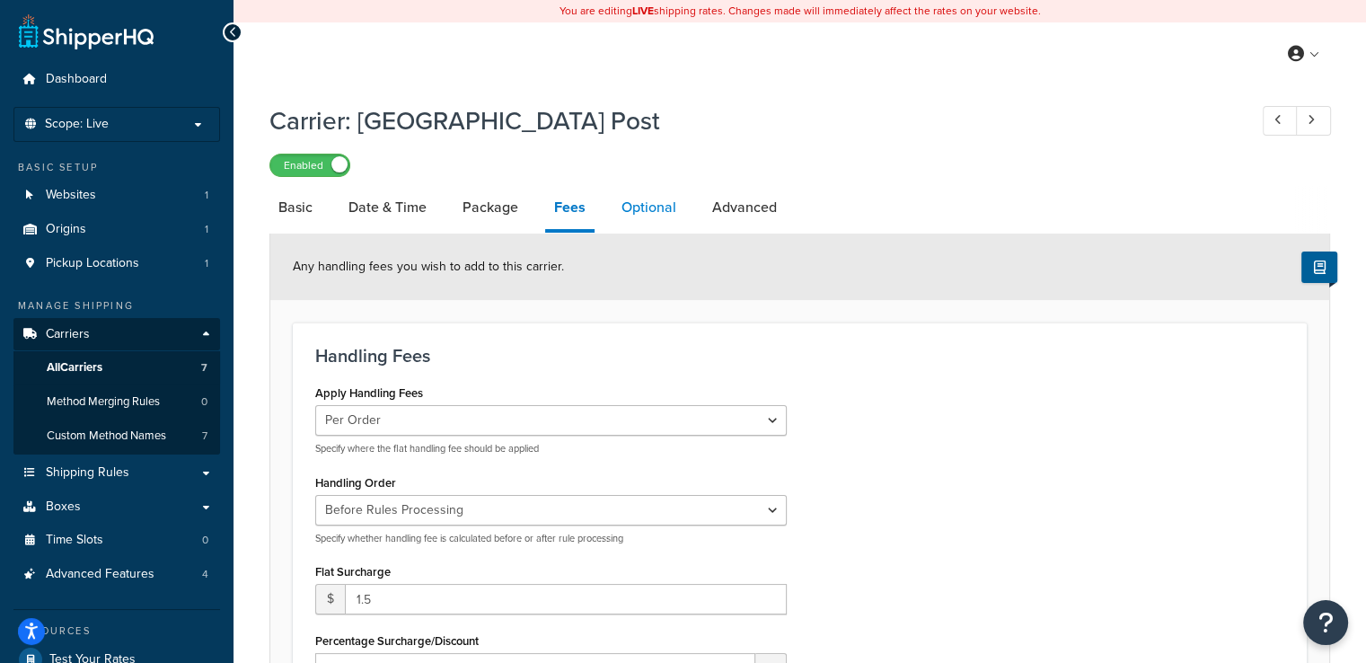
click at [661, 207] on link "Optional" at bounding box center [648, 207] width 73 height 43
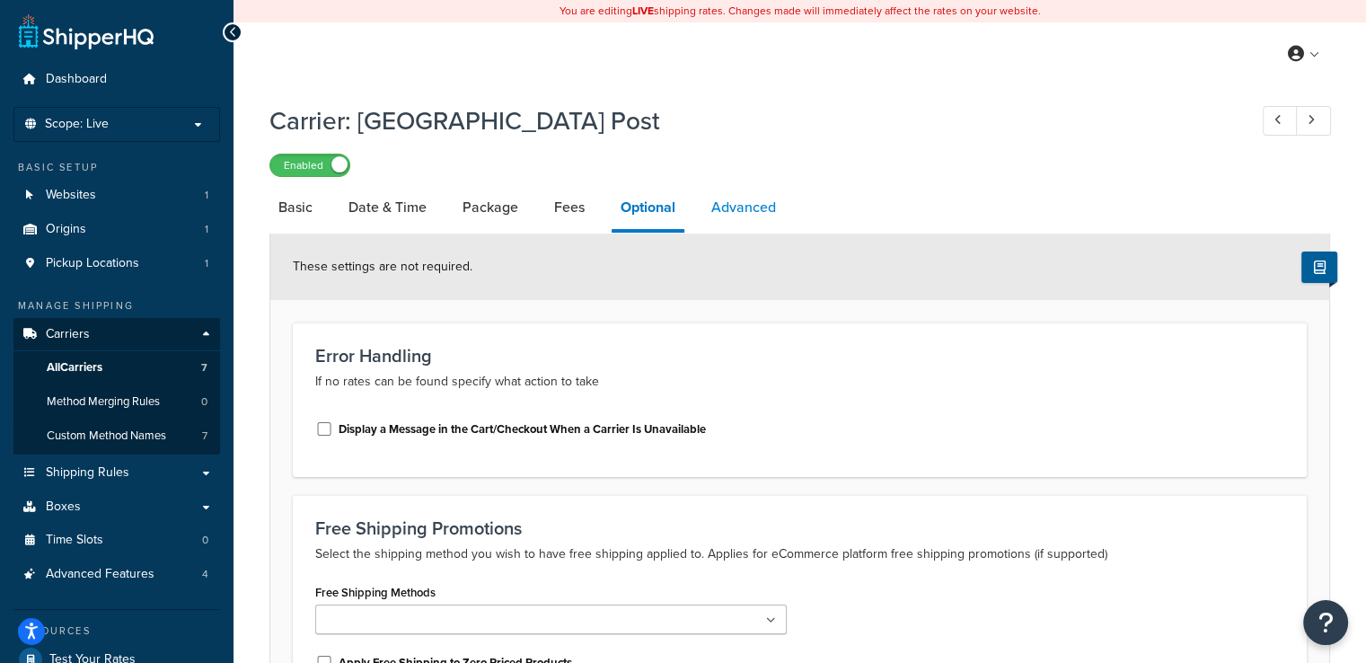
click at [726, 201] on link "Advanced" at bounding box center [743, 207] width 83 height 43
select select "false"
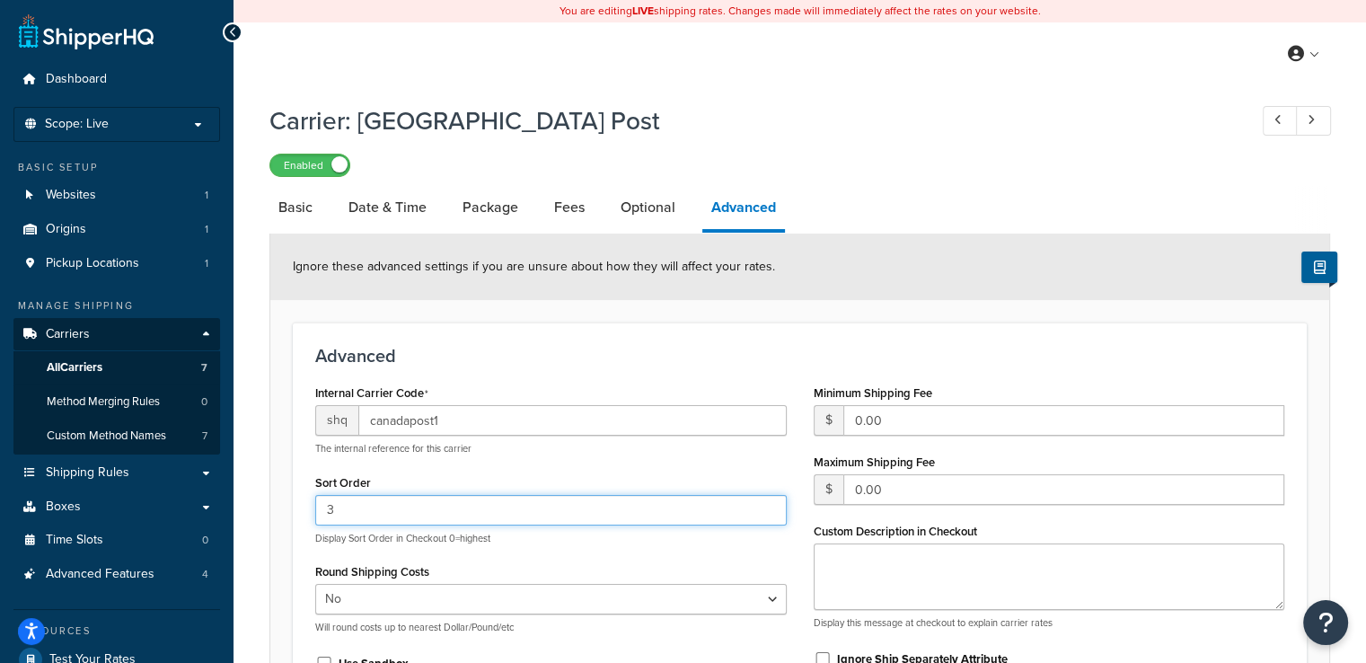
click at [417, 507] on input "3" at bounding box center [550, 510] width 471 height 31
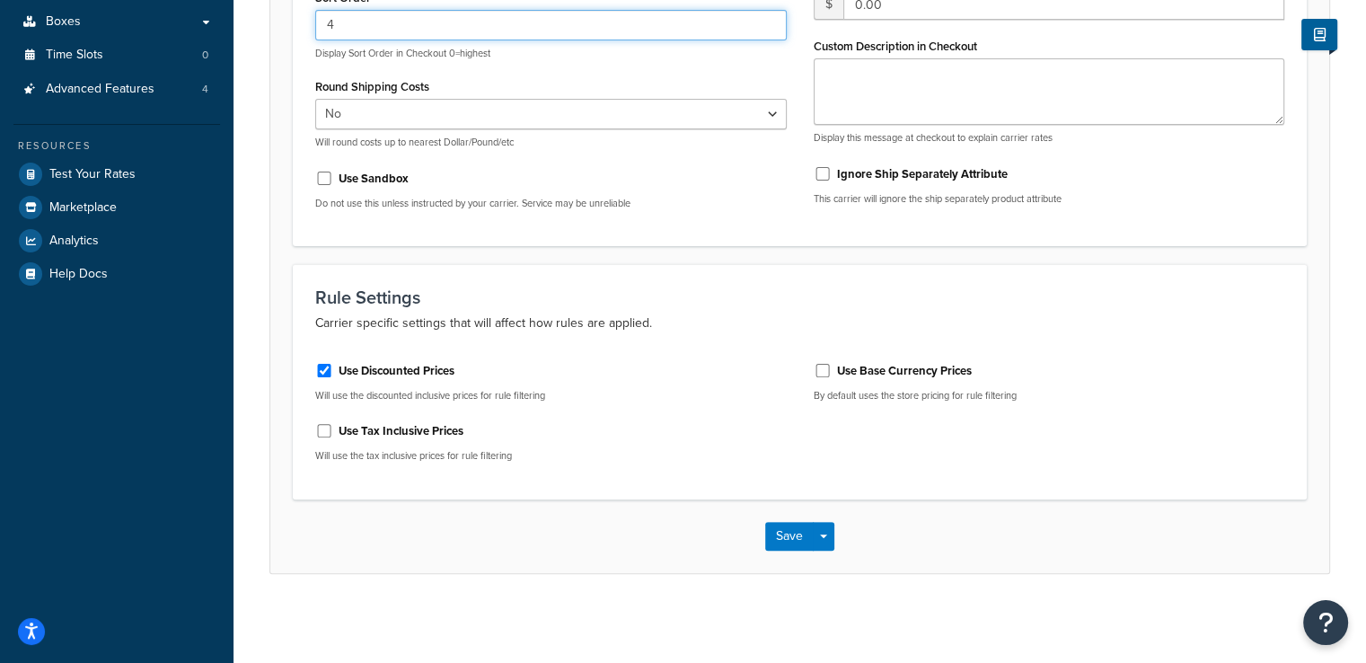
scroll to position [486, 0]
type input "4"
click at [774, 533] on button "Save" at bounding box center [789, 535] width 48 height 29
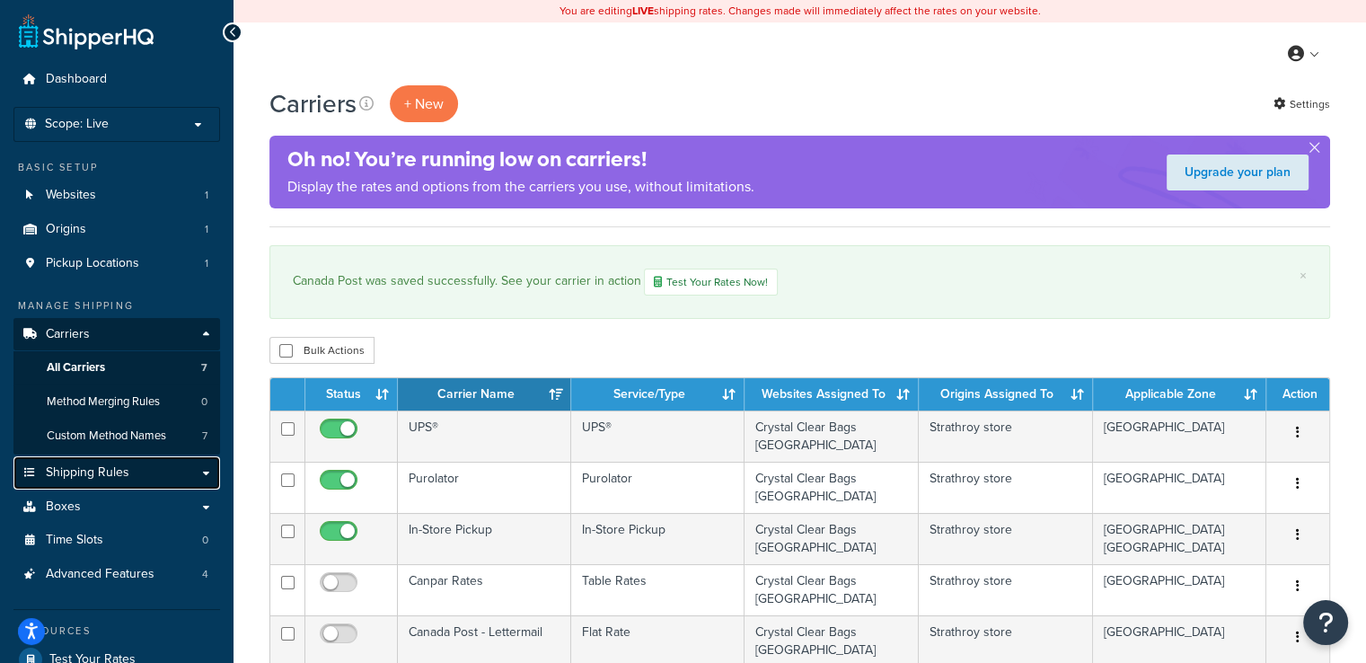
click at [107, 480] on span "Shipping Rules" at bounding box center [88, 472] width 84 height 15
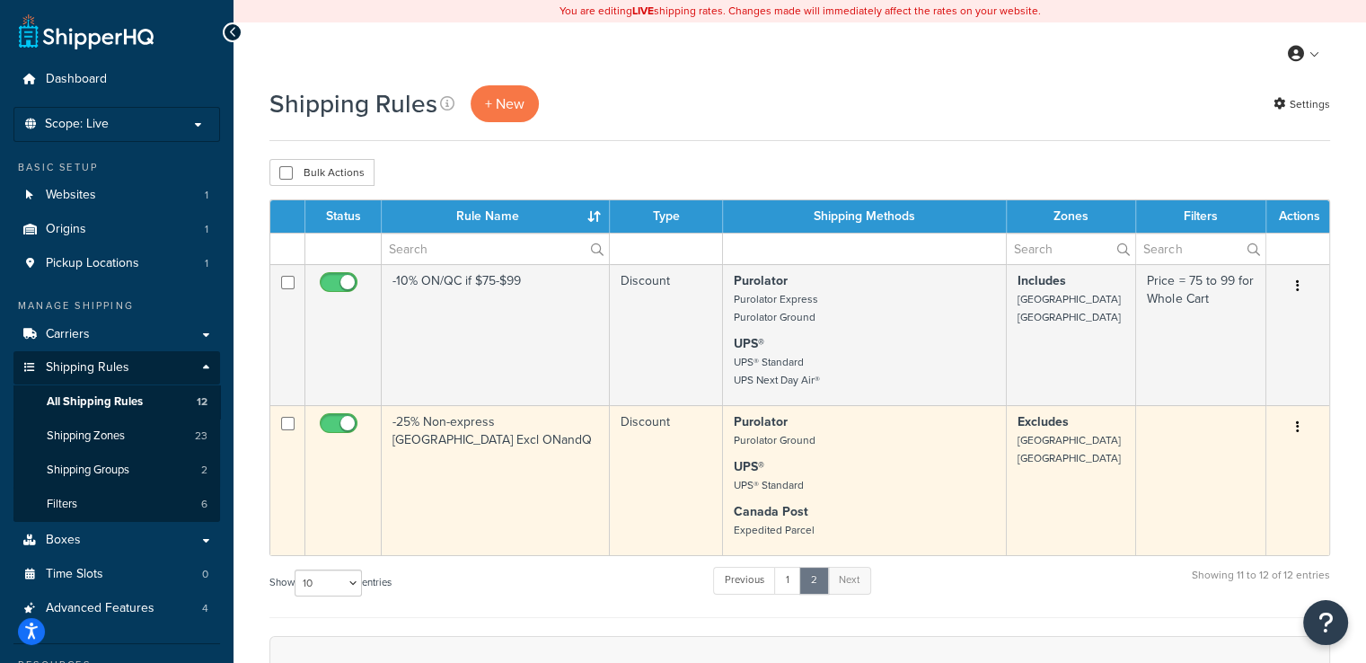
click at [897, 475] on p "UPS® UPS® Standard" at bounding box center [864, 476] width 260 height 36
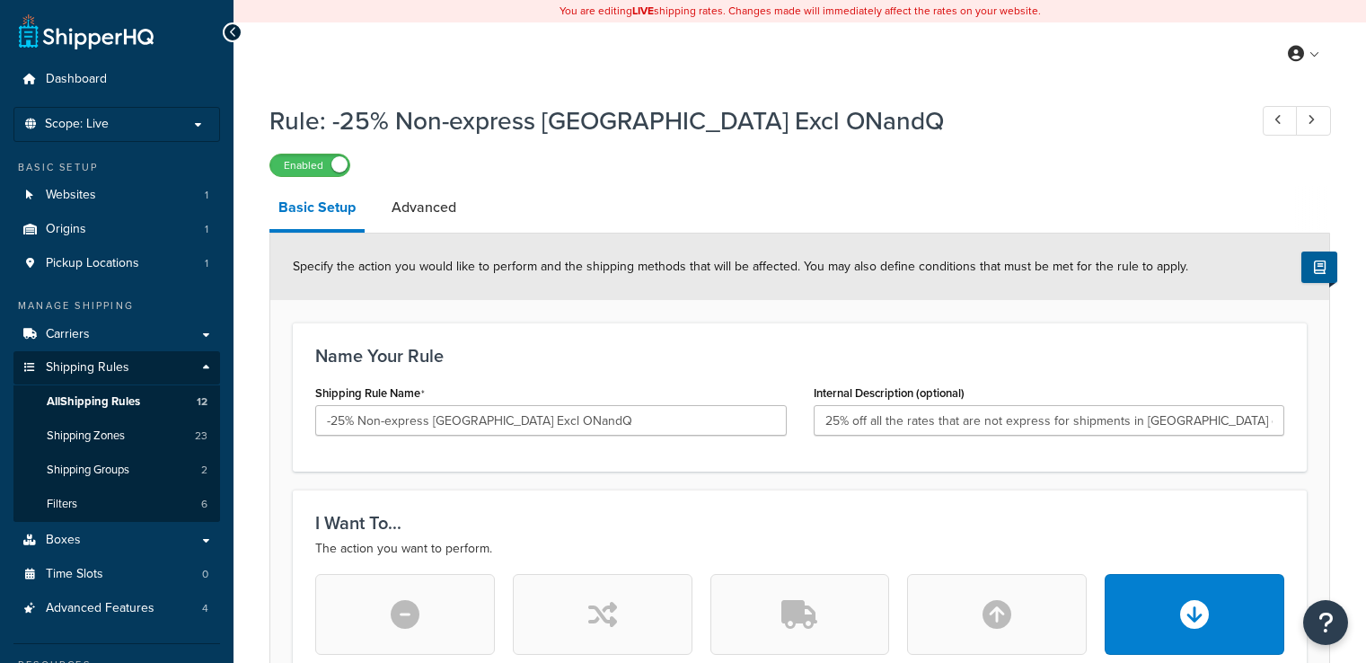
select select "PERCENTAGE"
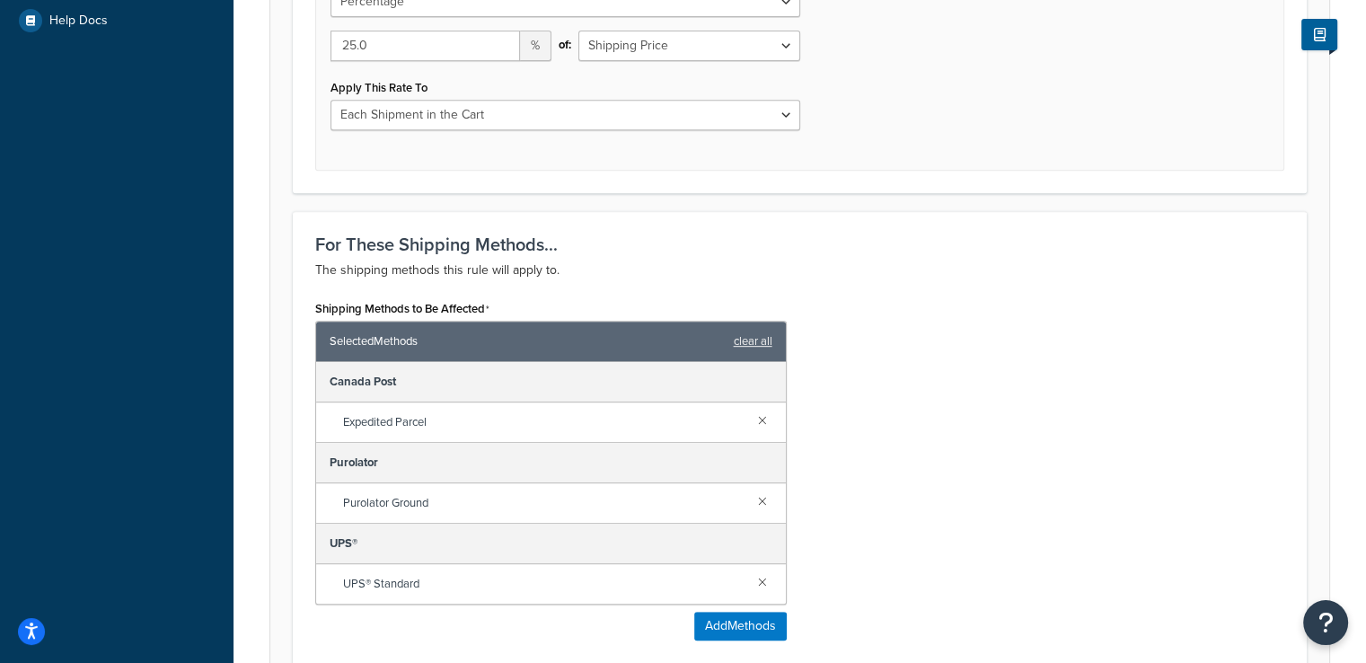
scroll to position [988, 0]
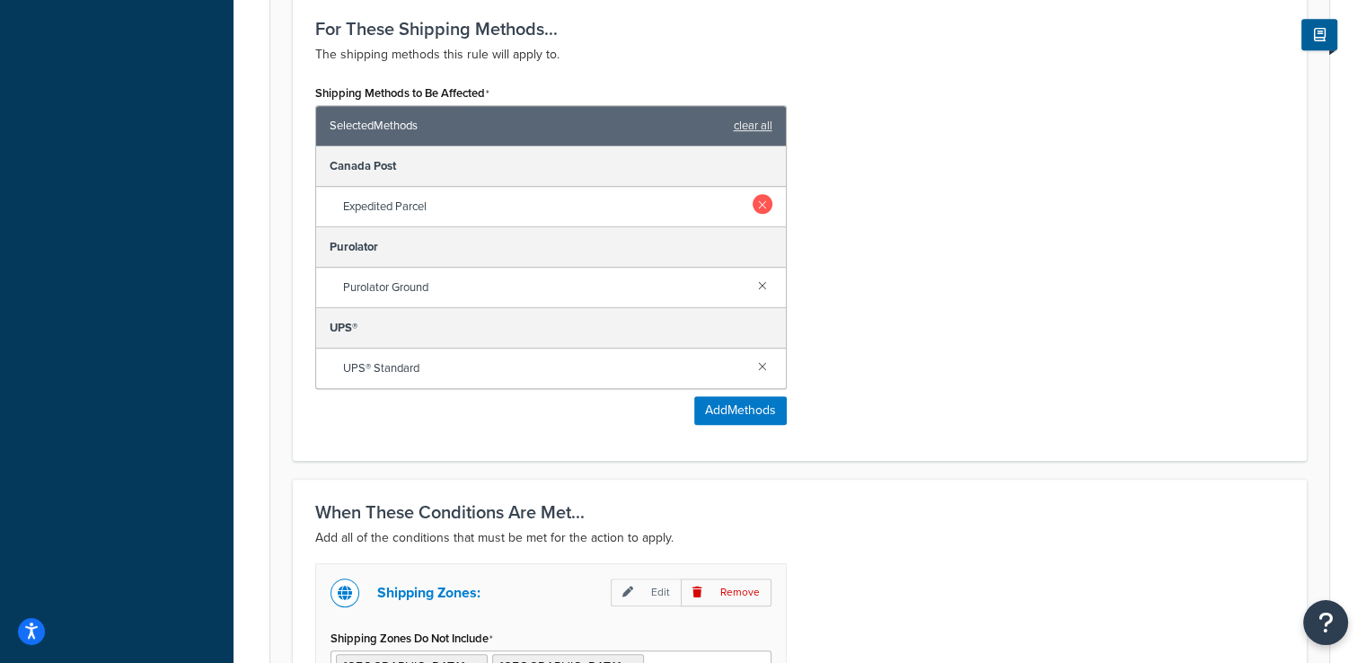
click at [765, 205] on link at bounding box center [762, 204] width 20 height 20
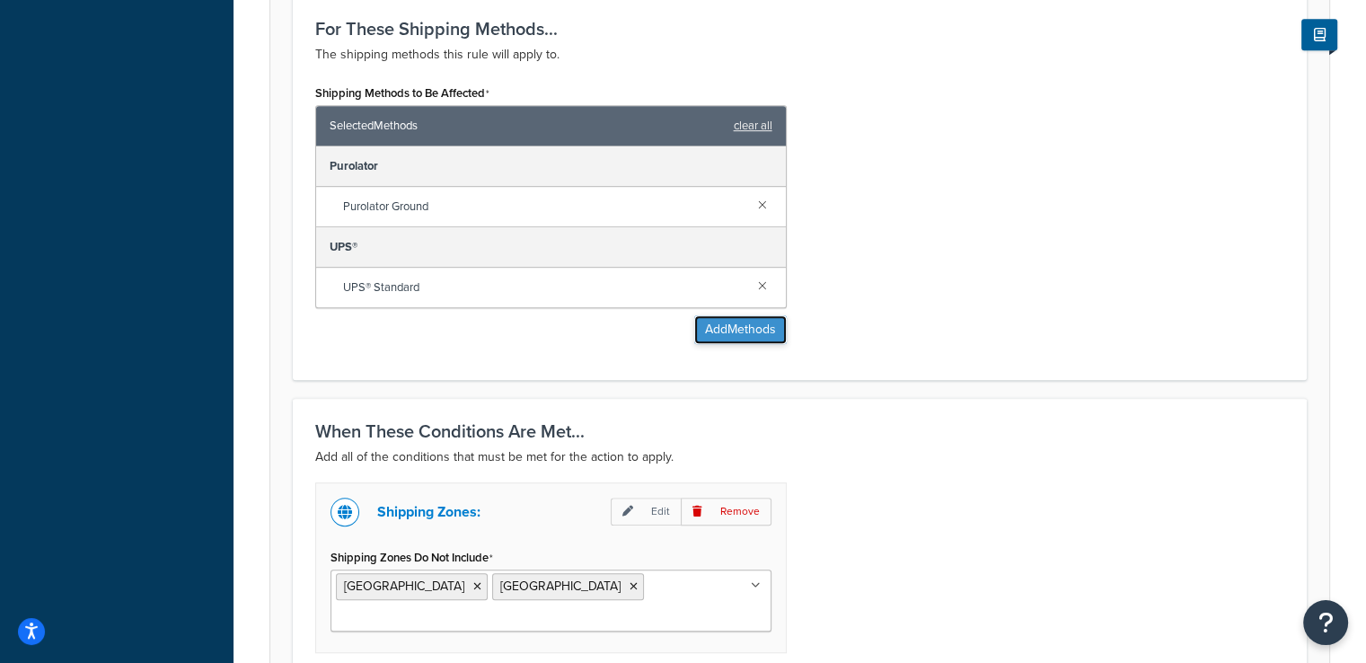
click at [733, 324] on button "Add Methods" at bounding box center [740, 329] width 92 height 29
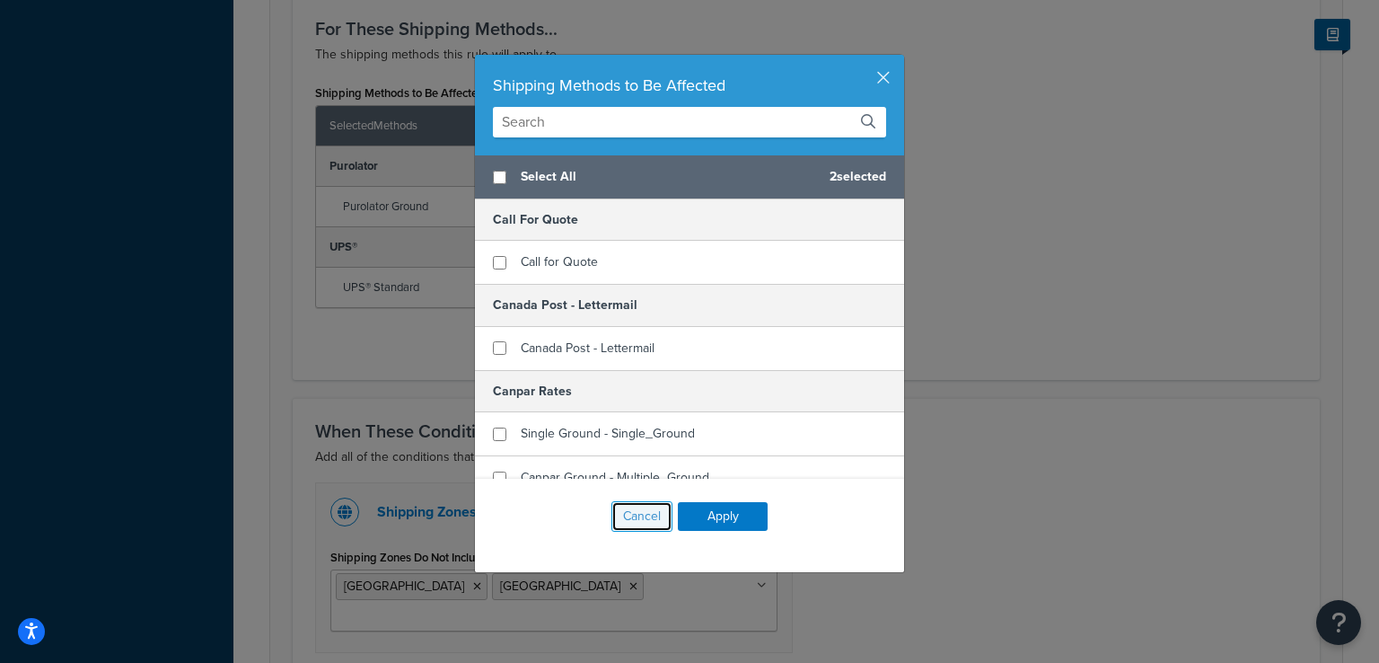
click at [617, 516] on button "Cancel" at bounding box center [641, 516] width 61 height 31
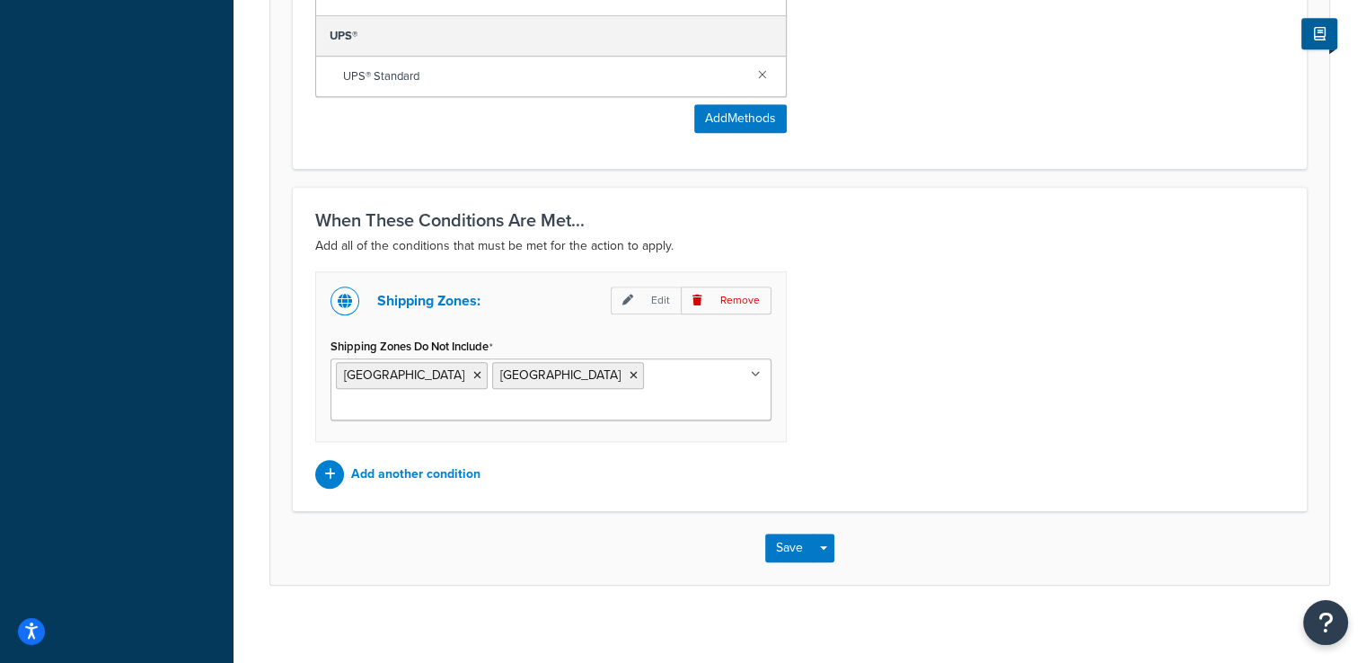
scroll to position [1209, 0]
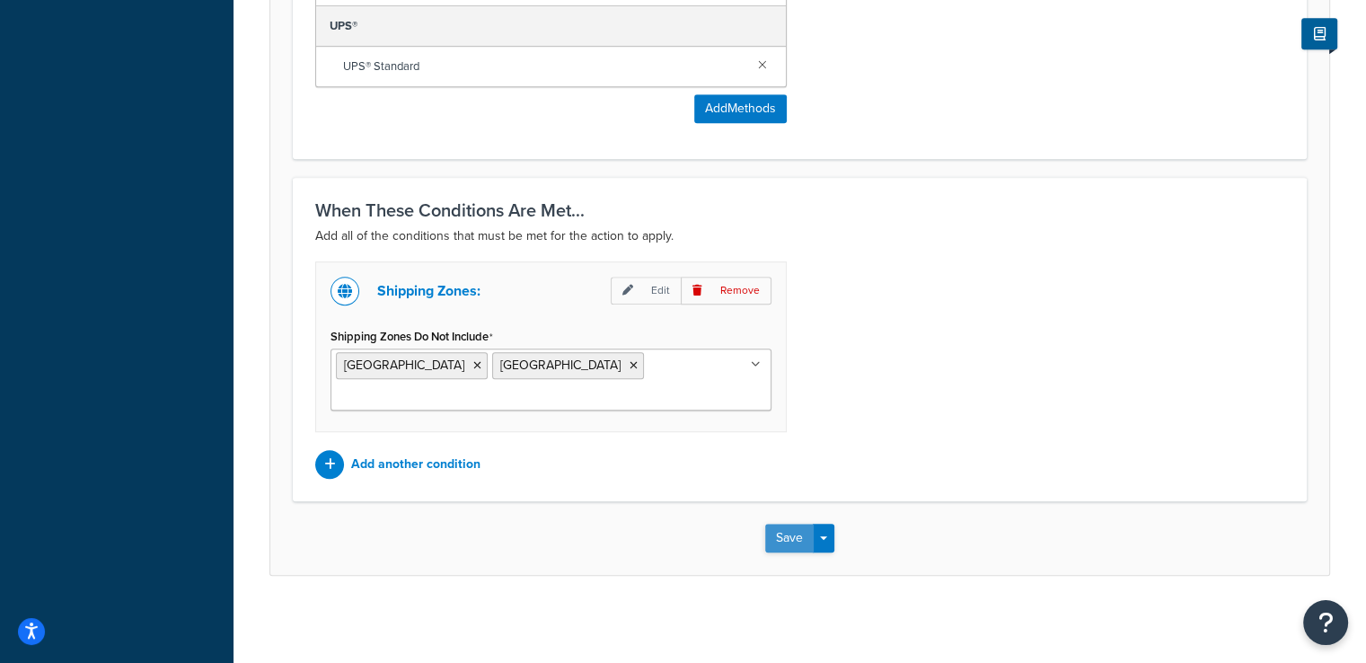
click at [787, 540] on button "Save" at bounding box center [789, 537] width 48 height 29
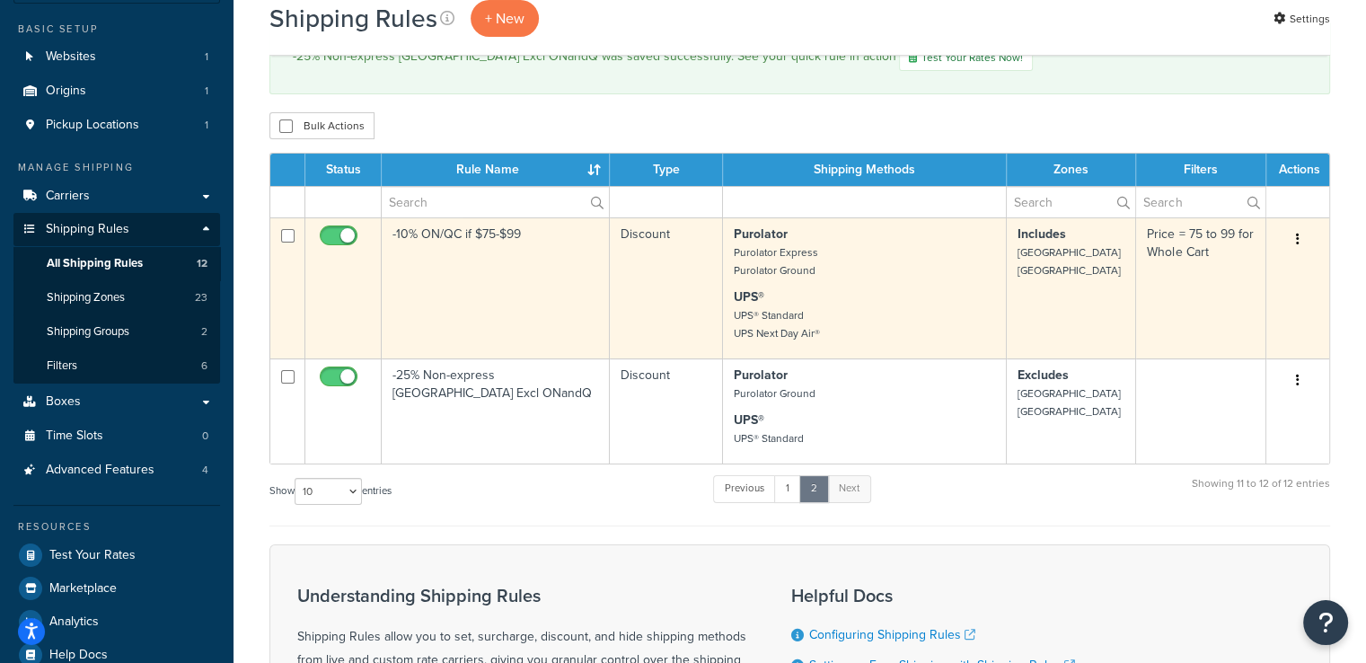
scroll to position [180, 0]
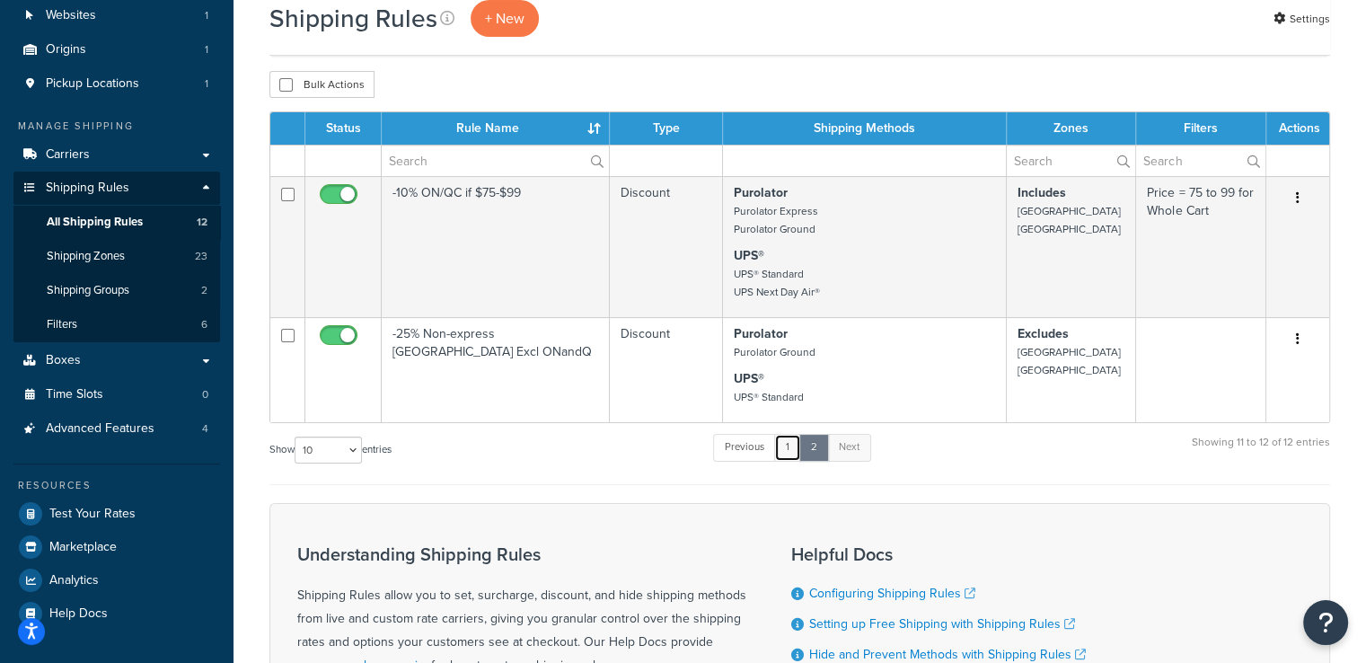
click at [797, 455] on link "1" at bounding box center [787, 447] width 27 height 27
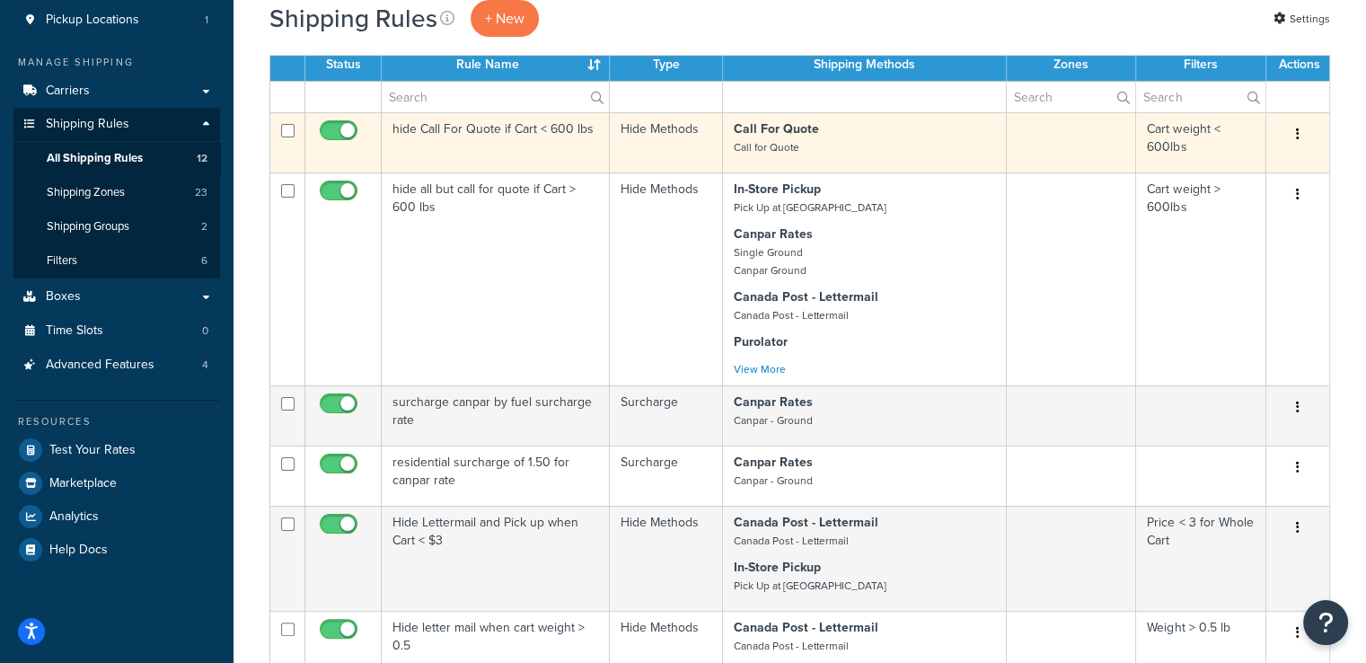
scroll to position [0, 0]
